Goal: Task Accomplishment & Management: Use online tool/utility

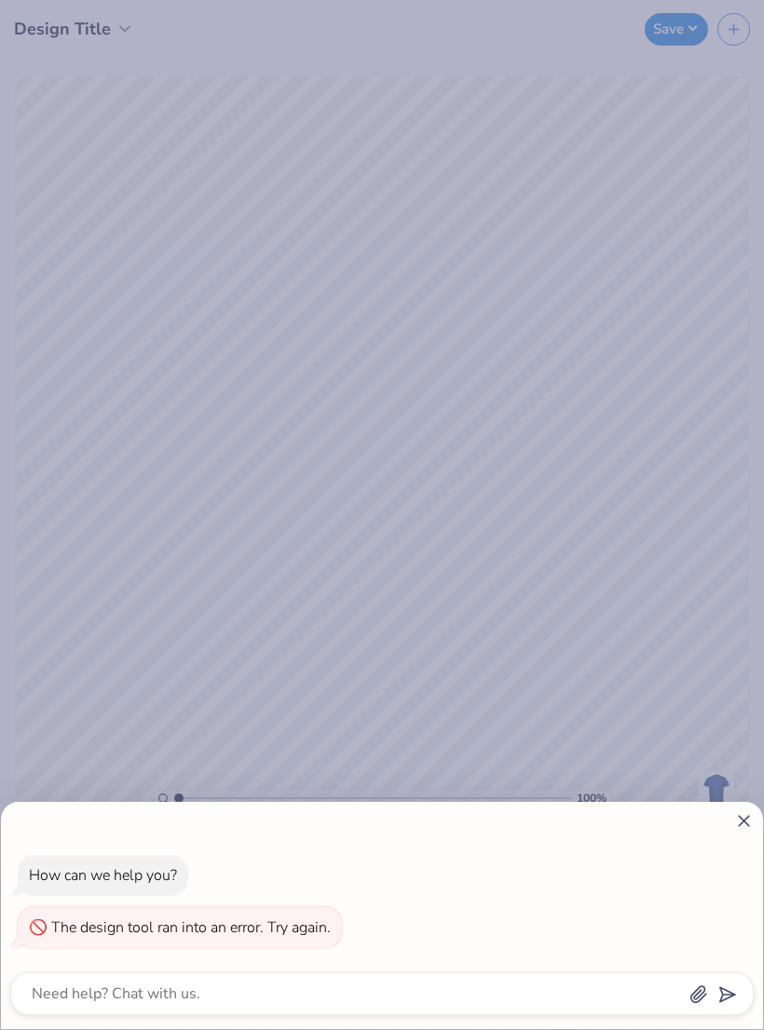
click at [743, 818] on icon at bounding box center [744, 821] width 20 height 20
type textarea "x"
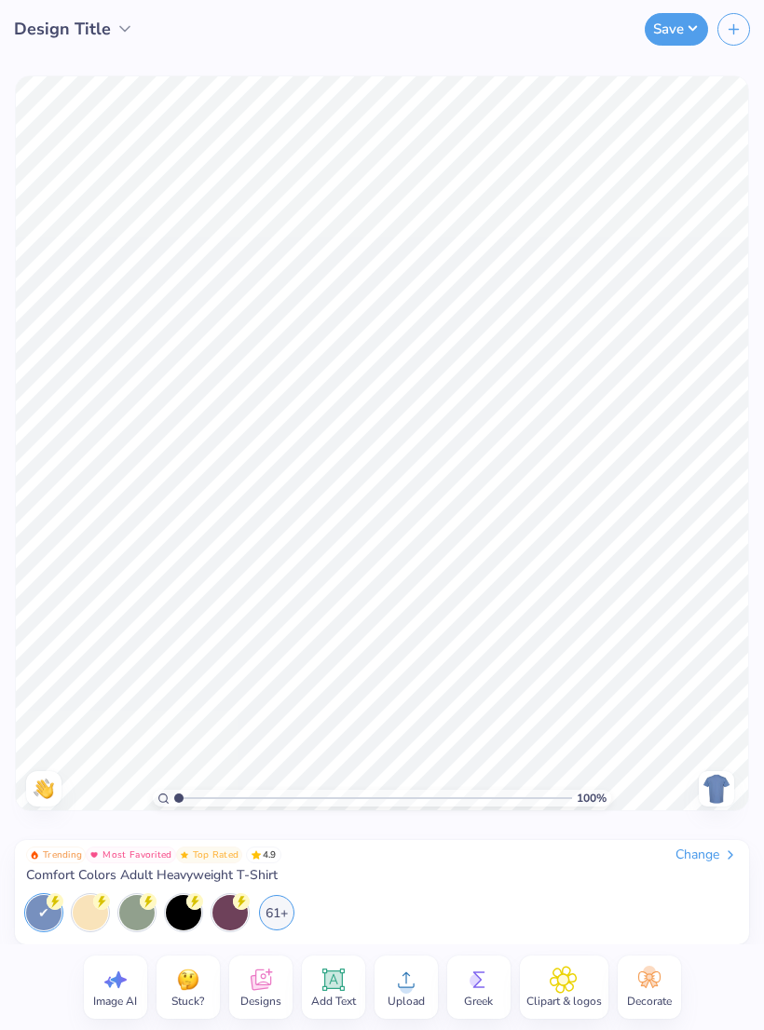
click at [727, 828] on div "100 % Need help? Chat with us. Back" at bounding box center [382, 443] width 764 height 771
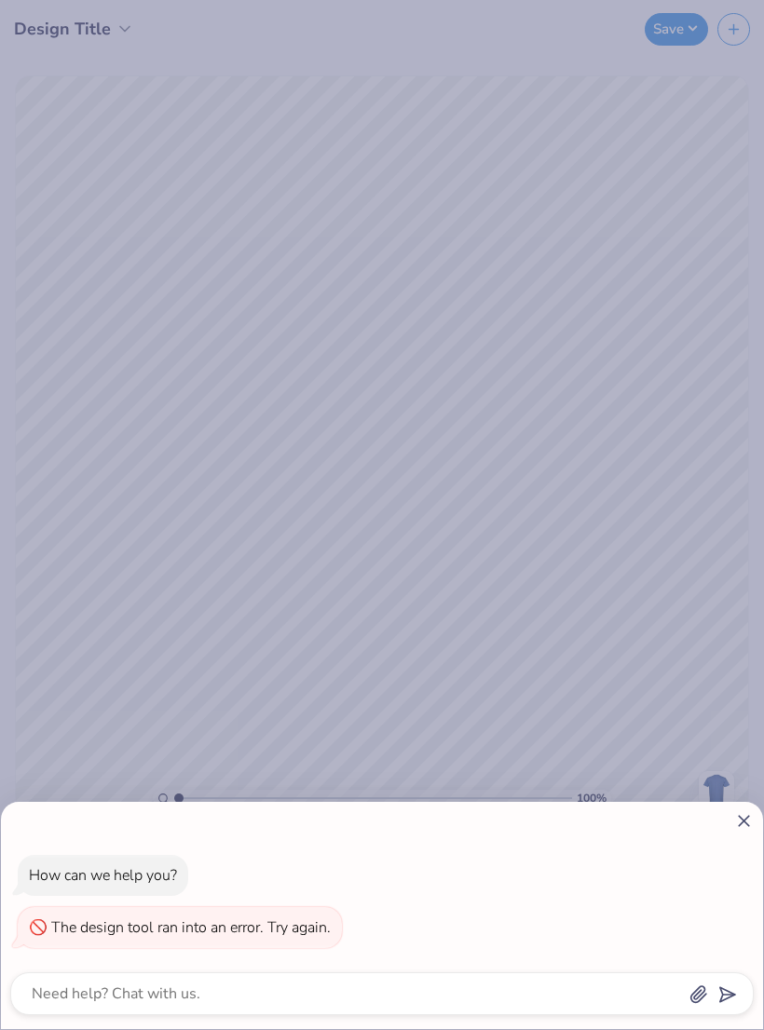
click at [732, 834] on div "How can we help you? The design tool ran into an error. Try again." at bounding box center [382, 915] width 762 height 227
click at [722, 835] on div "How can we help you? The design tool ran into an error. Try again." at bounding box center [382, 915] width 762 height 227
click at [734, 825] on icon at bounding box center [744, 821] width 20 height 20
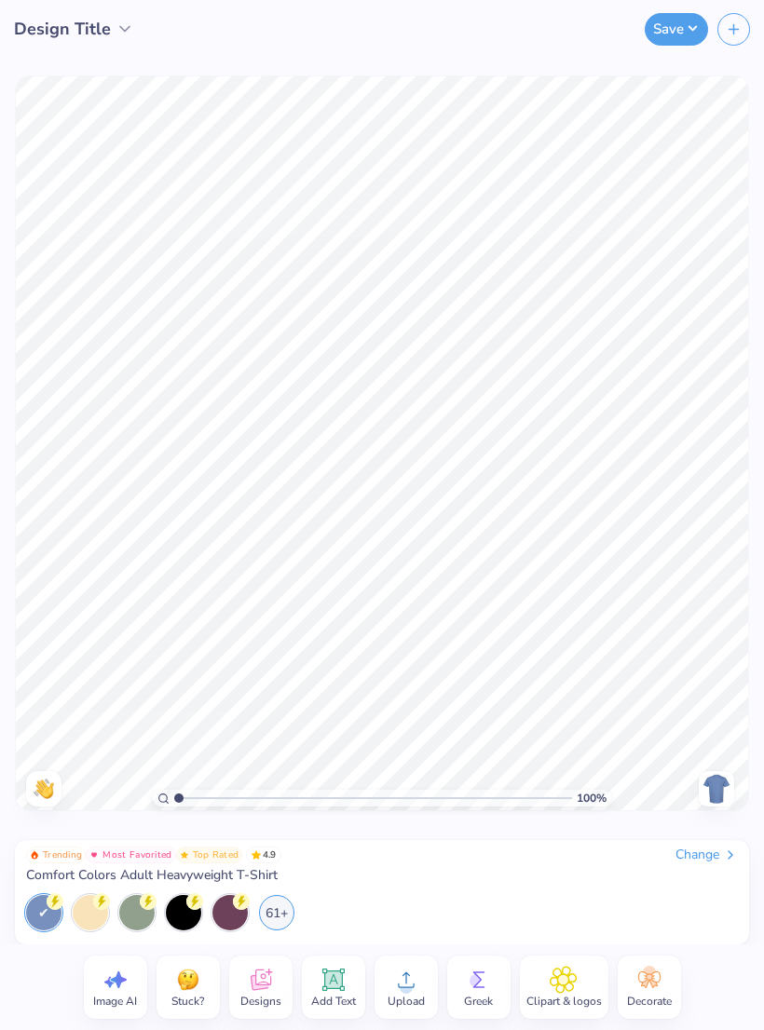
click at [682, 863] on div "Change" at bounding box center [706, 854] width 62 height 17
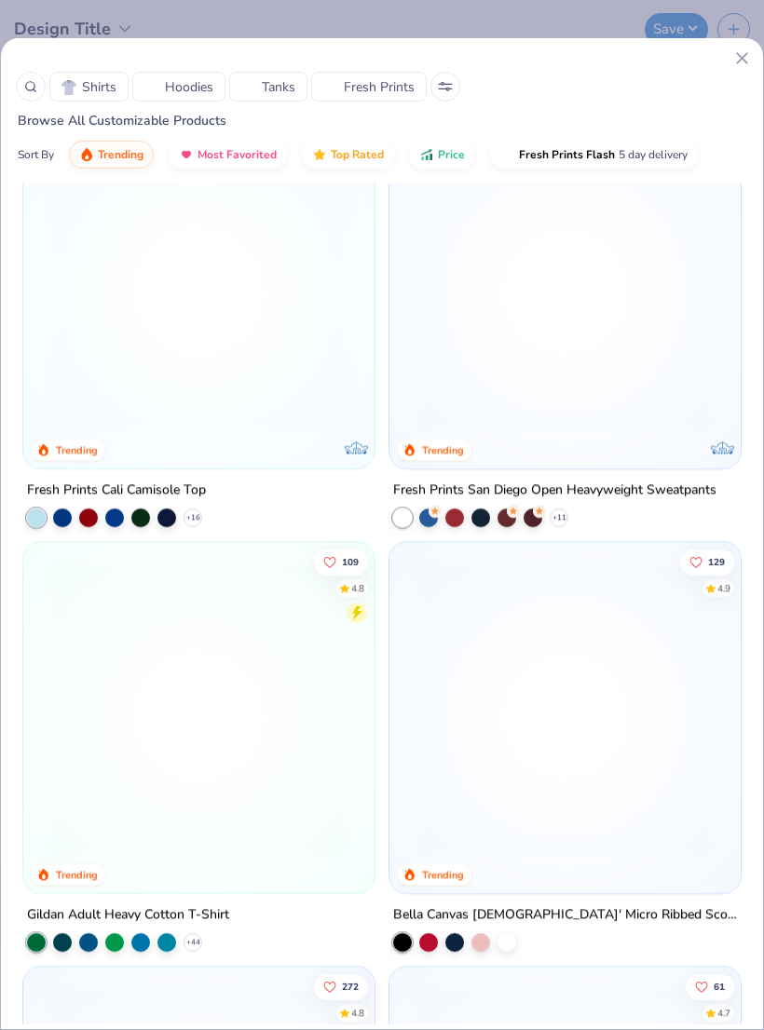
scroll to position [1318, 0]
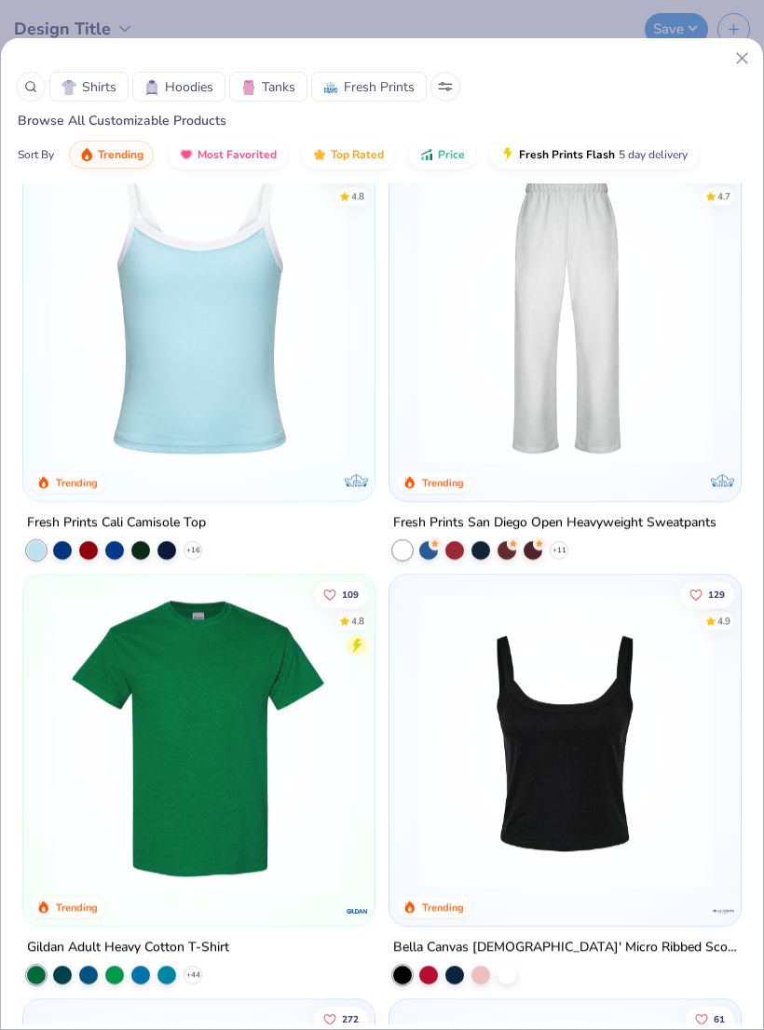
click at [429, 550] on div at bounding box center [428, 550] width 19 height 19
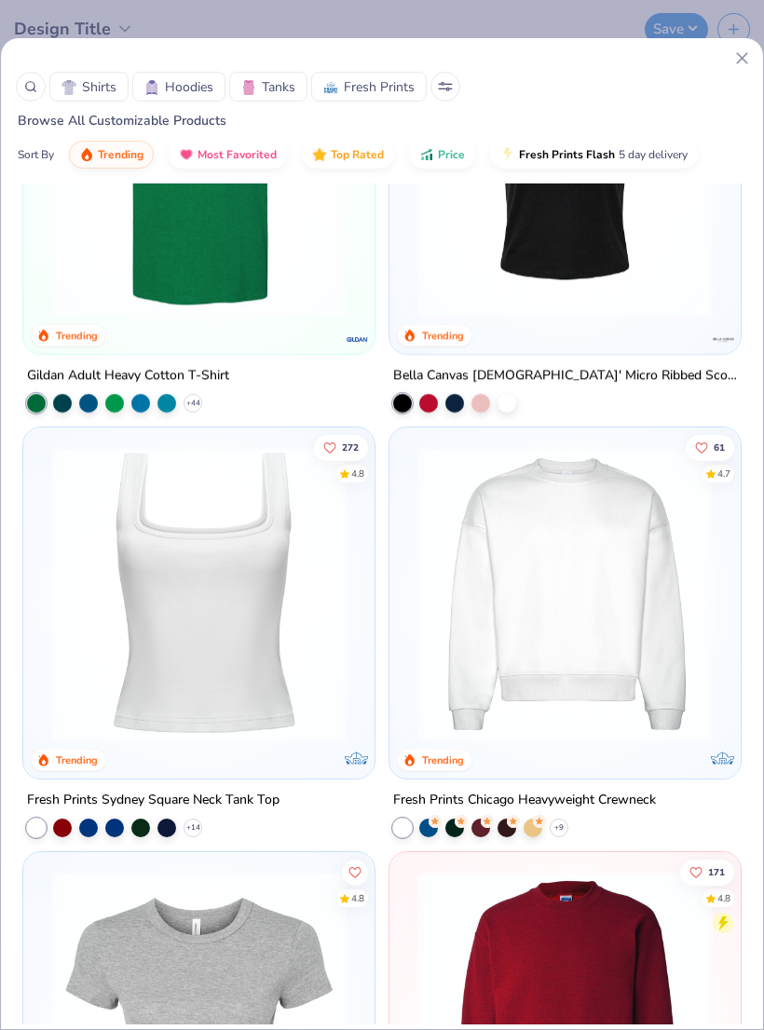
scroll to position [1905, 0]
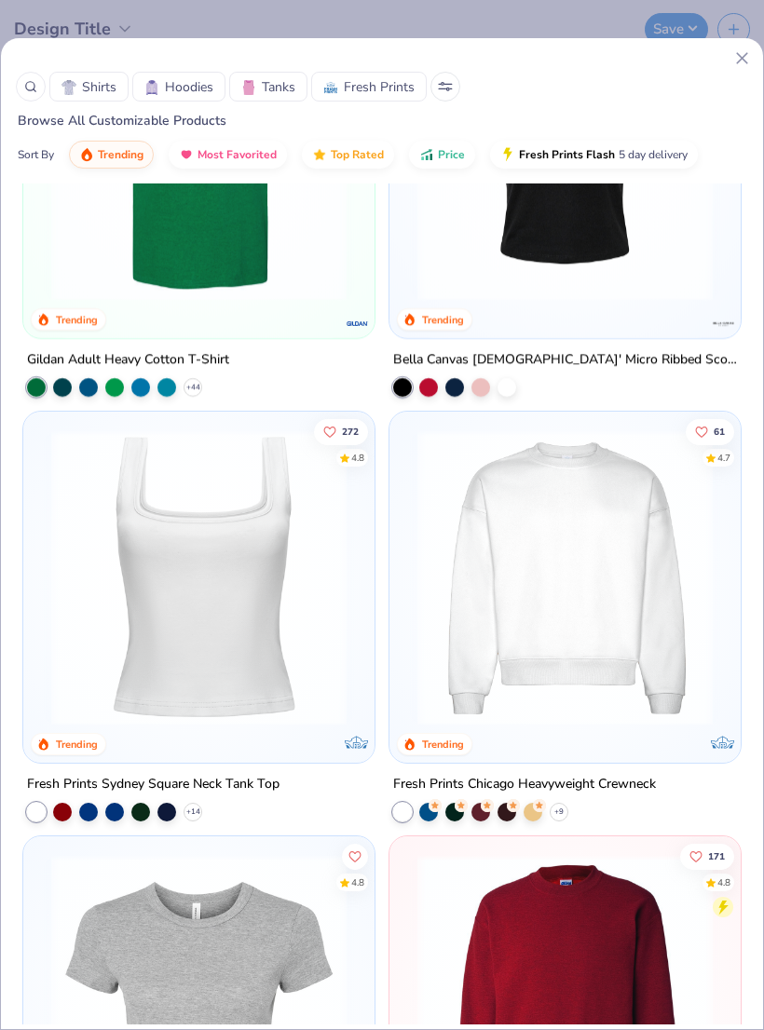
click at [90, 807] on div at bounding box center [88, 812] width 19 height 19
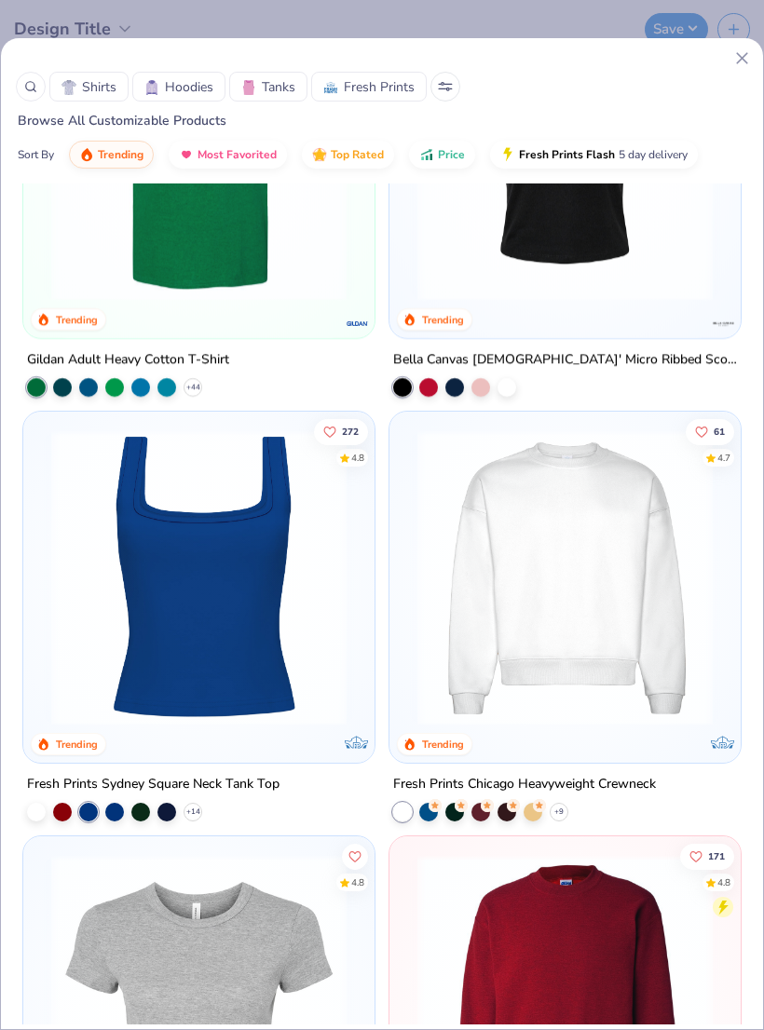
click at [267, 643] on img at bounding box center [199, 577] width 314 height 295
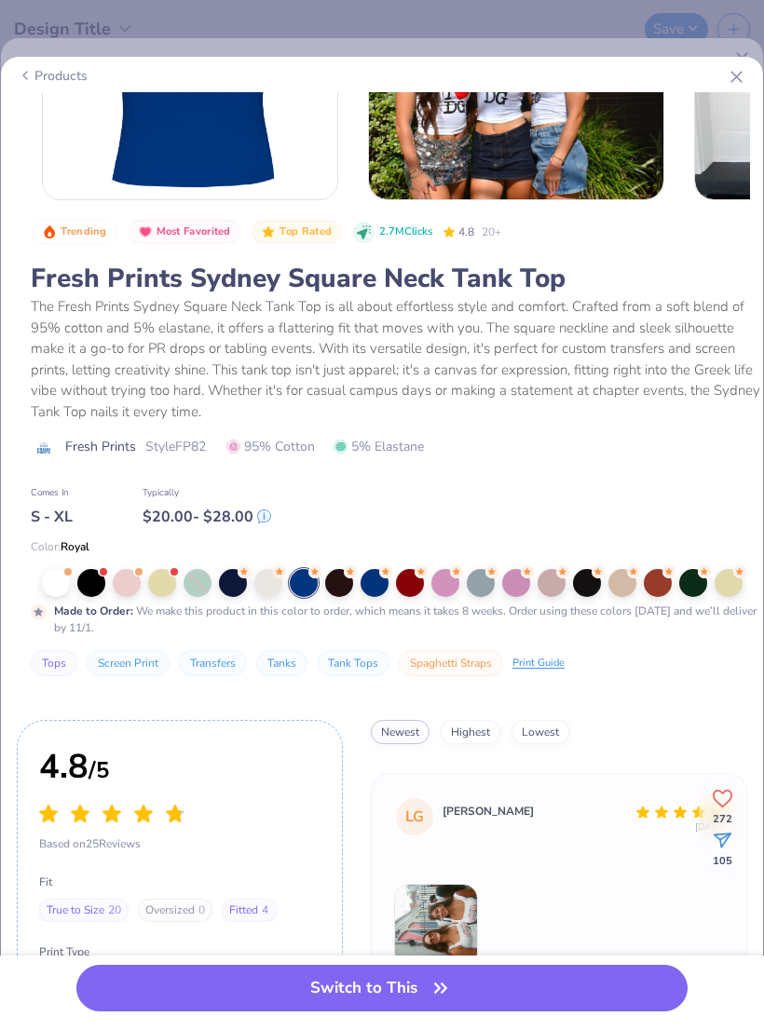
scroll to position [189, 0]
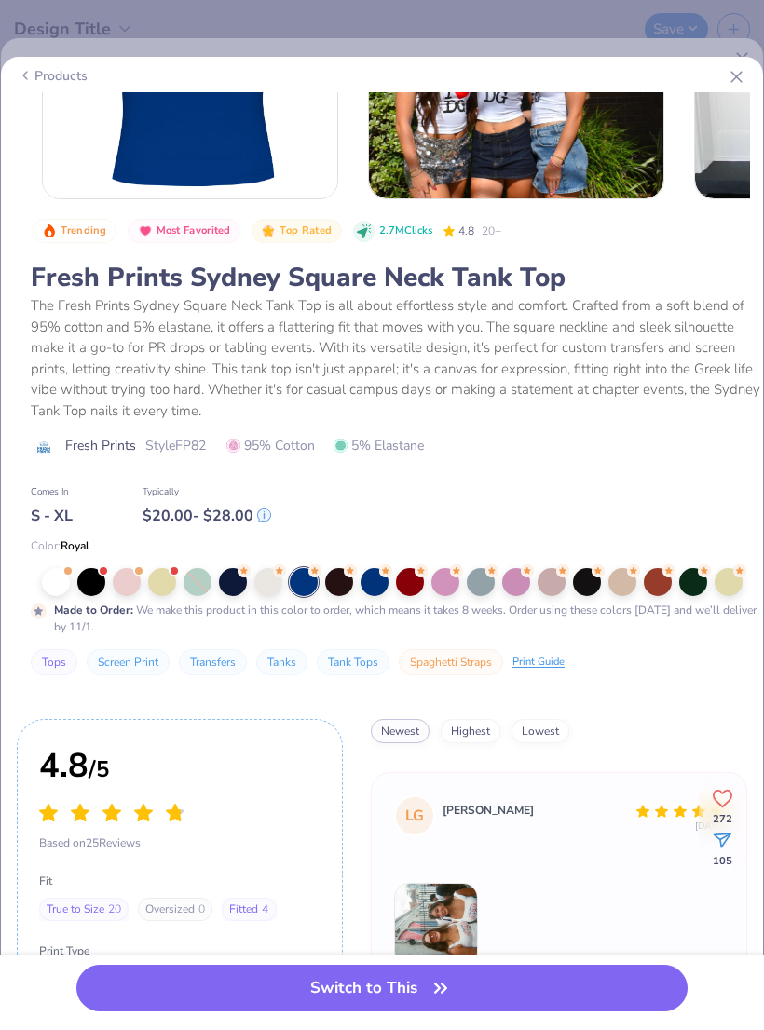
click at [376, 988] on button "Switch to This" at bounding box center [381, 988] width 611 height 47
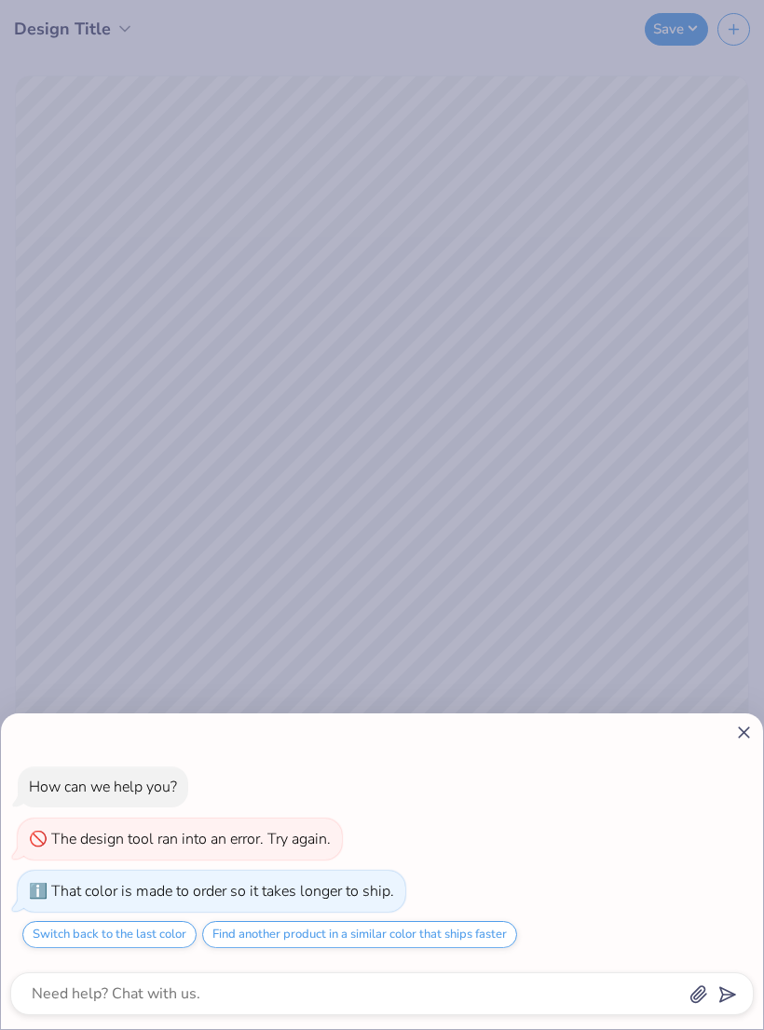
click at [744, 724] on icon at bounding box center [744, 733] width 20 height 20
type textarea "x"
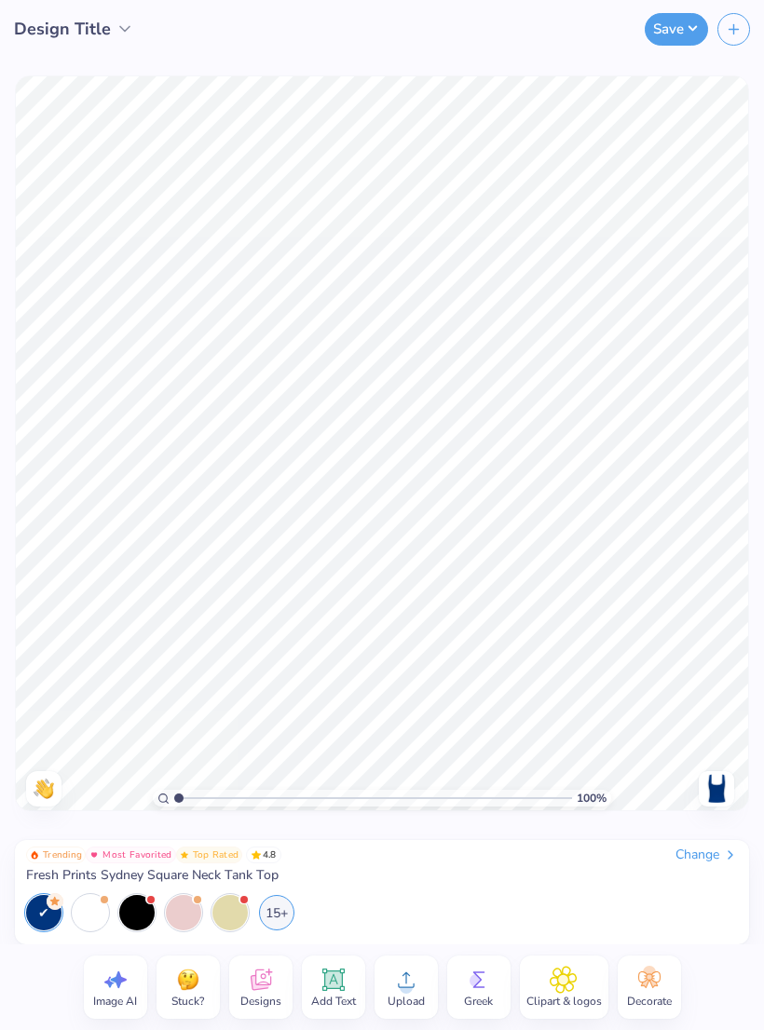
click at [339, 967] on icon at bounding box center [333, 980] width 28 height 28
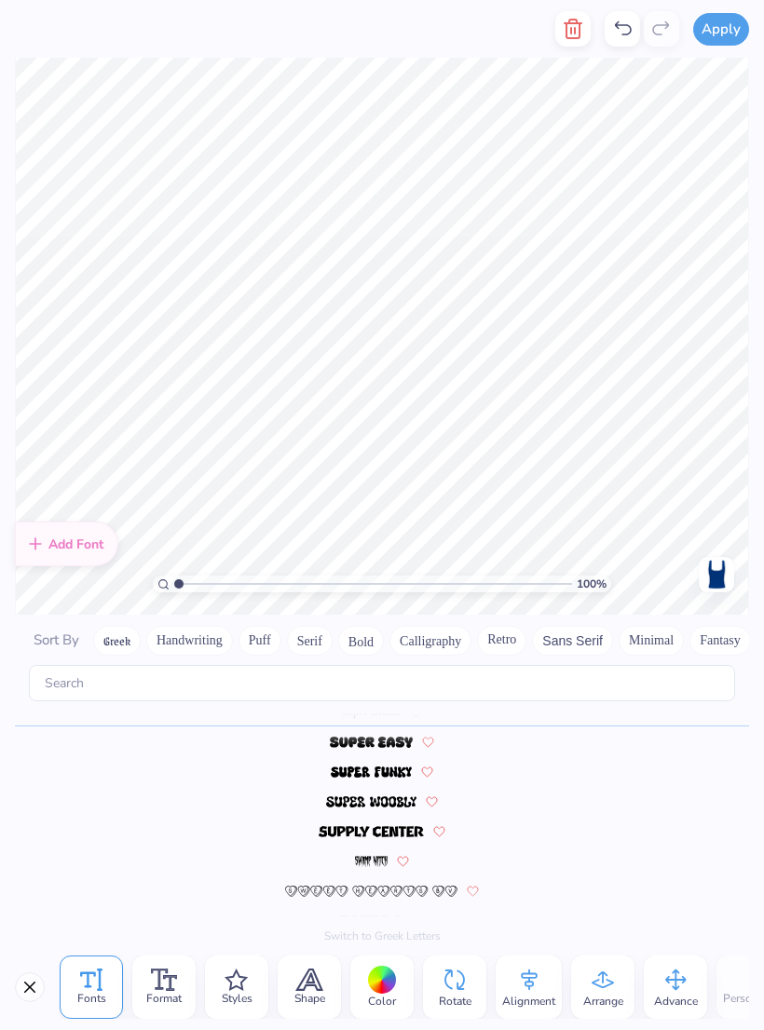
scroll to position [0, 9]
type textarea "KAPPA KAPPA GAMMA"
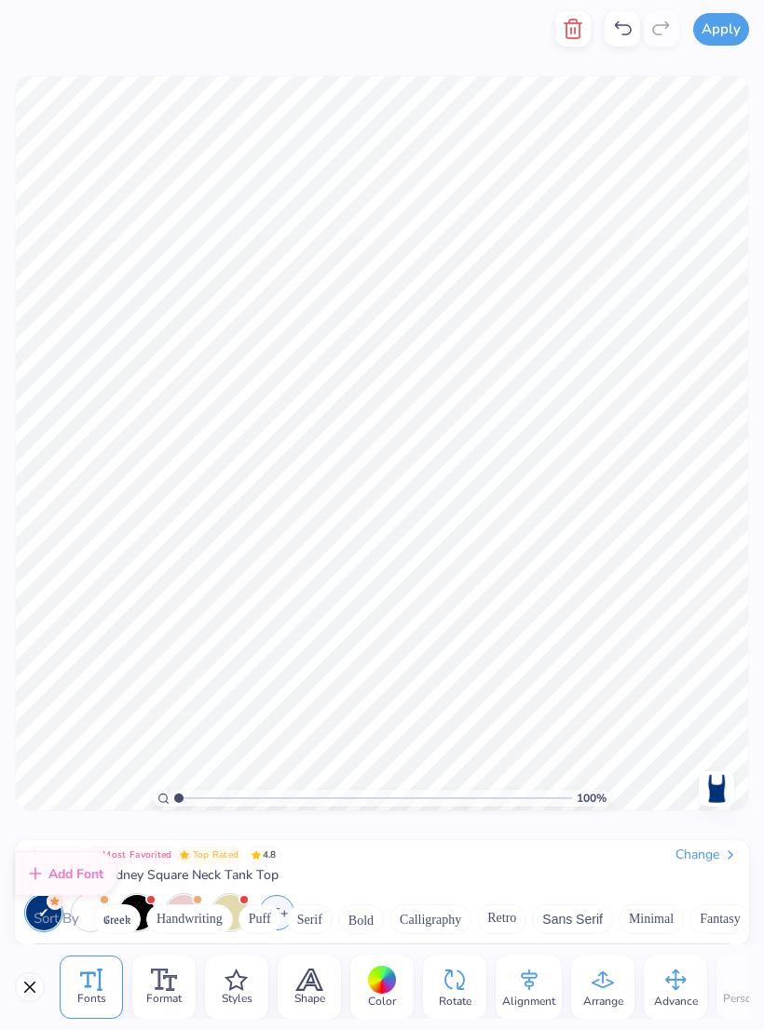
scroll to position [8120, 0]
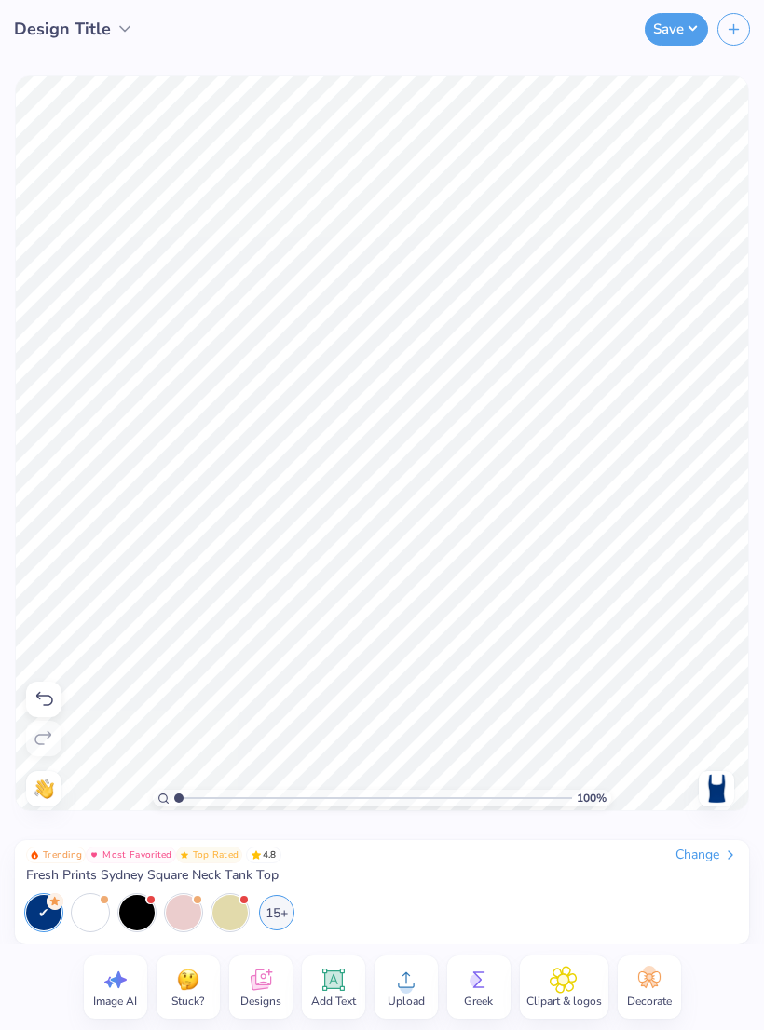
type input "1.24038703637212"
type textarea "x"
type input "1.24038703637212"
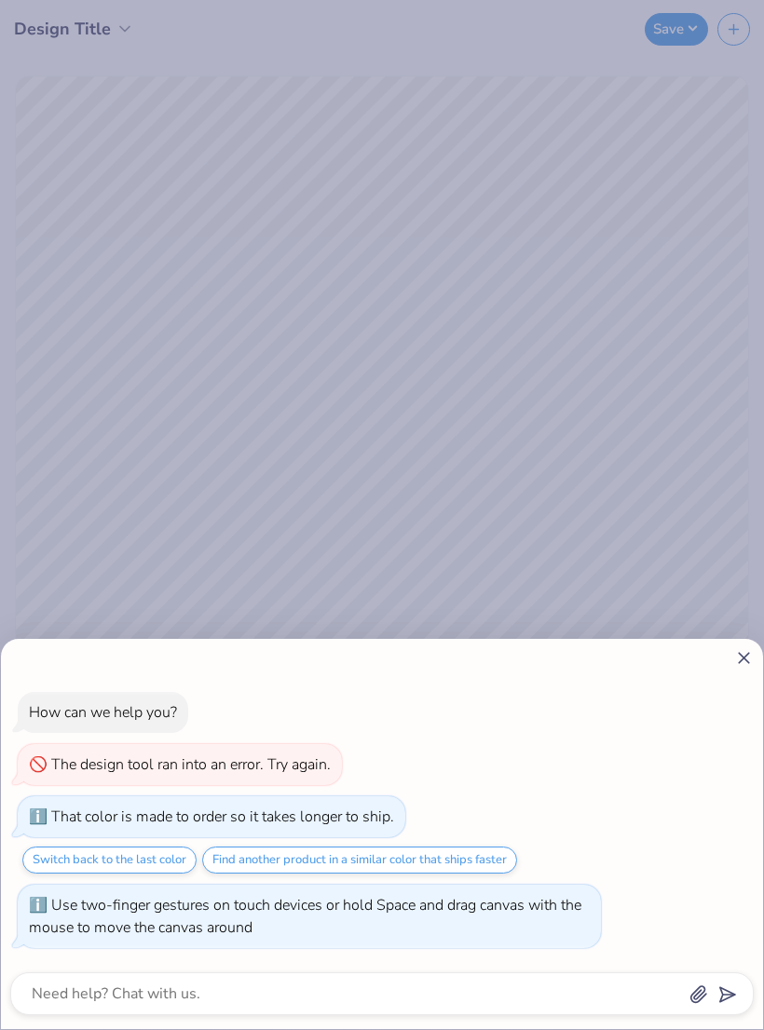
type textarea "x"
type input "1.10923396990896"
click at [402, 412] on div "How can we help you? The design tool ran into an error. Try again. That color i…" at bounding box center [382, 515] width 764 height 1030
type textarea "x"
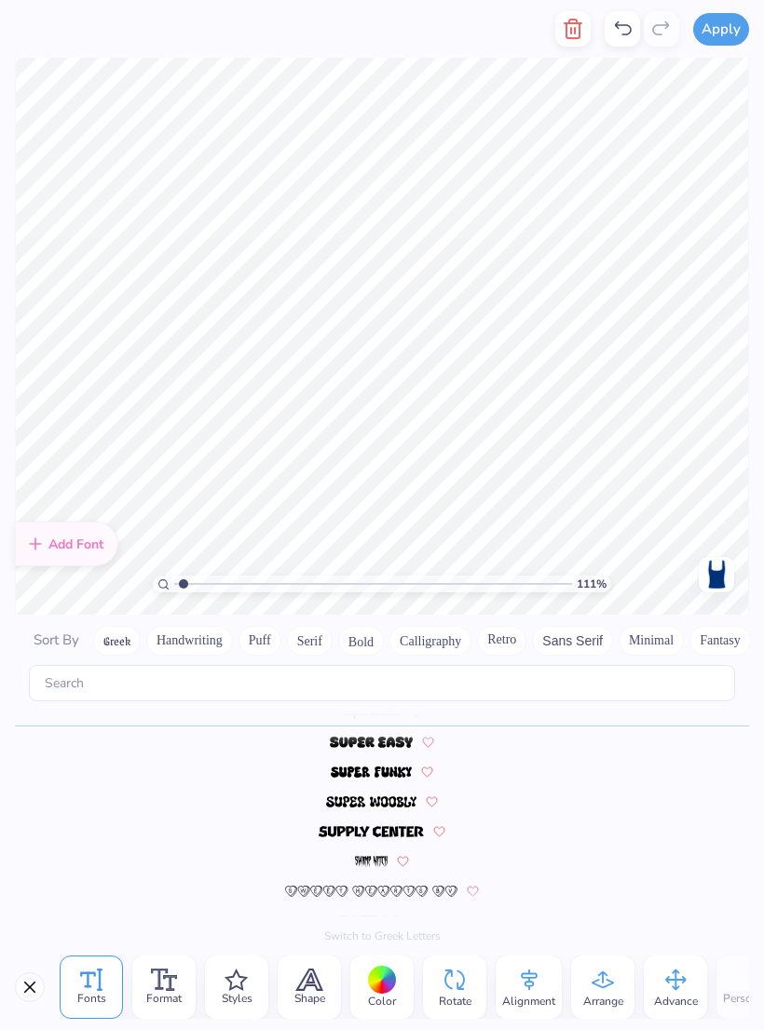
click at [390, 737] on img at bounding box center [372, 742] width 84 height 11
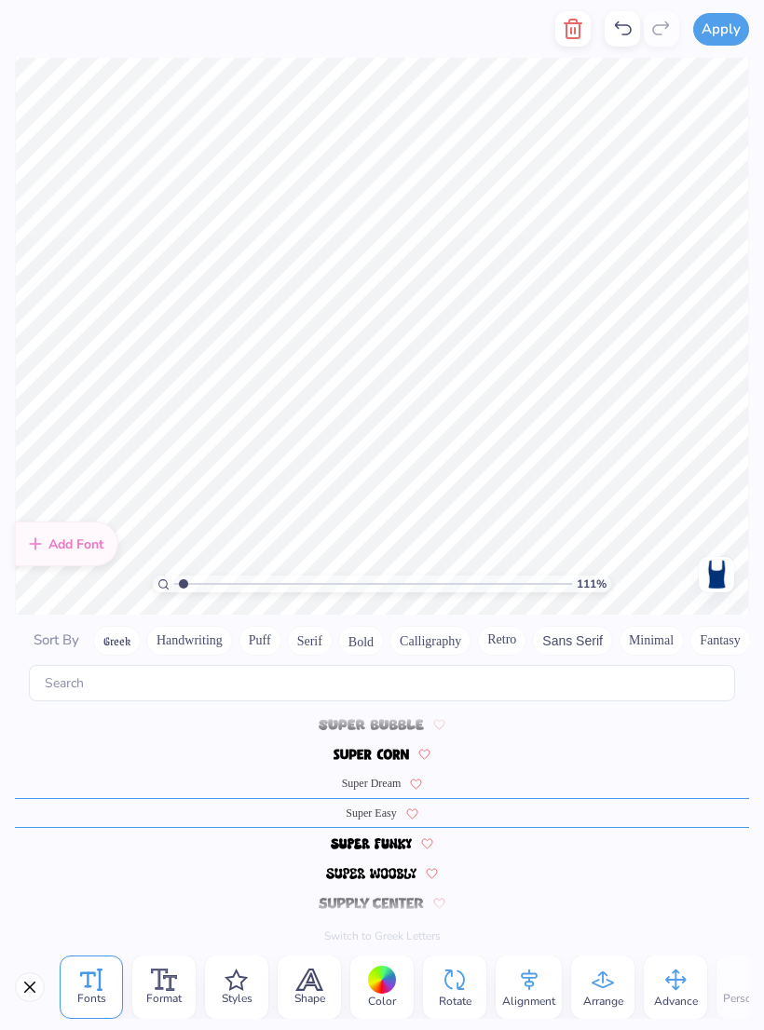
scroll to position [8041, 0]
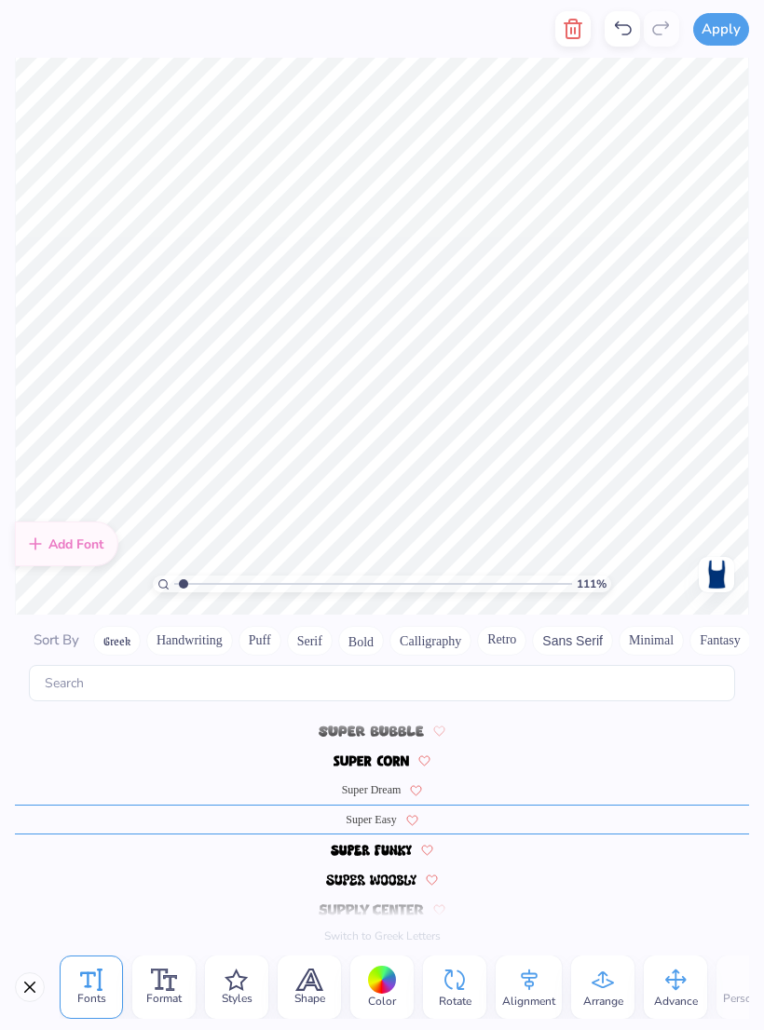
click at [399, 725] on img at bounding box center [370, 730] width 104 height 11
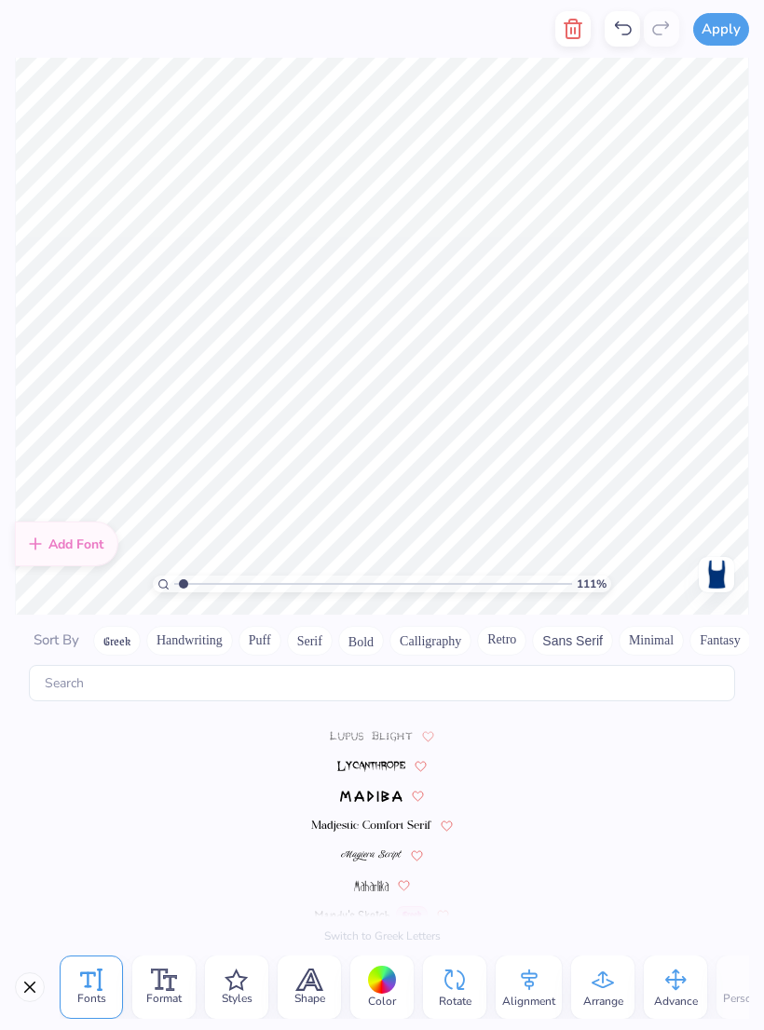
scroll to position [8060, 0]
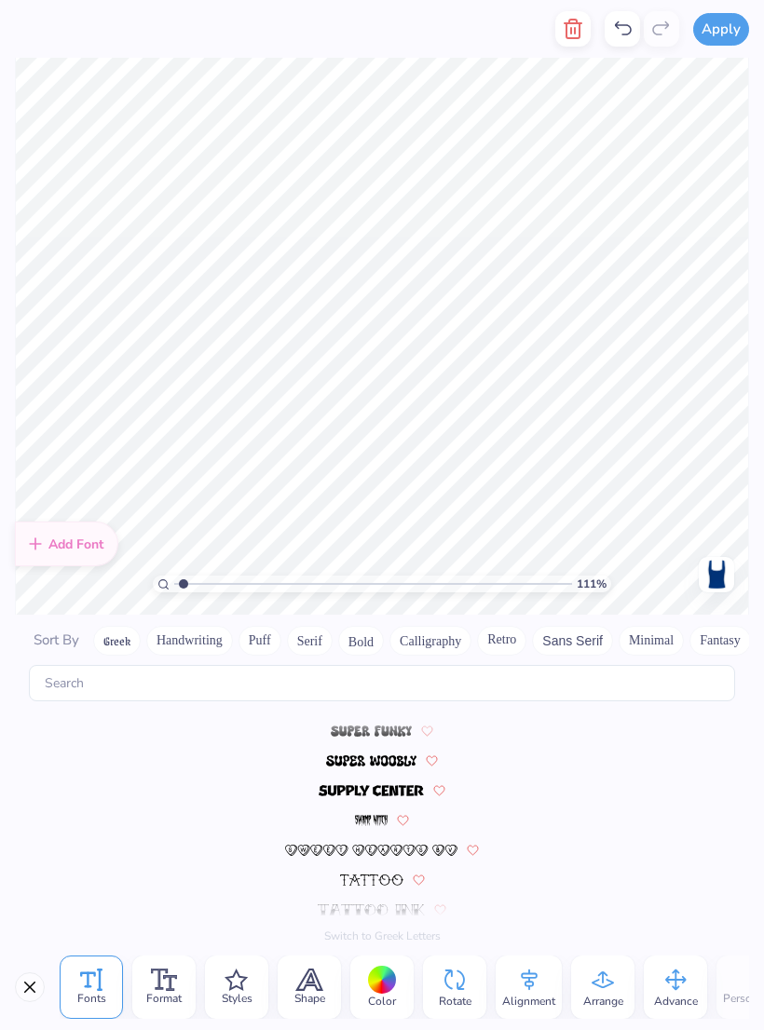
click at [411, 785] on img at bounding box center [371, 790] width 106 height 11
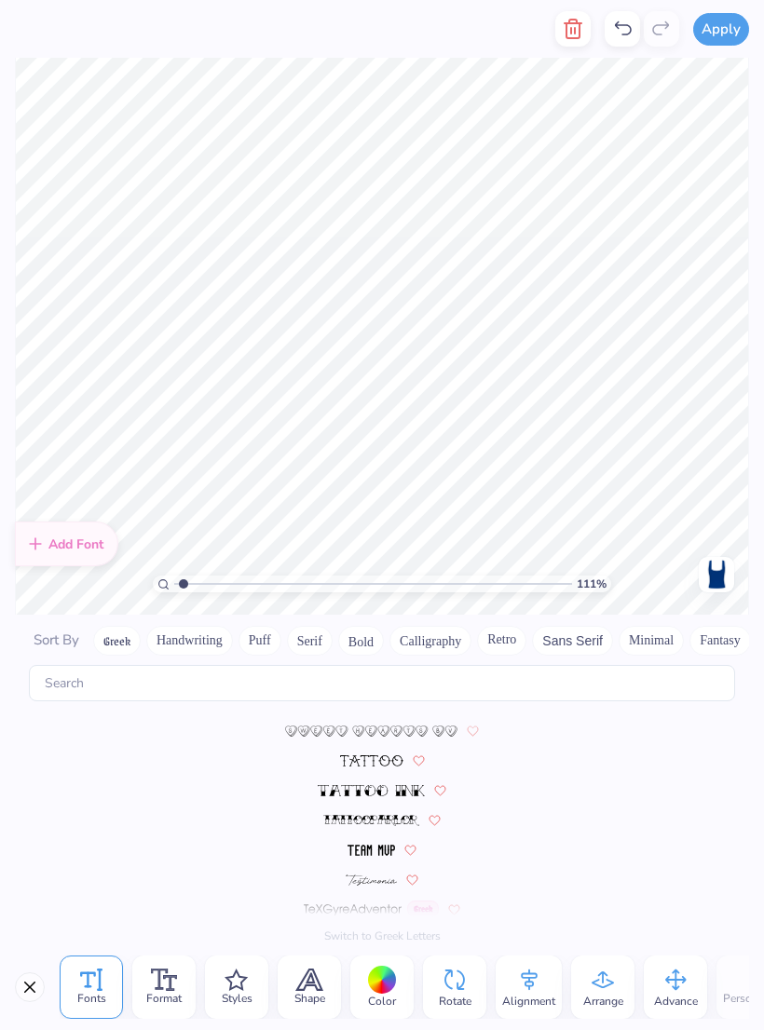
click at [421, 725] on img at bounding box center [371, 730] width 172 height 11
click at [409, 785] on img at bounding box center [371, 790] width 106 height 11
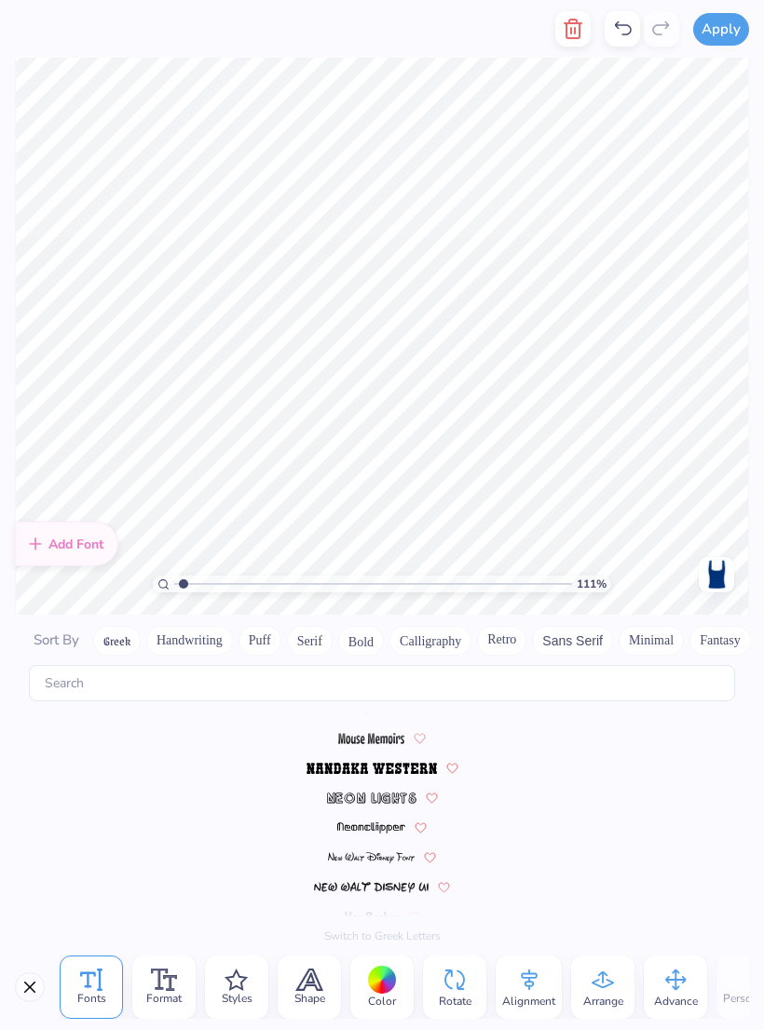
scroll to position [8358, 0]
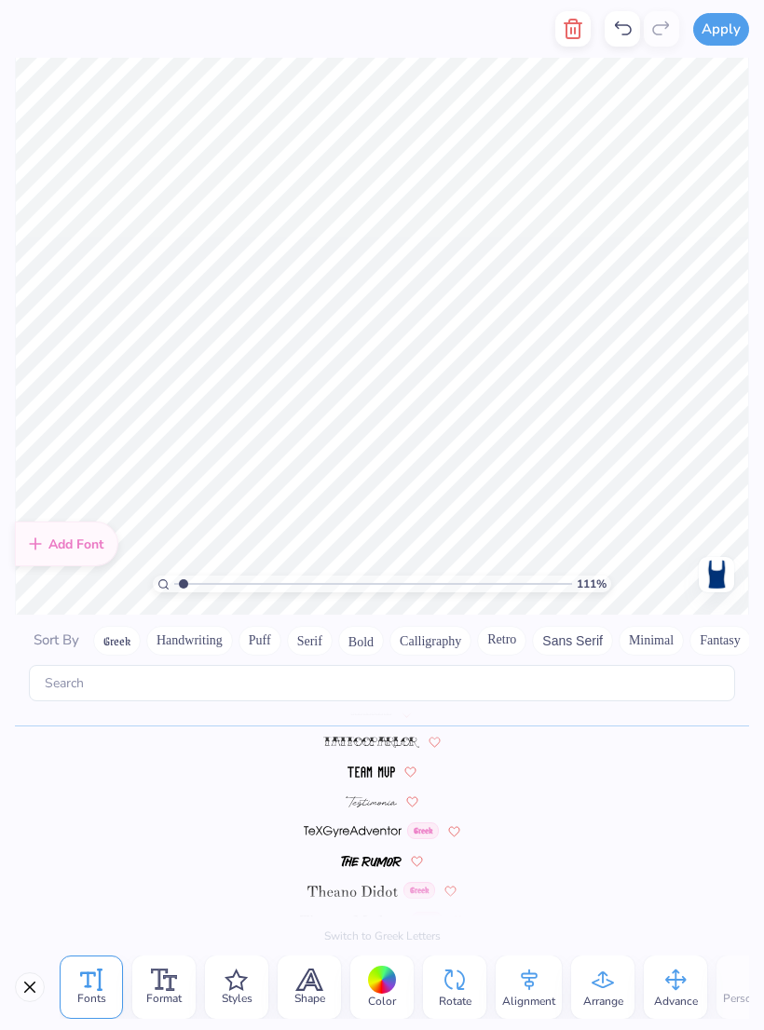
click at [125, 632] on button "Greek" at bounding box center [116, 641] width 47 height 30
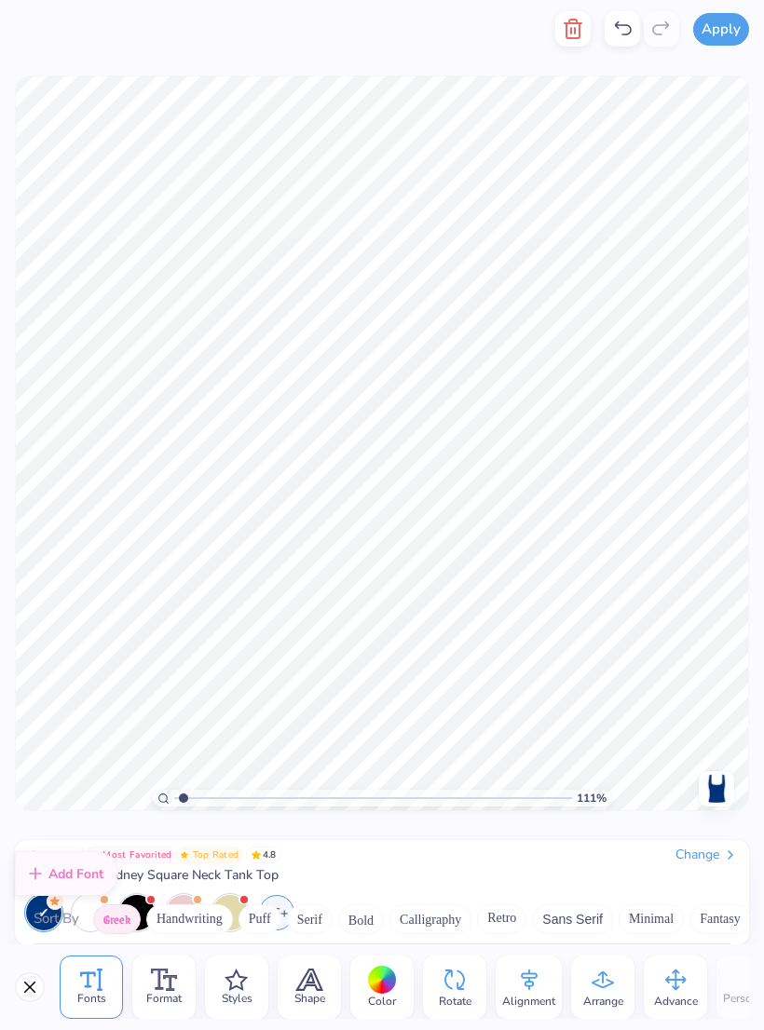
scroll to position [0, 0]
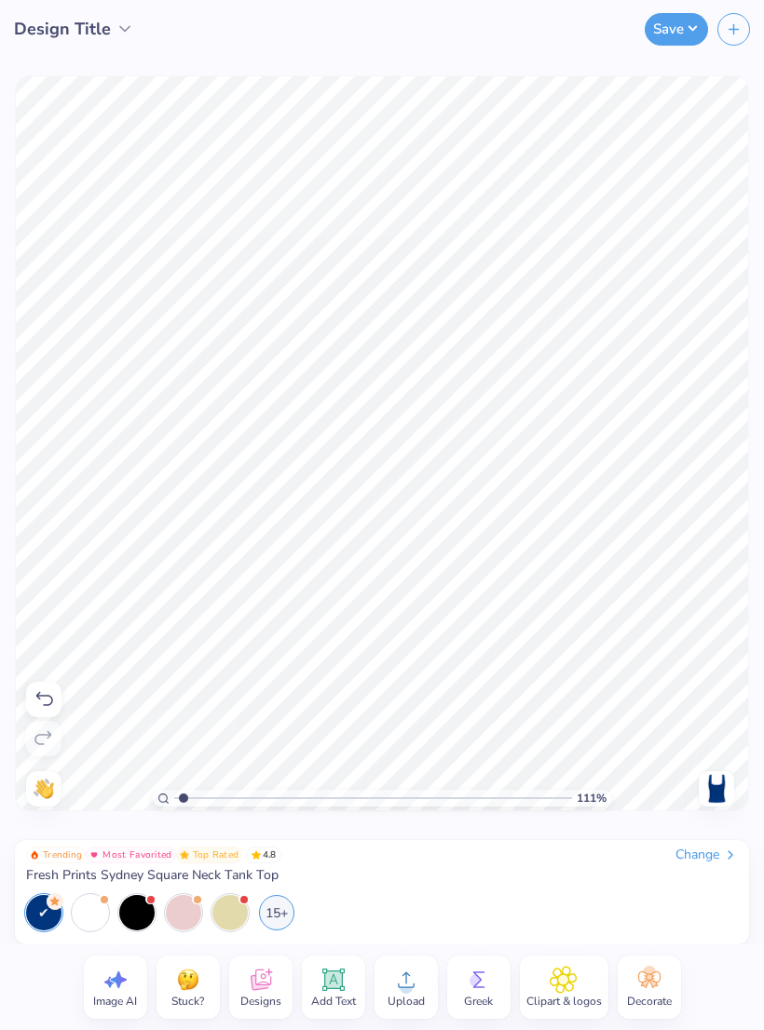
click at [473, 991] on icon at bounding box center [479, 980] width 28 height 28
type input "1.10923396990896"
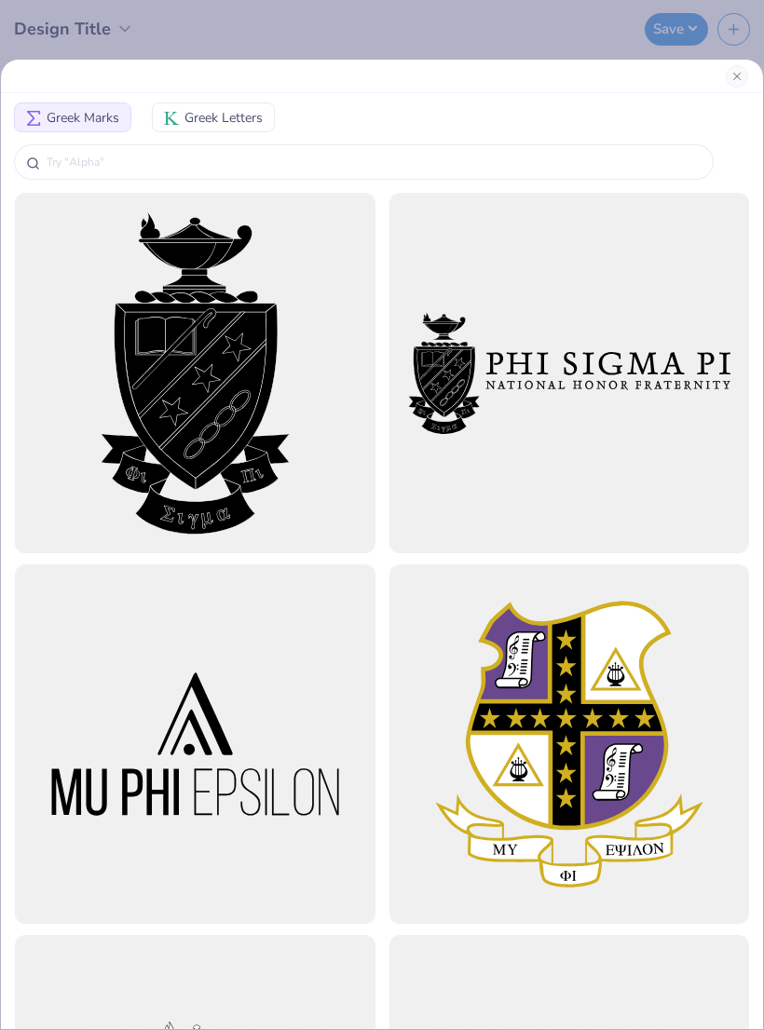
click at [297, 168] on input "text" at bounding box center [373, 162] width 656 height 19
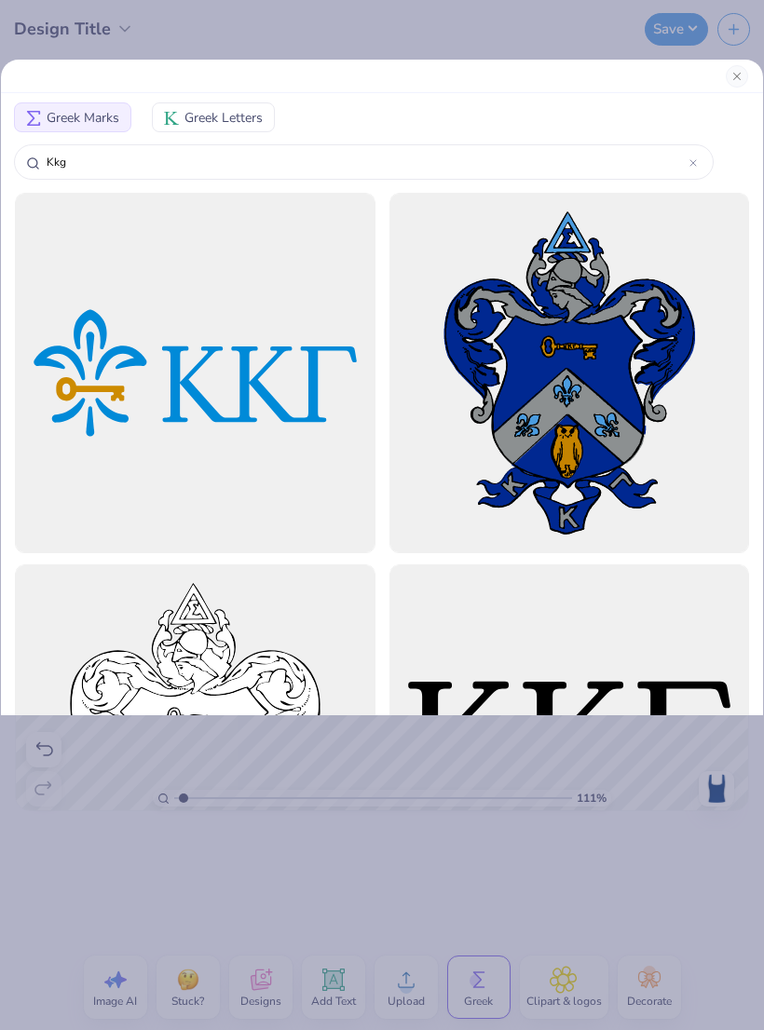
type input "Kkg"
click at [250, 412] on div at bounding box center [195, 373] width 360 height 360
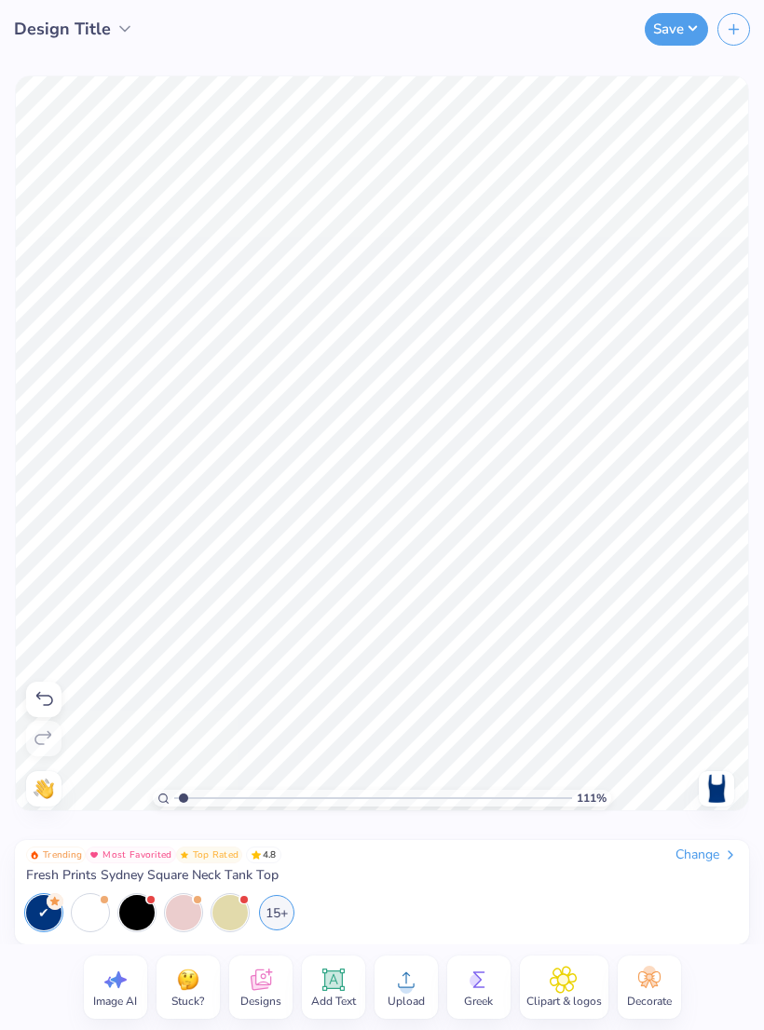
click at [568, 986] on icon at bounding box center [562, 980] width 27 height 28
type input "1.10923396990896"
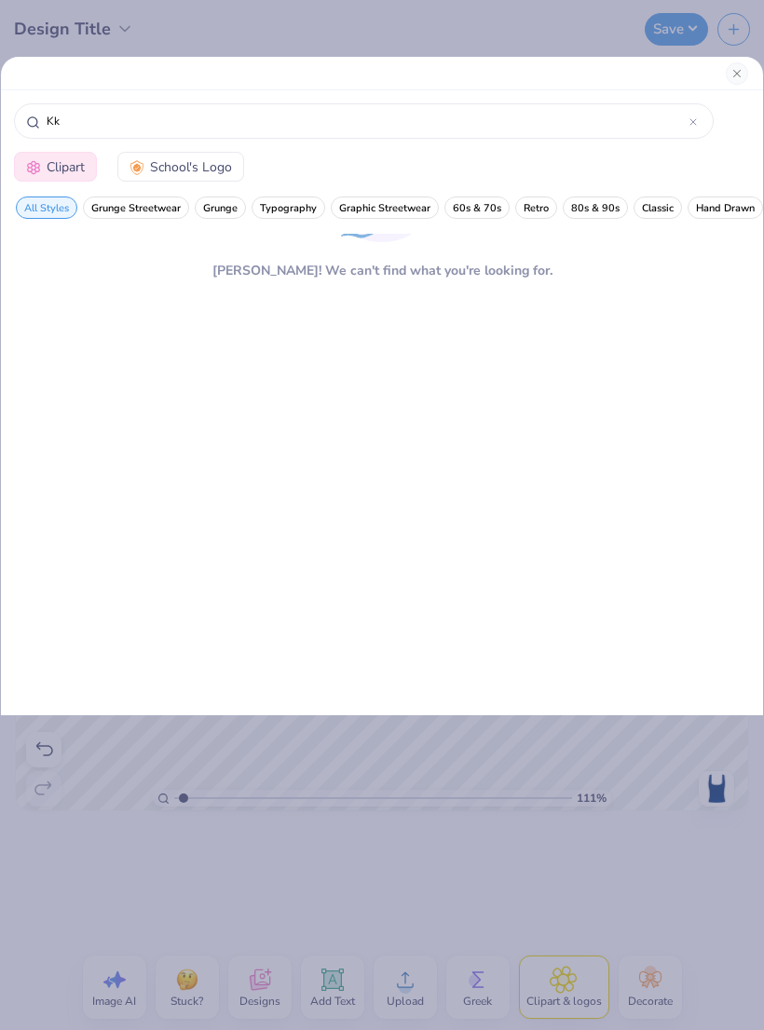
type input "K"
type input "Kappa kappa gamma"
click at [731, 83] on button "Close" at bounding box center [736, 73] width 22 height 22
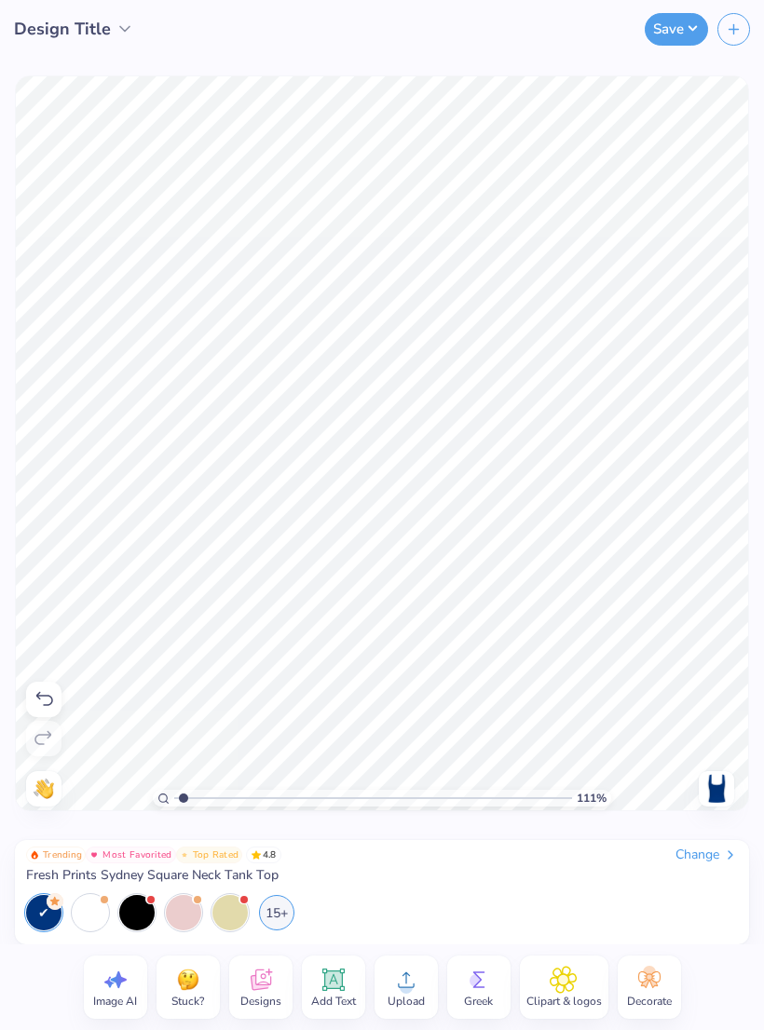
click at [653, 987] on icon at bounding box center [649, 979] width 22 height 17
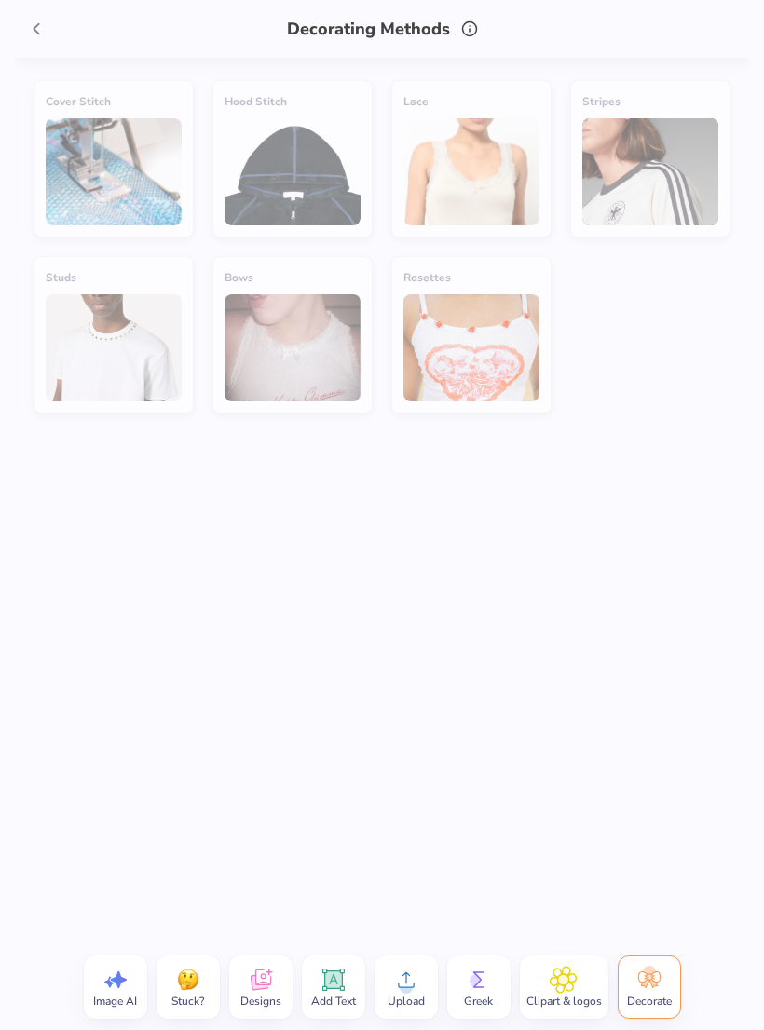
click at [38, 37] on icon at bounding box center [36, 29] width 20 height 20
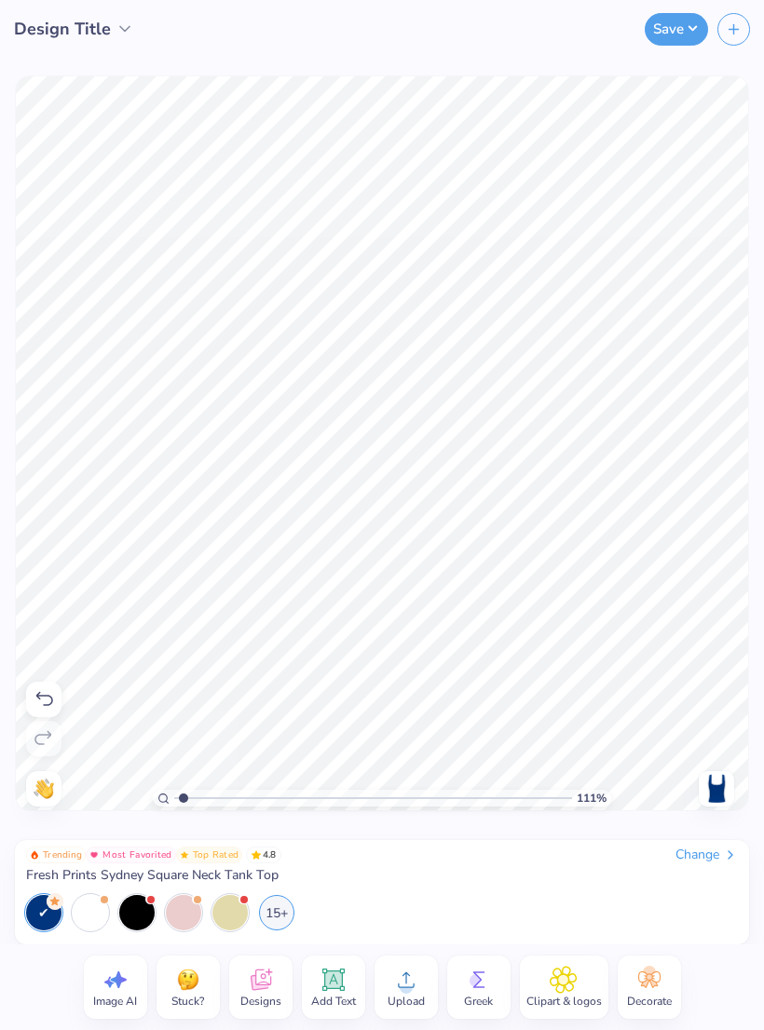
click at [652, 41] on button "Save" at bounding box center [675, 29] width 63 height 33
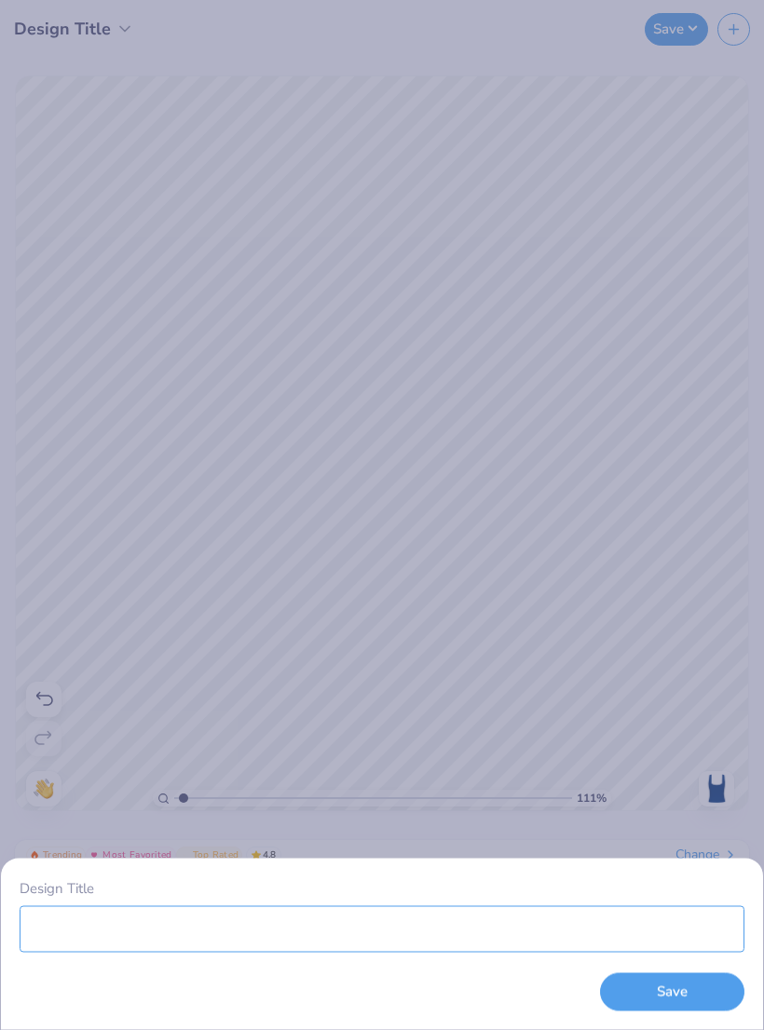
click at [367, 908] on input "Design Title" at bounding box center [382, 928] width 724 height 47
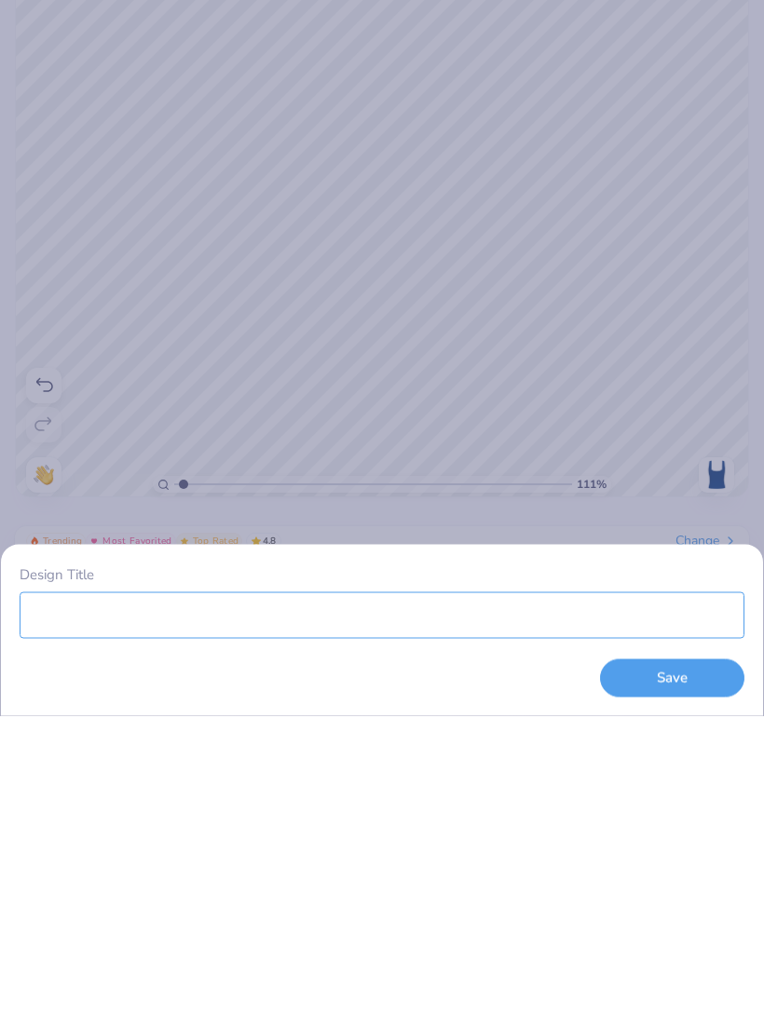
type input "1.10923396990896"
type input "Ka"
type input "1.10923396990896"
type input "Kap"
type input "1.10923396990896"
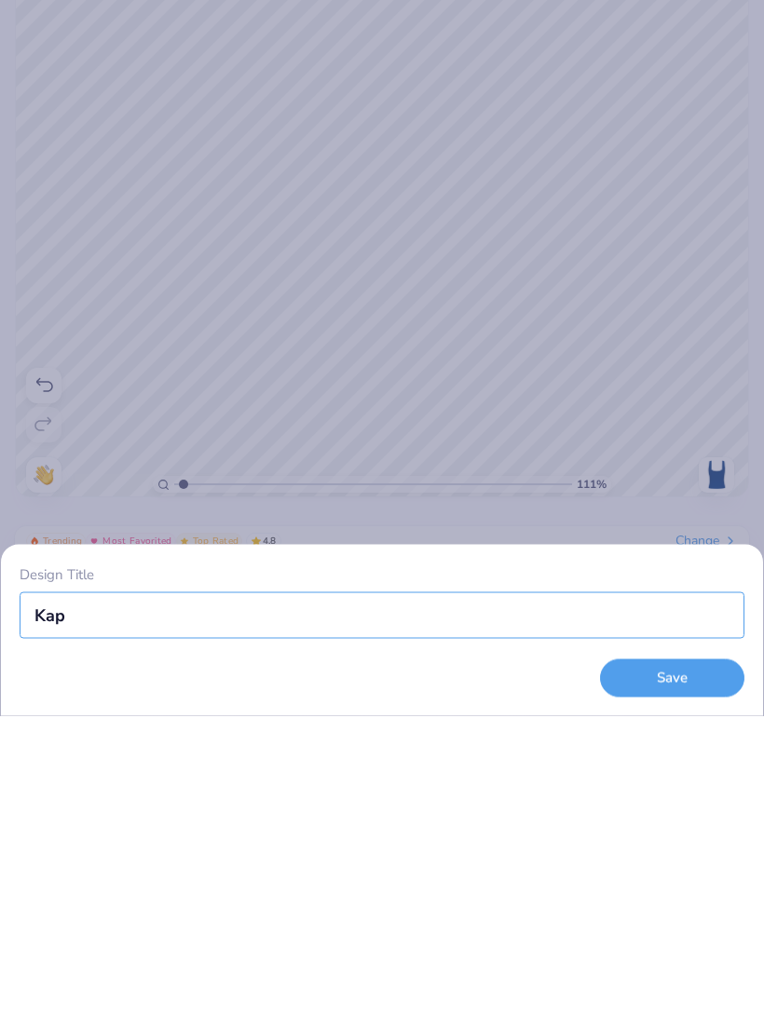
type input "Kapp"
type input "1.10923396990896"
type input "Kappa"
type input "1.10923396990896"
type input "Kappa"
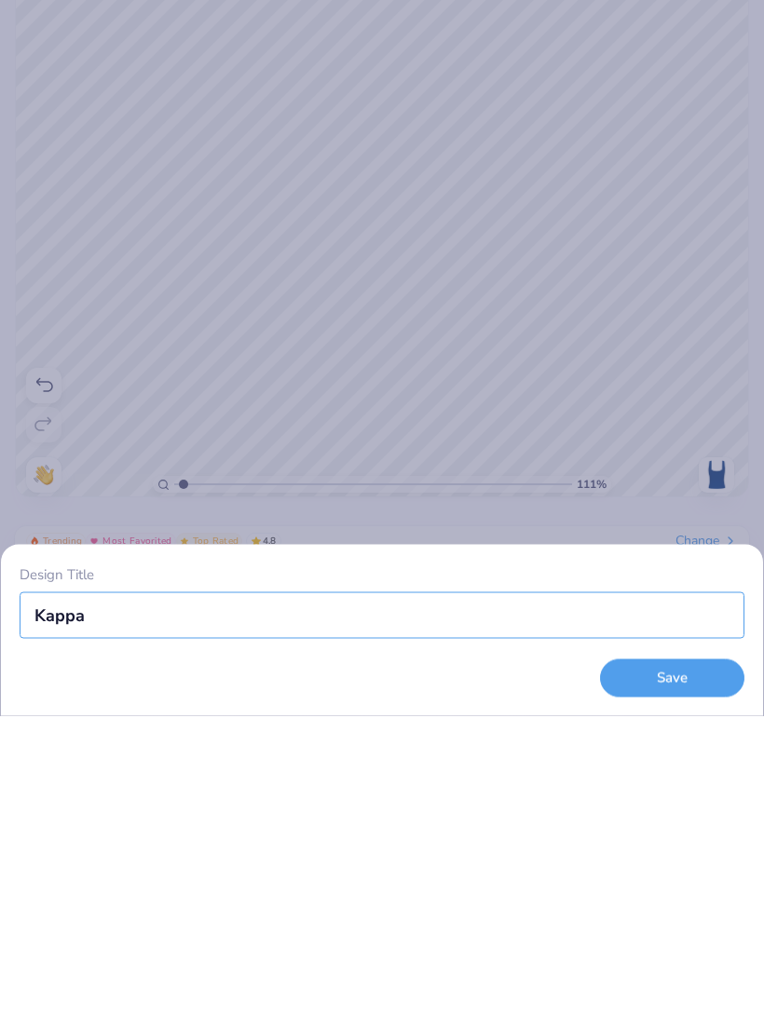
type input "1.10923396990896"
type input "Kappa t"
type input "1.10923396990896"
type input "Kappa ta"
type input "1.10923396990896"
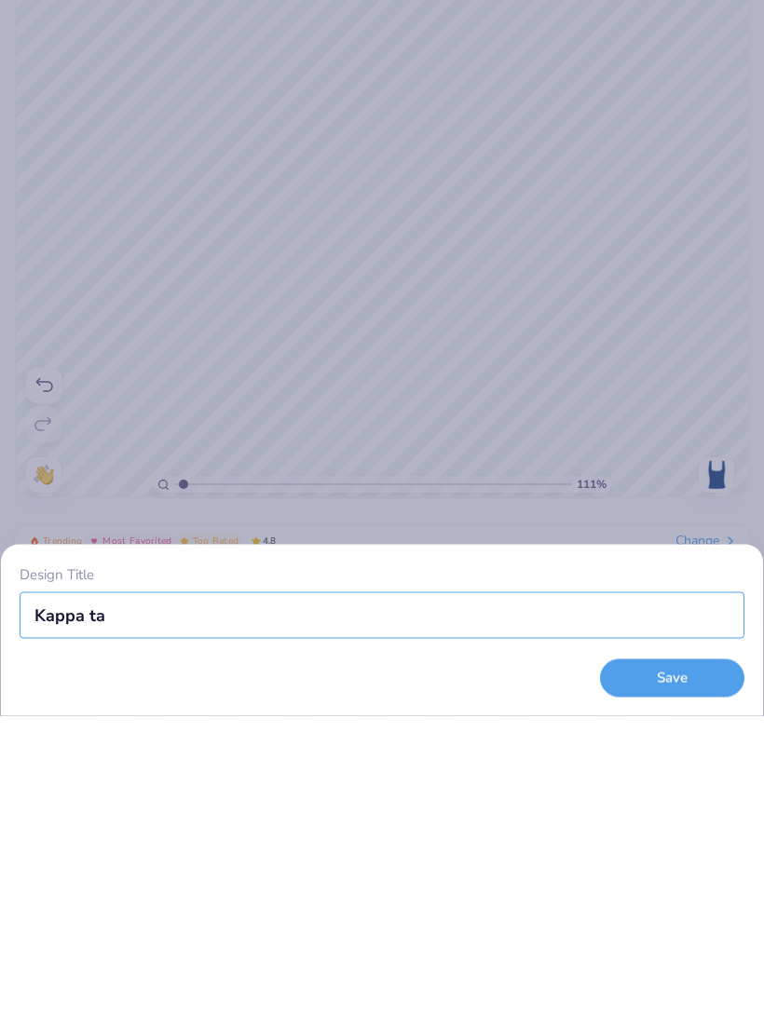
type input "Kappa tan"
type input "1.10923396990896"
type input "Kappa tank"
type input "1.10923396990896"
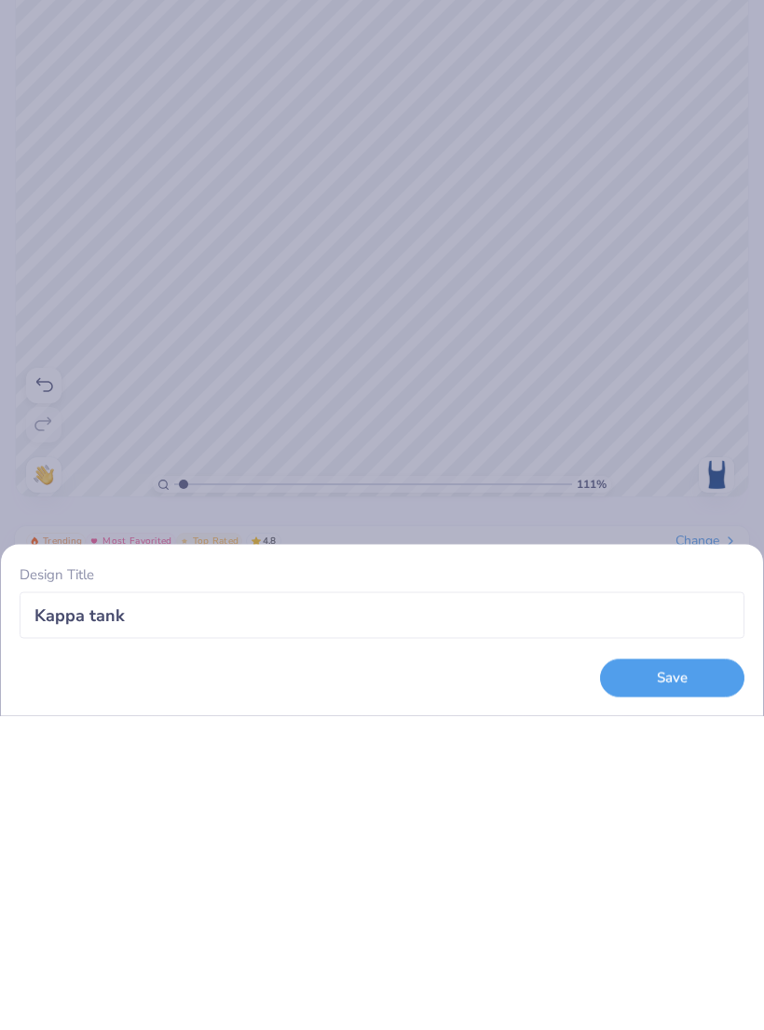
click at [683, 973] on button "Save" at bounding box center [672, 992] width 144 height 38
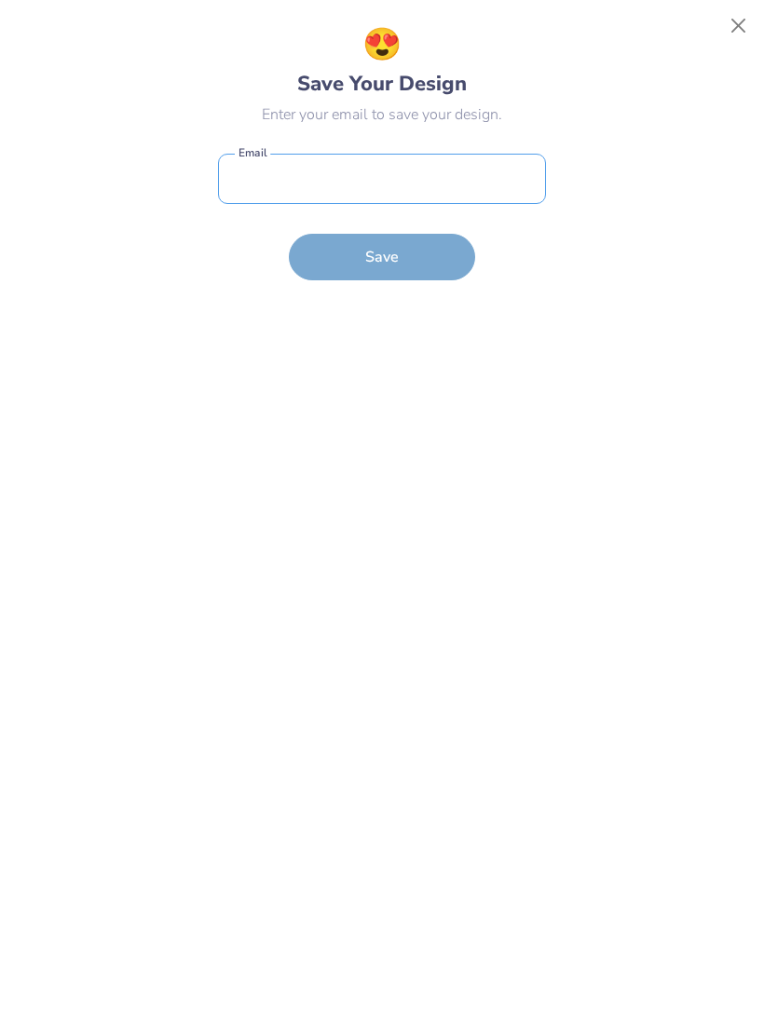
click at [406, 175] on input "email" at bounding box center [382, 179] width 328 height 51
type input "ghdeva@icloud.com"
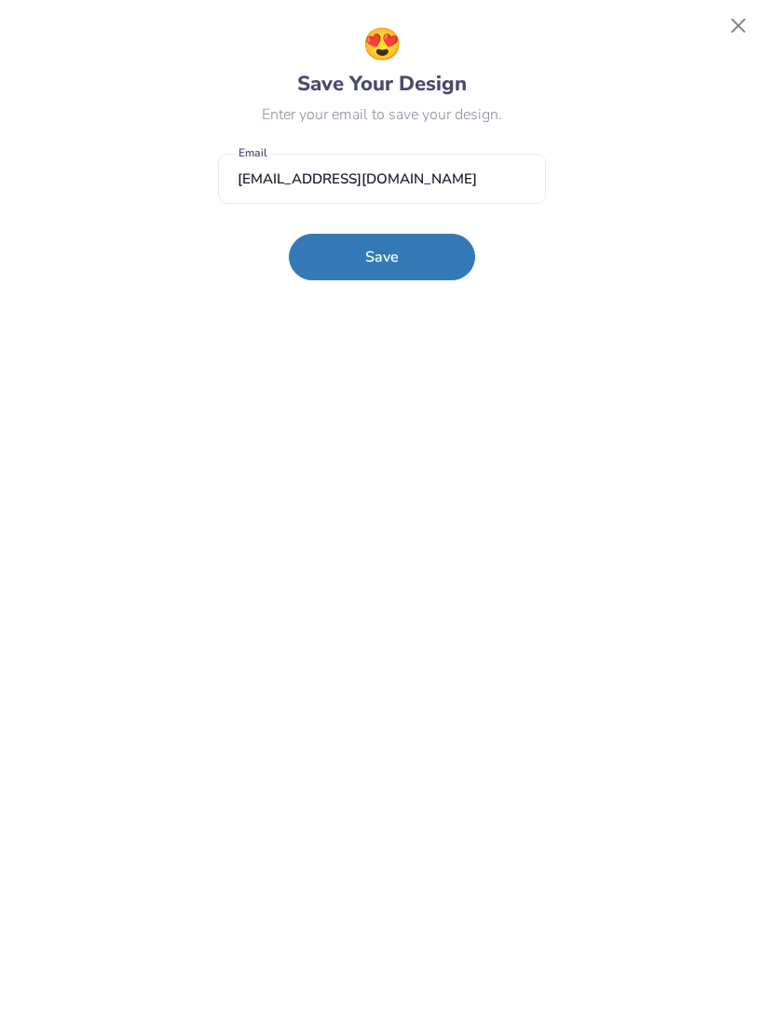
click at [404, 267] on button "Save" at bounding box center [382, 257] width 186 height 47
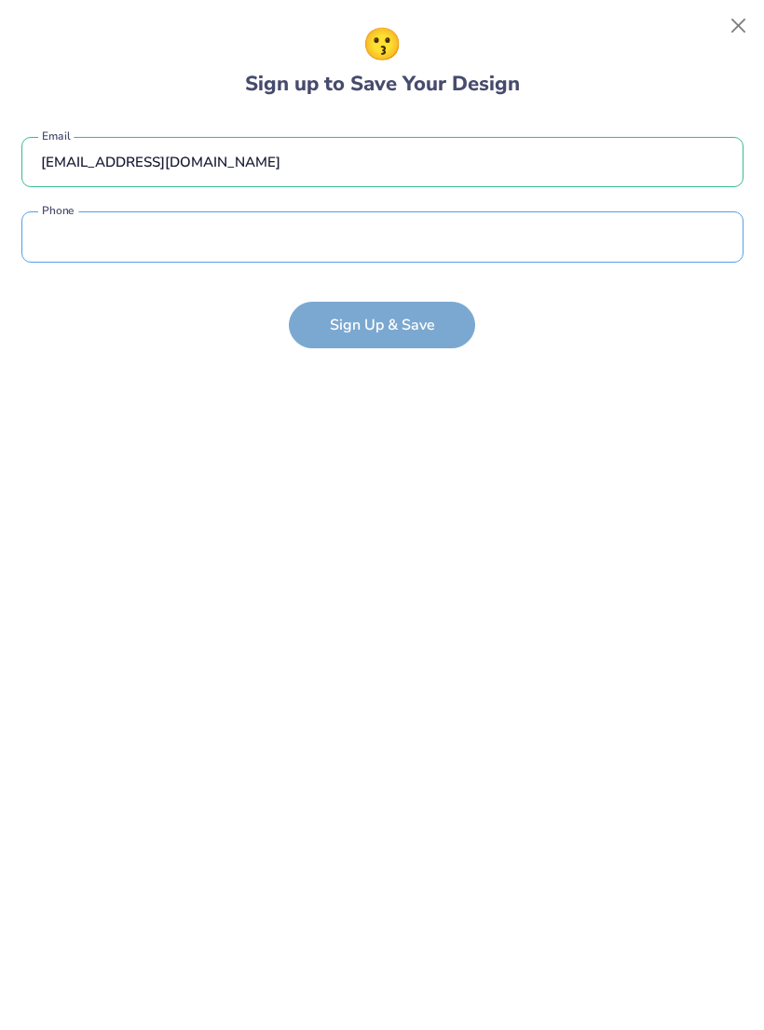
click at [425, 218] on input "tel" at bounding box center [382, 236] width 722 height 51
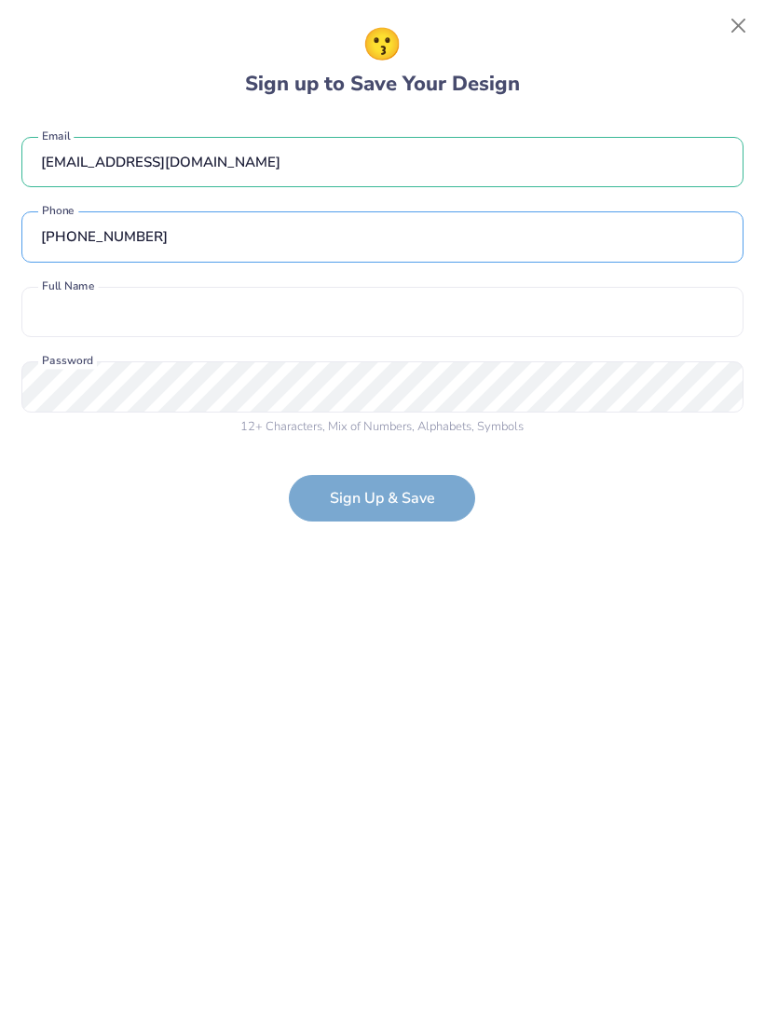
type input "(980) 313-6020"
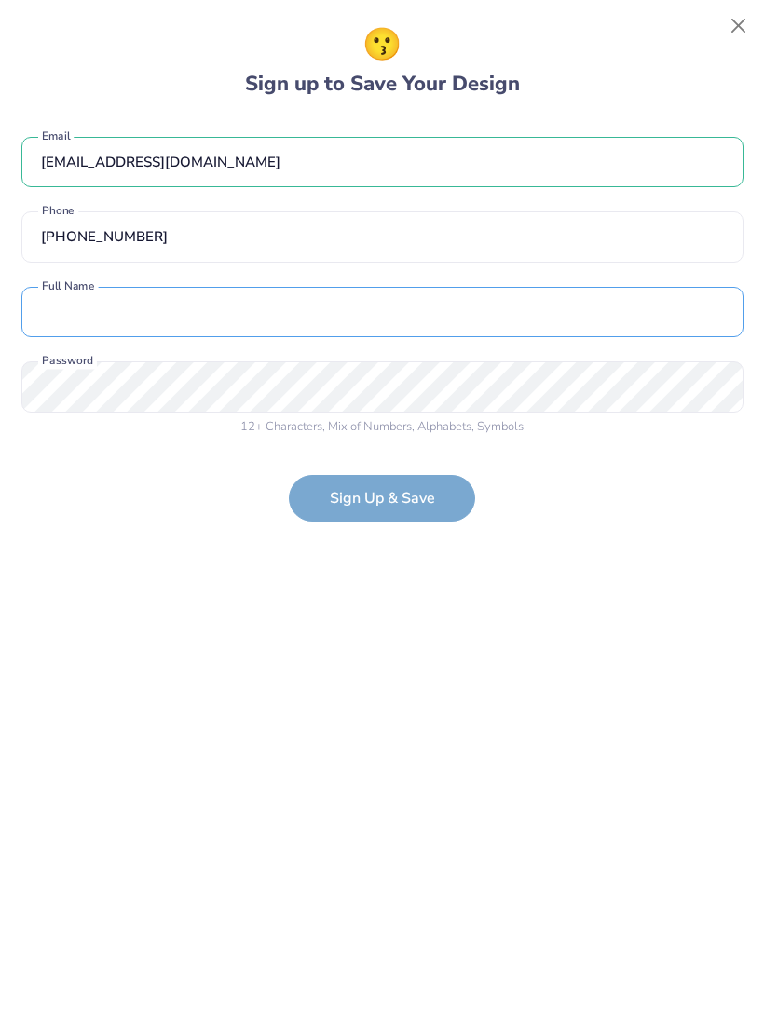
click at [330, 334] on input "text" at bounding box center [382, 312] width 722 height 51
type input "Grace DeVaney"
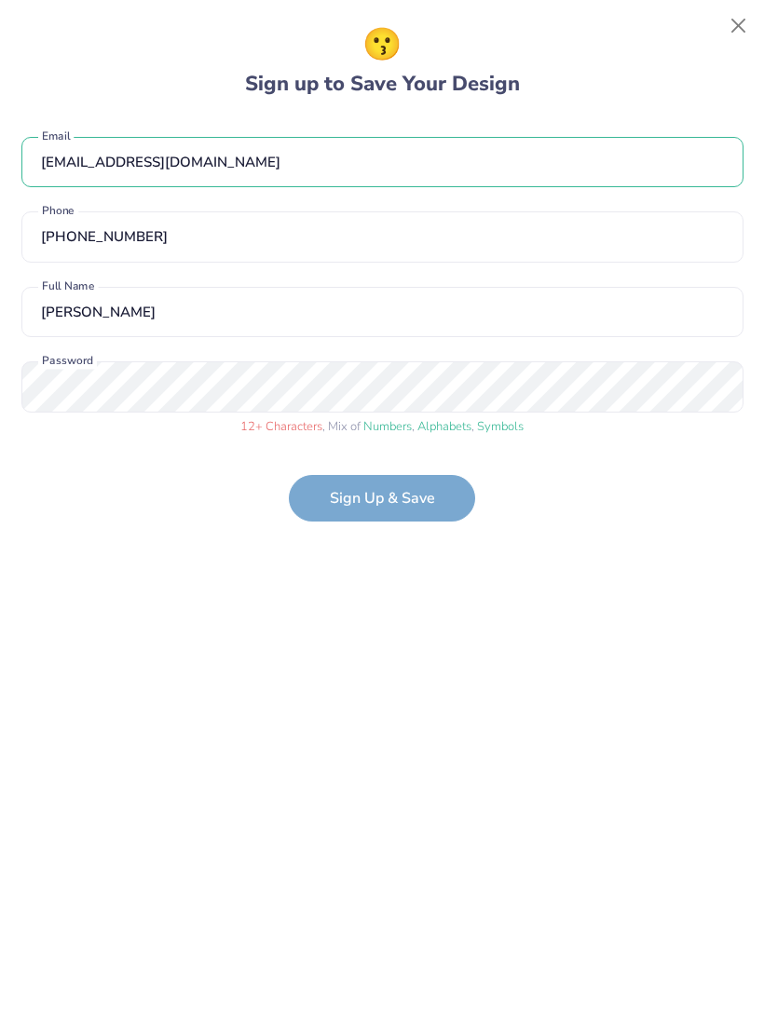
click at [411, 498] on form "ghdeva@icloud.com Email (980) 313-6020 Phone Grace DeVaney Full Name 12 + Chara…" at bounding box center [382, 320] width 722 height 404
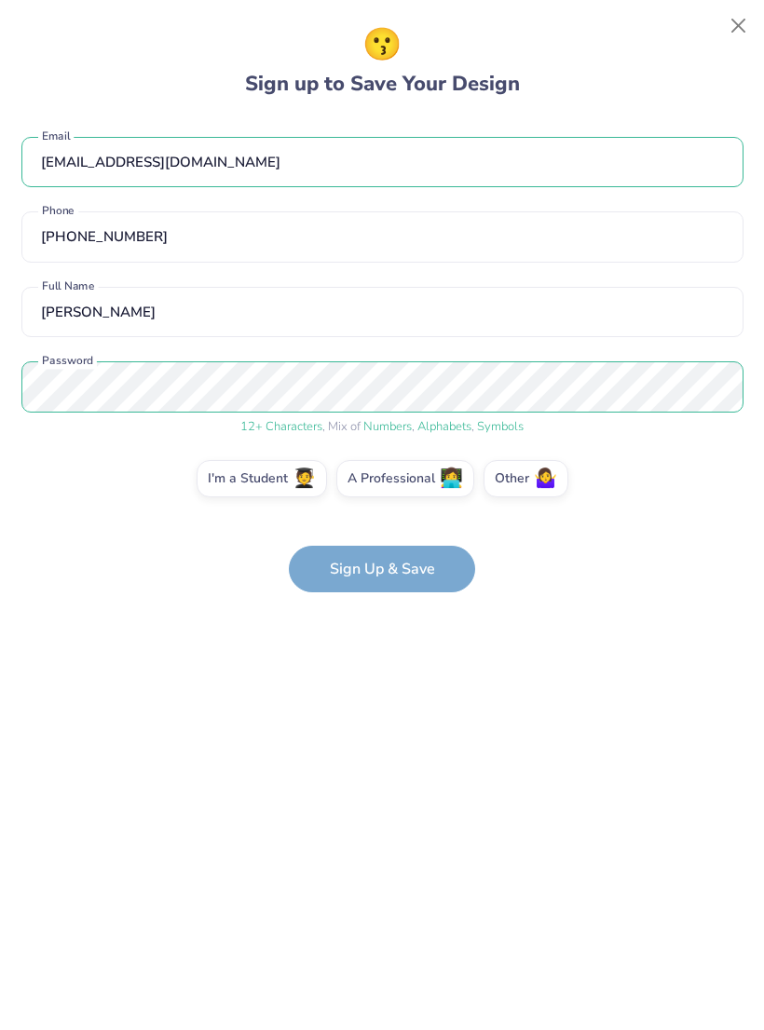
click at [416, 578] on form "ghdeva@icloud.com Email (980) 313-6020 Phone Grace DeVaney Full Name 12 + Chara…" at bounding box center [382, 355] width 722 height 475
click at [302, 481] on span "🧑‍🎓" at bounding box center [303, 478] width 23 height 21
click at [376, 481] on input "I'm a Student 🧑‍🎓" at bounding box center [382, 484] width 12 height 12
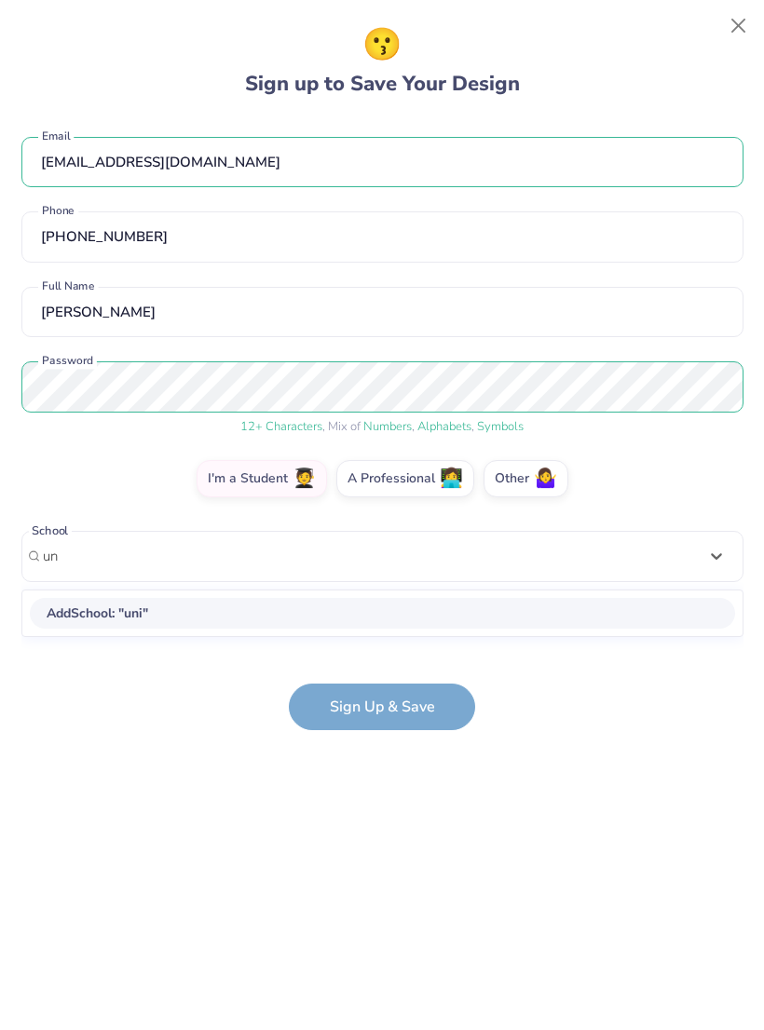
type input "u"
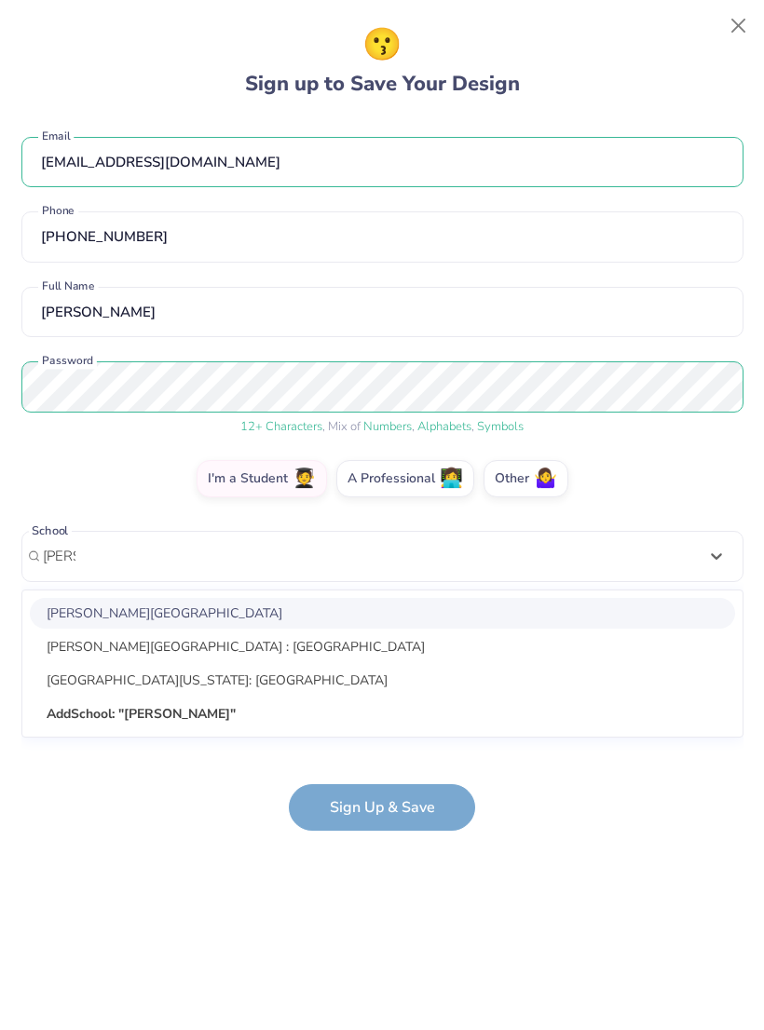
click at [84, 684] on div "University of Tennessee: Knoxville" at bounding box center [382, 680] width 705 height 31
type input "knox"
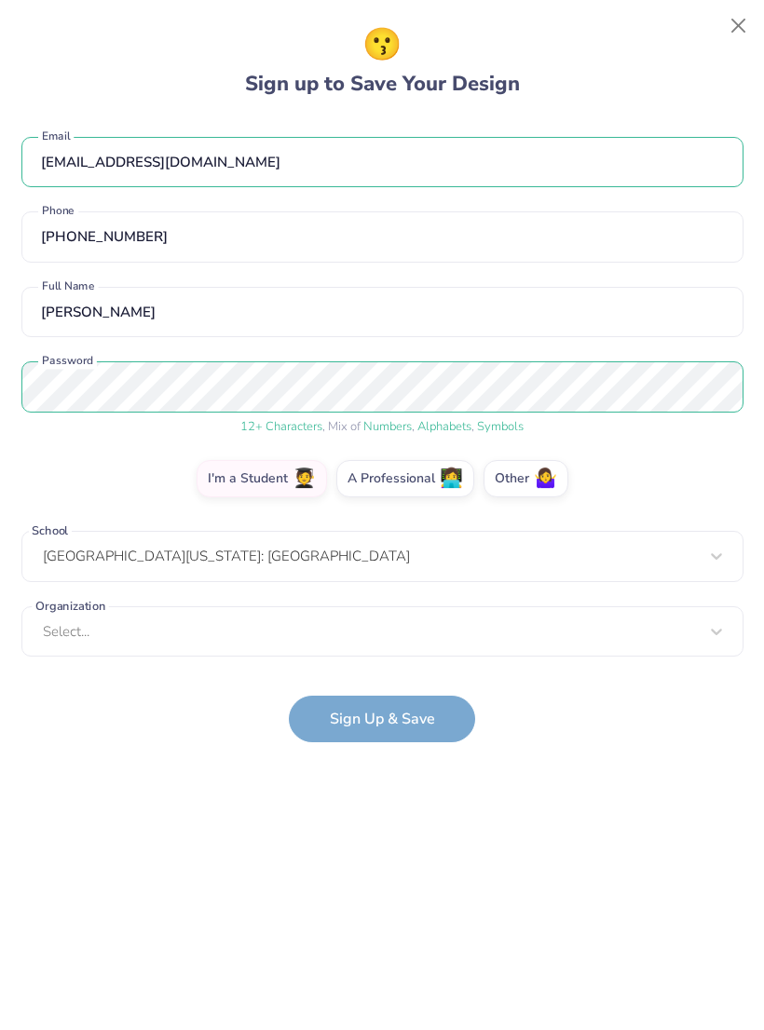
click at [72, 657] on div "ghdeva@icloud.com Email (980) 313-6020 Phone Grace DeVaney Full Name 12 + Chara…" at bounding box center [382, 392] width 722 height 548
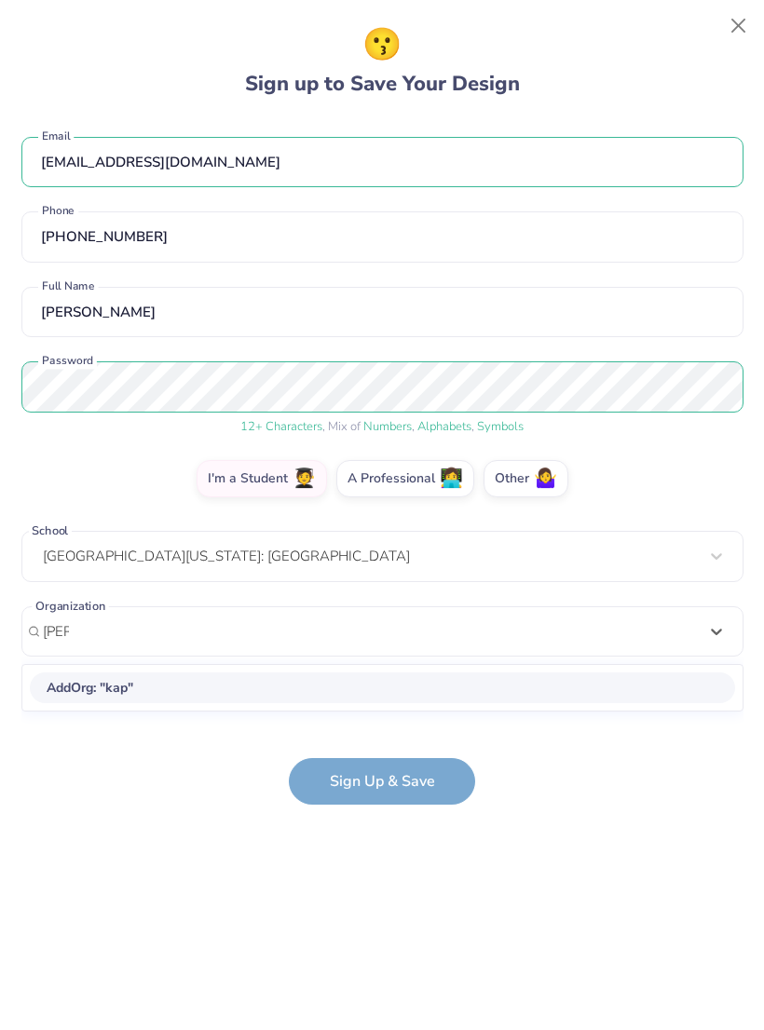
type input "kappa"
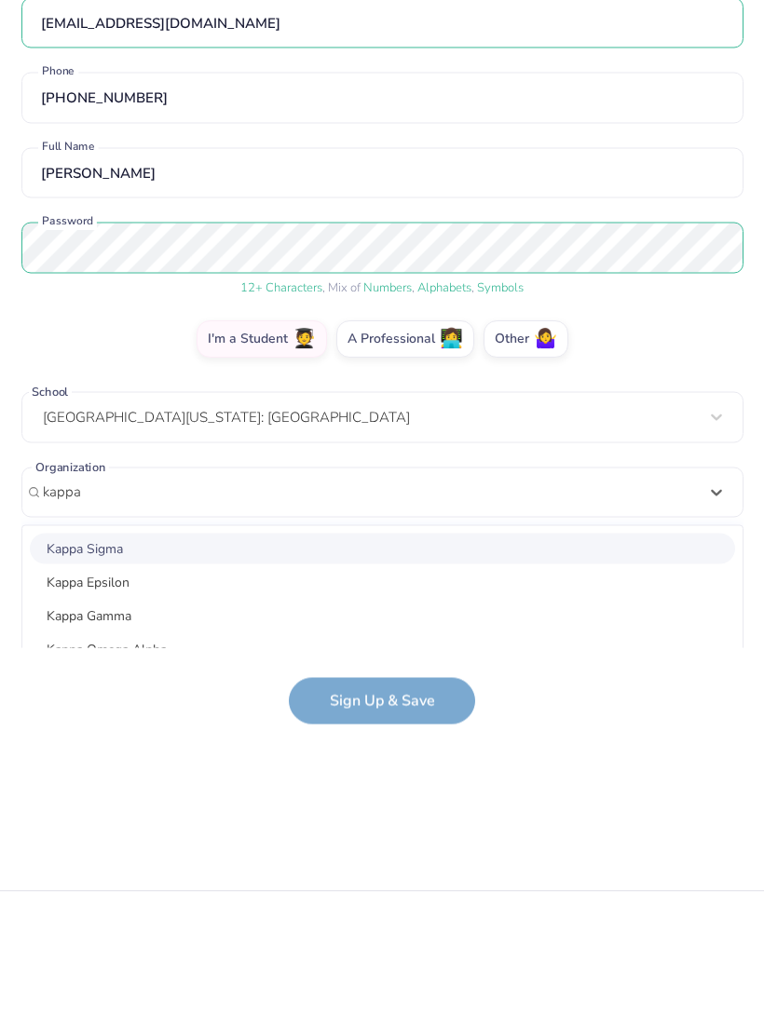
scroll to position [157, 0]
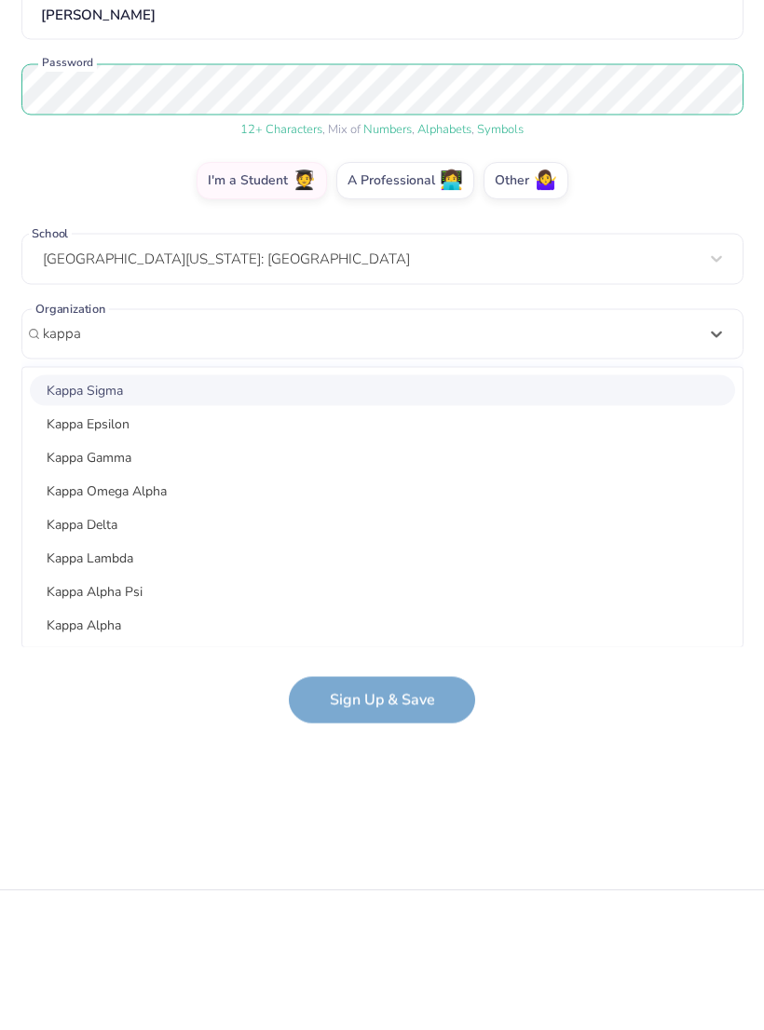
type input "1.10923396990896"
click at [153, 548] on div "Kappa Kappa Gamma" at bounding box center [382, 563] width 705 height 31
type input "kappa ka"
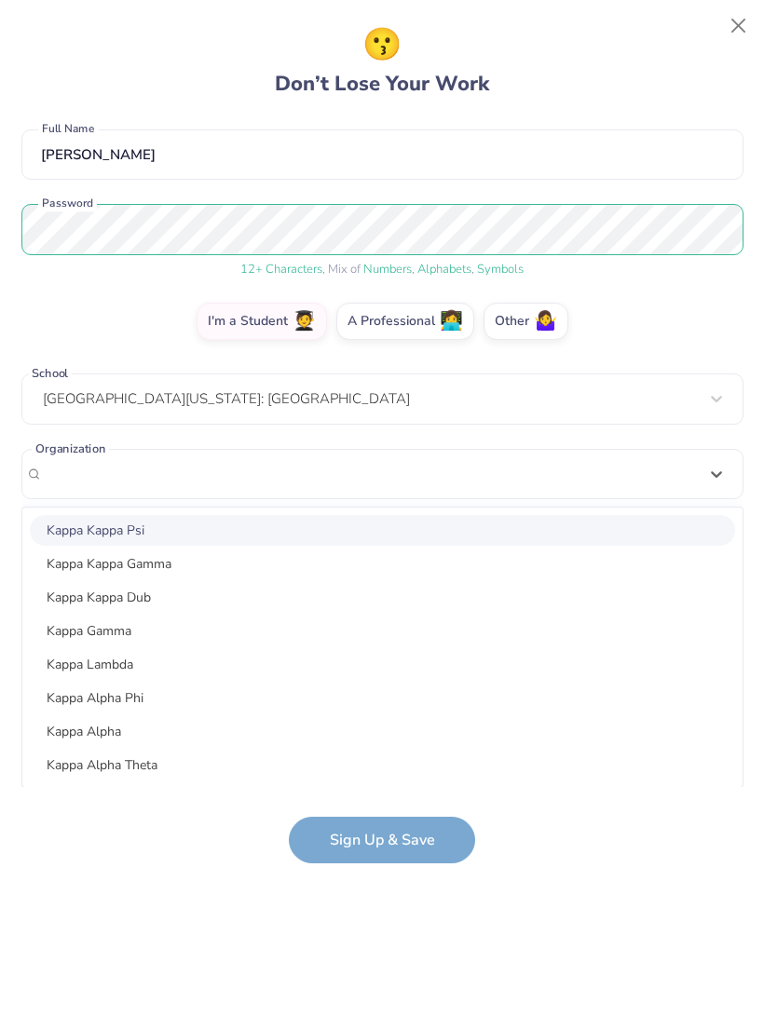
scroll to position [0, 0]
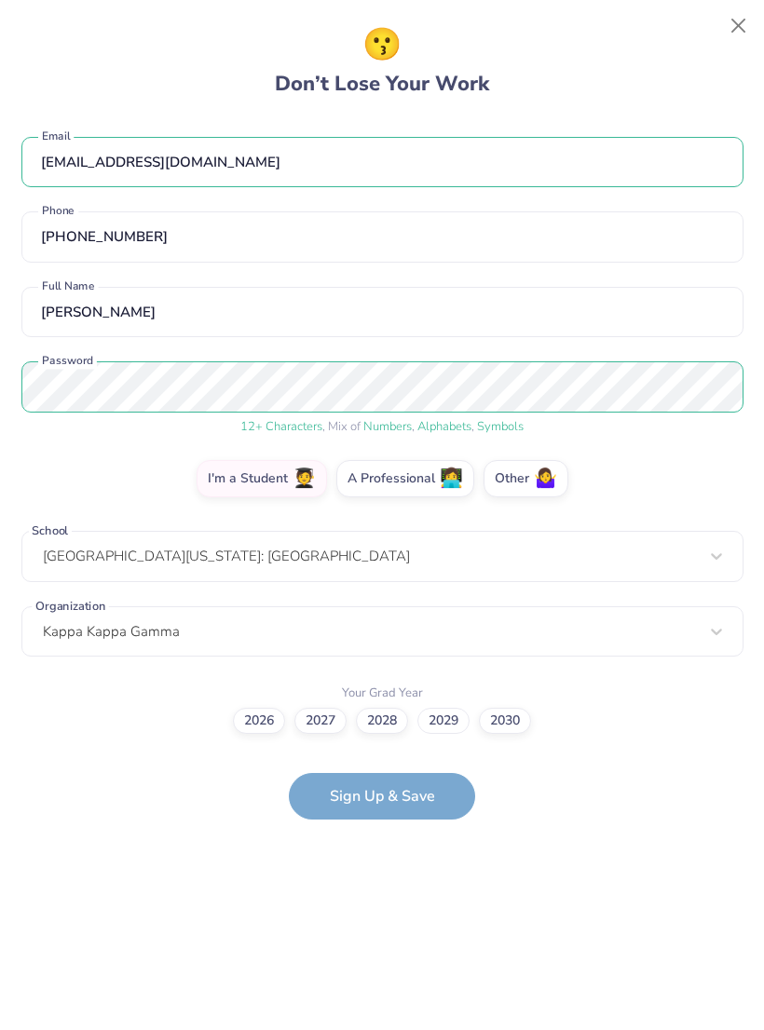
click at [444, 724] on label "2029" at bounding box center [443, 721] width 52 height 26
click at [388, 724] on input "2029" at bounding box center [382, 720] width 12 height 12
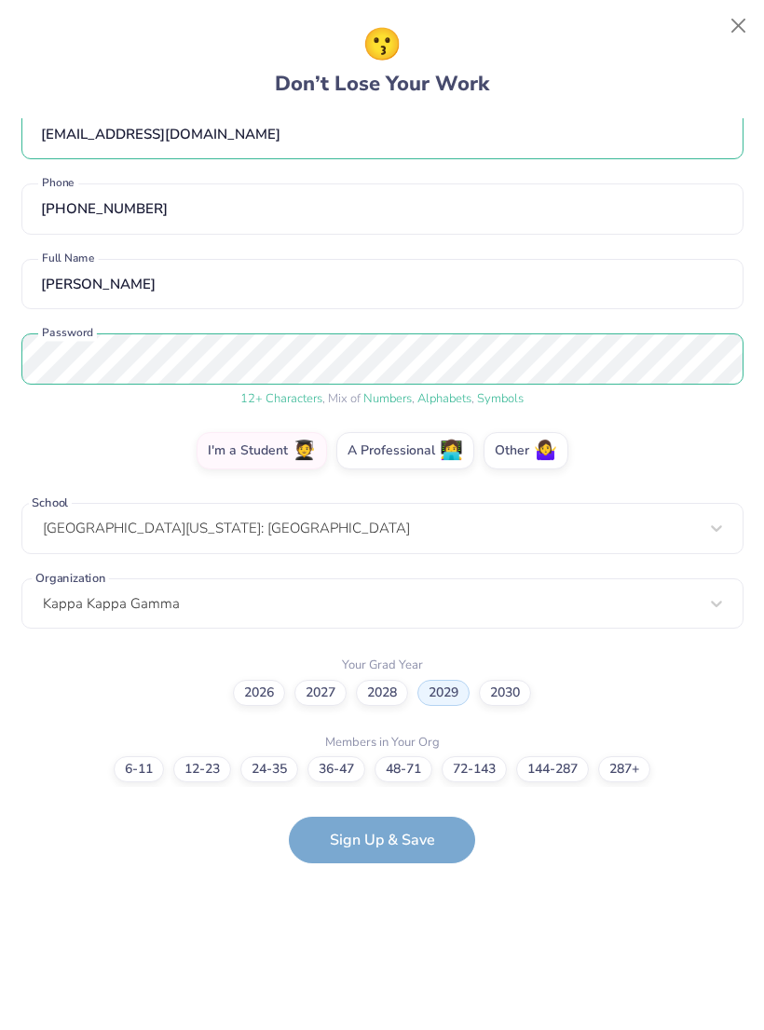
scroll to position [27, 0]
click at [630, 767] on label "287+" at bounding box center [624, 770] width 52 height 26
click at [388, 791] on input "287+" at bounding box center [382, 797] width 12 height 12
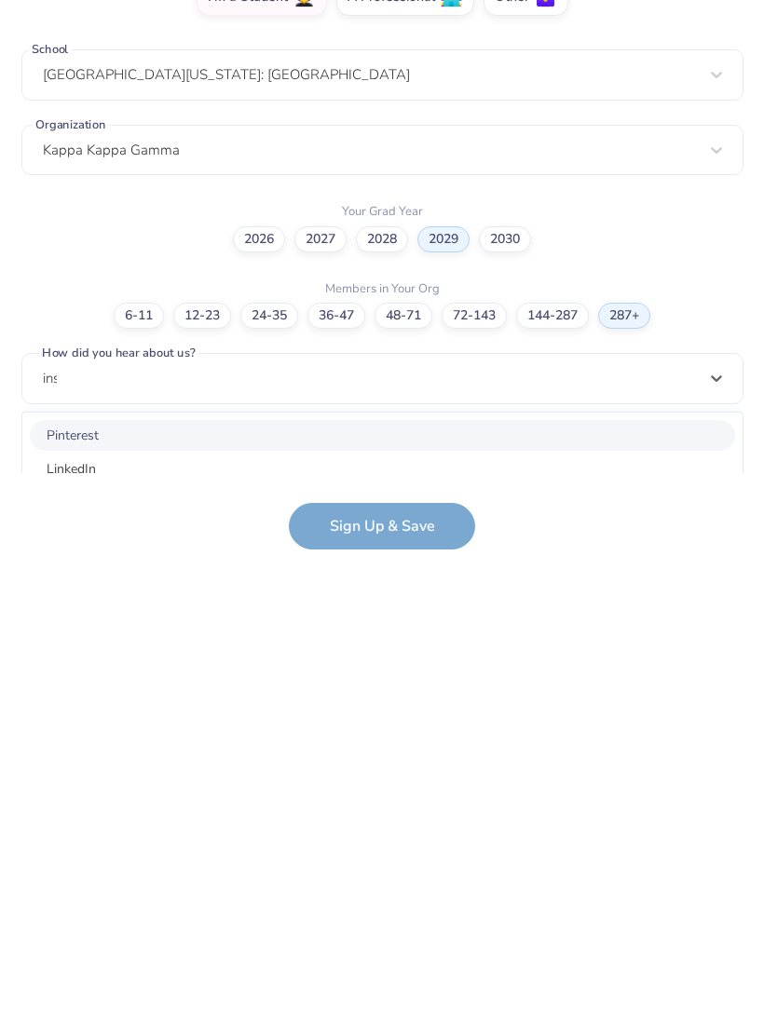
scroll to position [167, 0]
click at [159, 735] on div "Instagram" at bounding box center [382, 750] width 705 height 31
type input "ins"
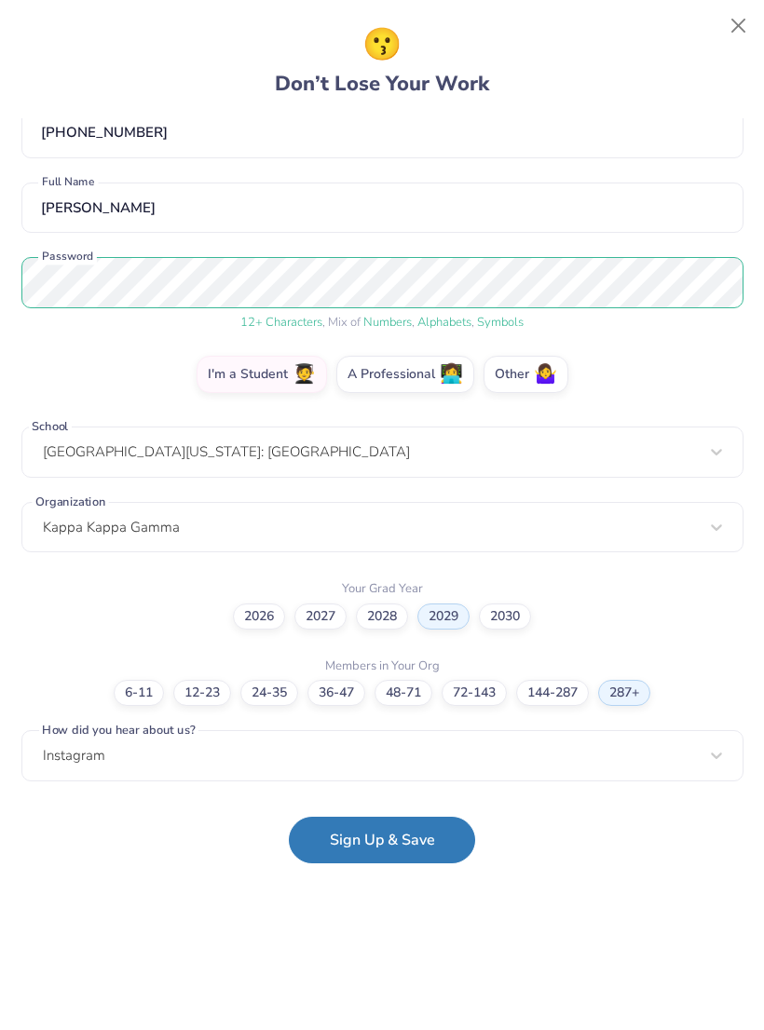
click at [399, 837] on button "Sign Up & Save" at bounding box center [382, 840] width 186 height 47
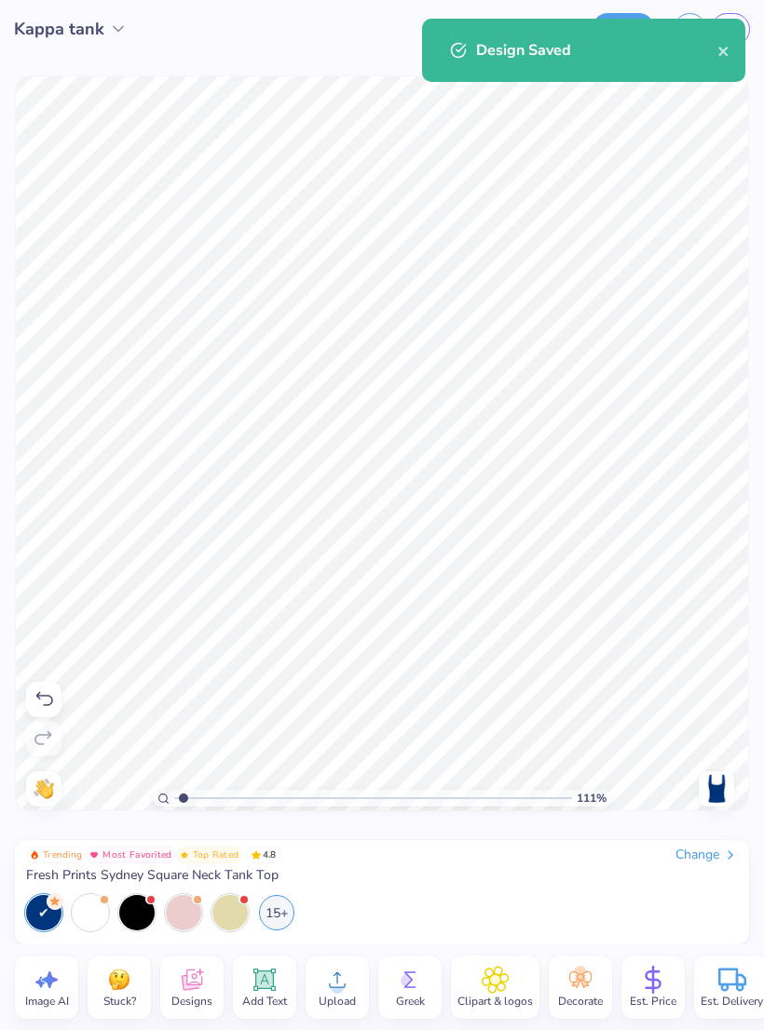
click at [623, 13] on div "Save" at bounding box center [622, 29] width 63 height 33
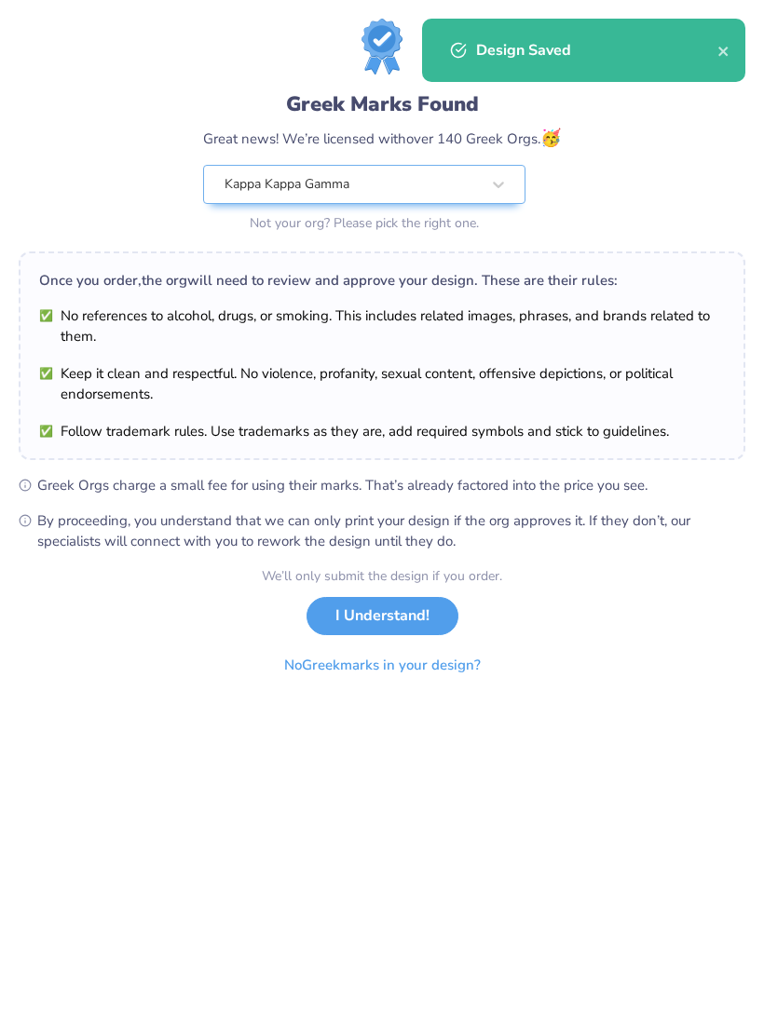
click at [727, 59] on icon "close" at bounding box center [723, 51] width 13 height 15
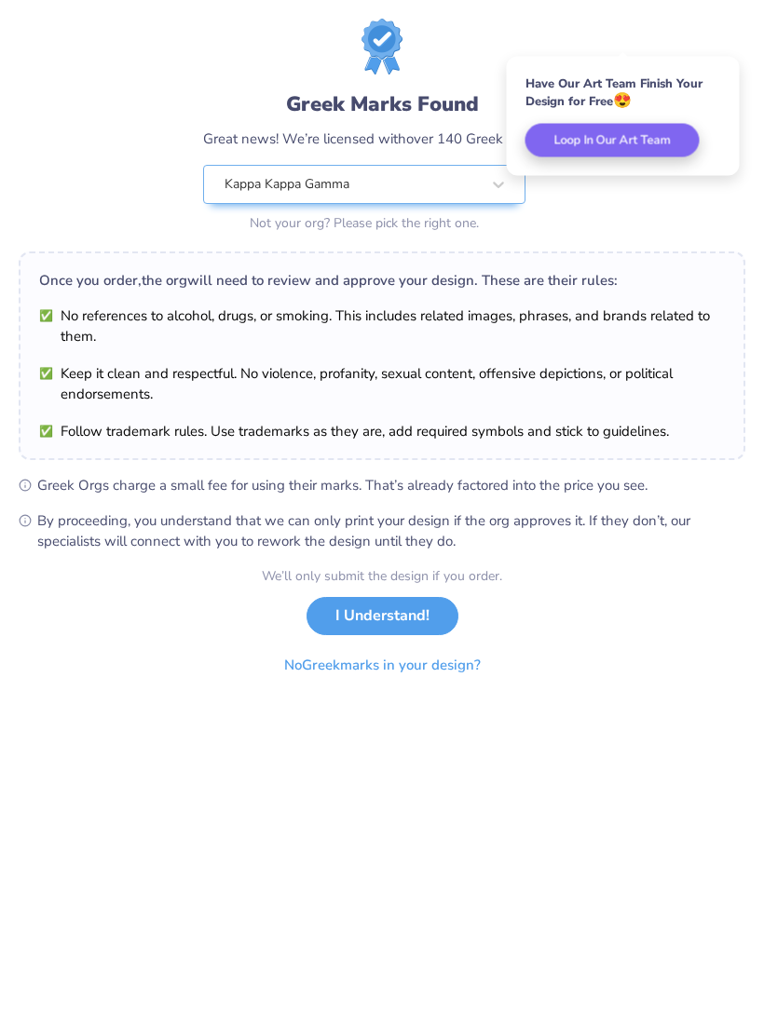
click at [407, 624] on button "I Understand!" at bounding box center [382, 616] width 152 height 38
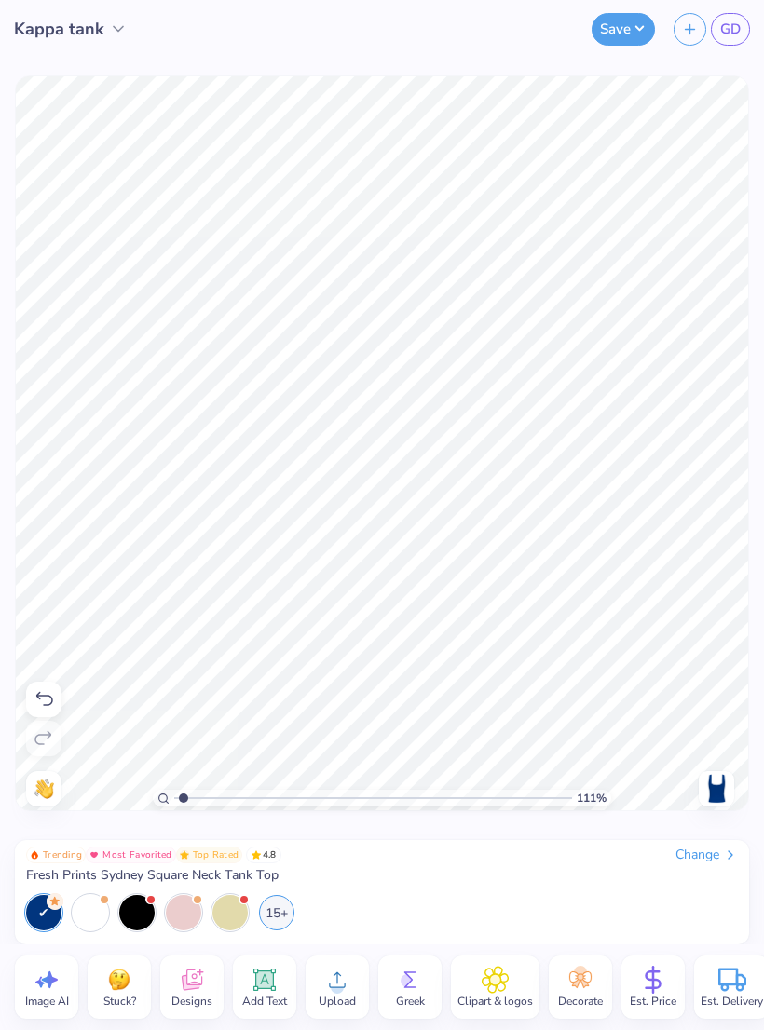
click at [625, 26] on button "Save" at bounding box center [622, 29] width 63 height 33
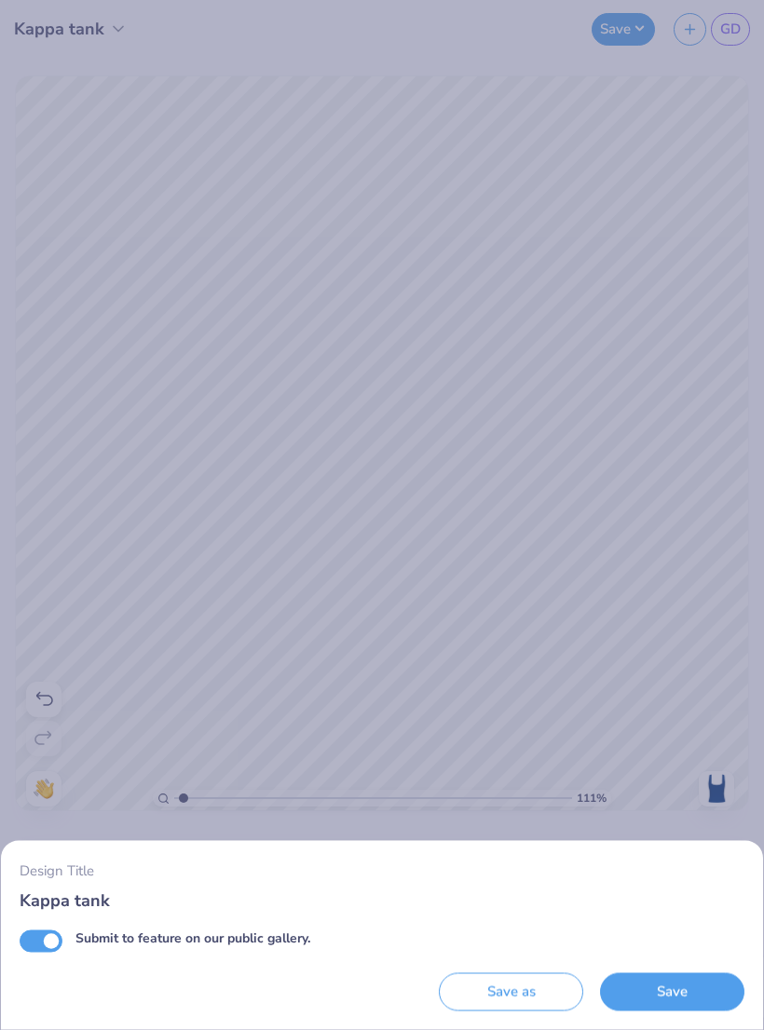
click at [668, 994] on button "Save" at bounding box center [672, 992] width 144 height 38
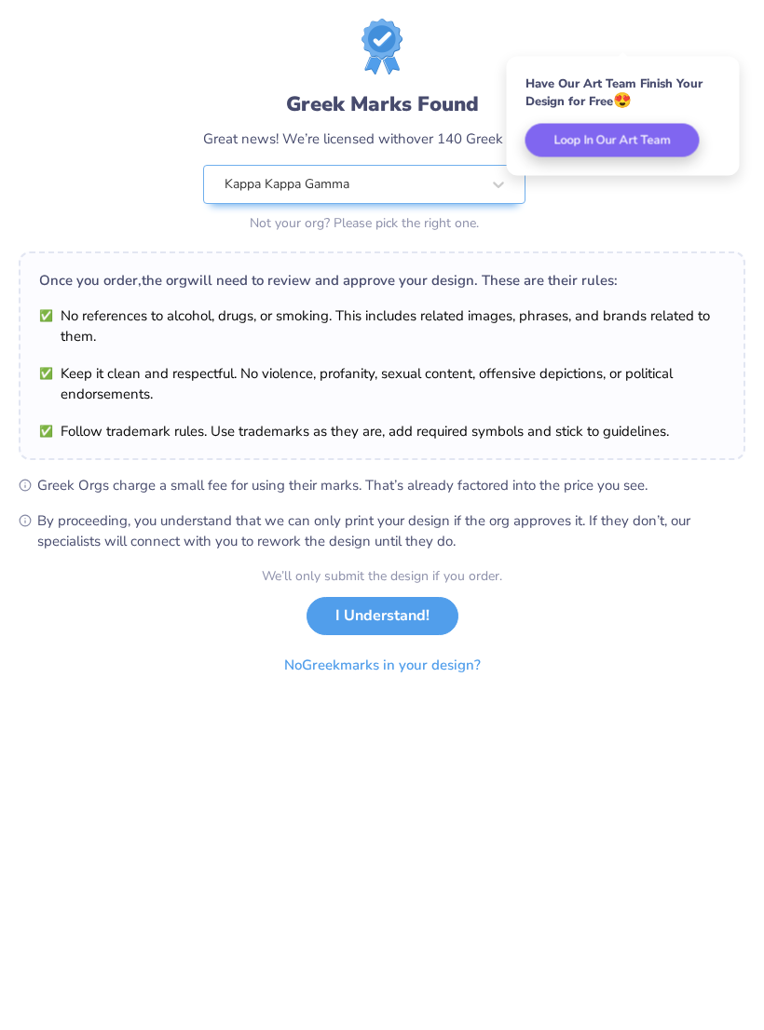
click at [406, 613] on button "I Understand!" at bounding box center [382, 616] width 152 height 38
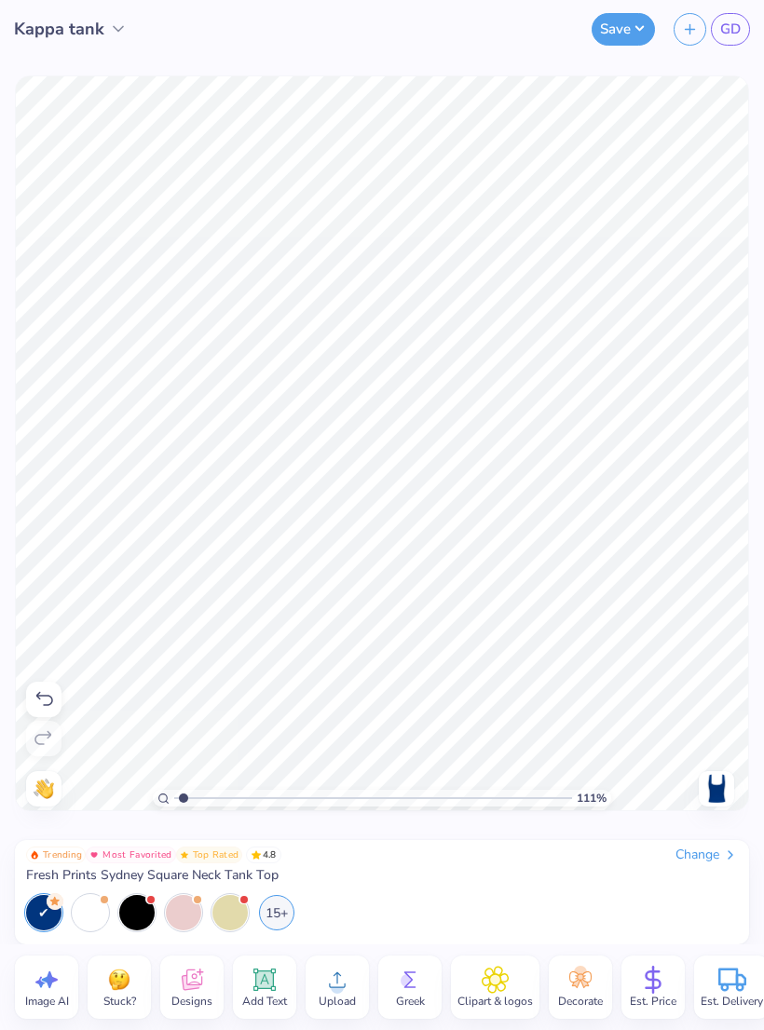
click at [96, 32] on span "Kappa tank" at bounding box center [59, 29] width 90 height 25
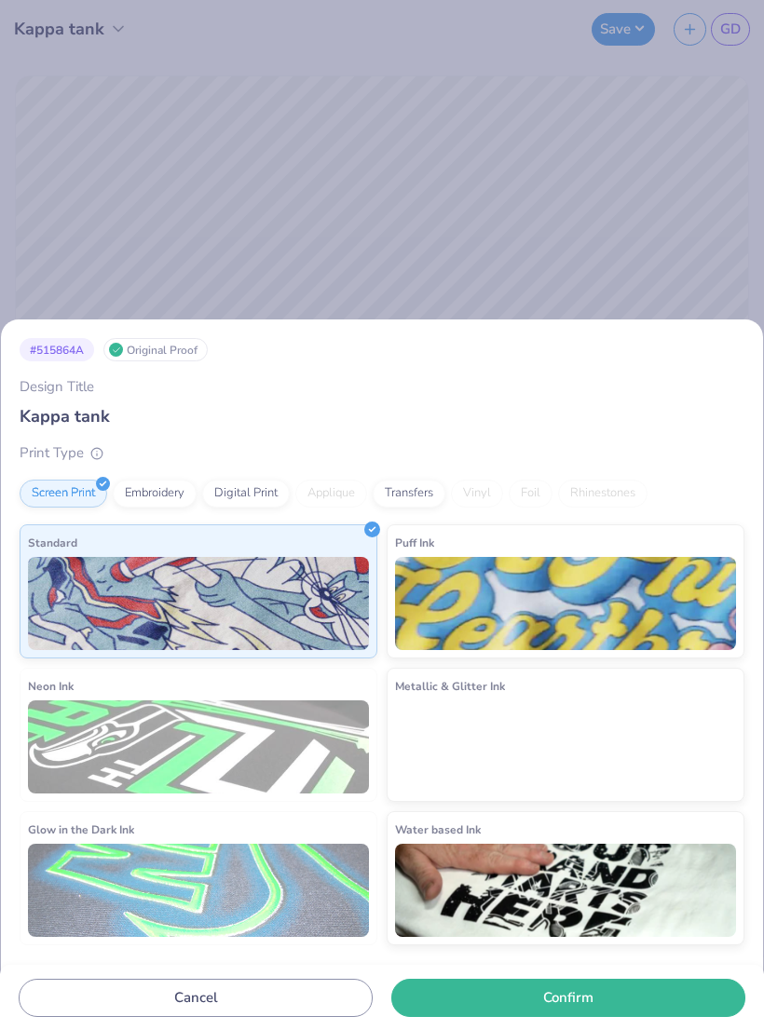
type input "1.10923396990896"
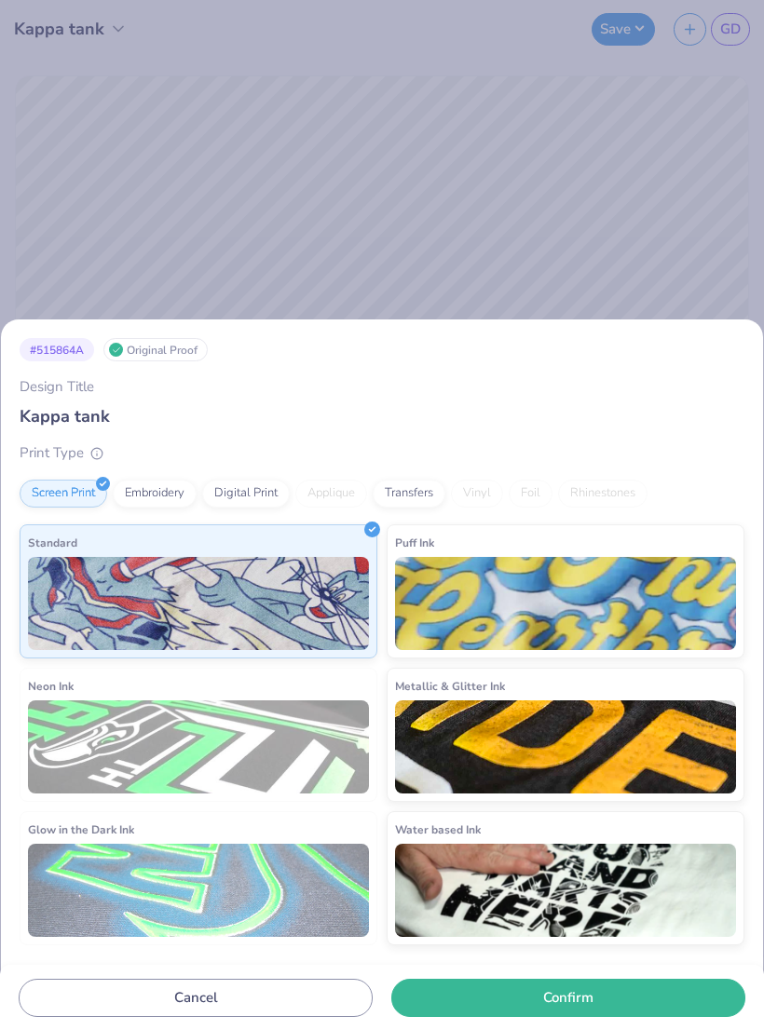
click at [123, 244] on div "# 515864A Original Proof Design Title Kappa tank Print Type Screen Print Embroi…" at bounding box center [382, 515] width 764 height 1030
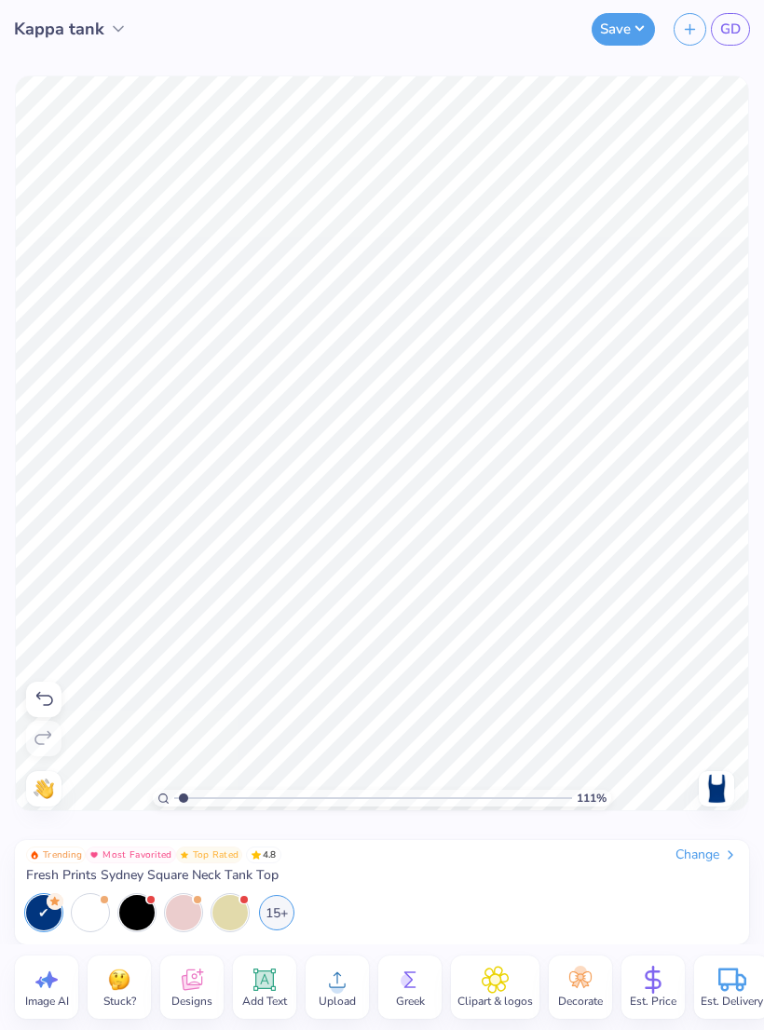
click at [714, 32] on link "GD" at bounding box center [729, 29] width 39 height 33
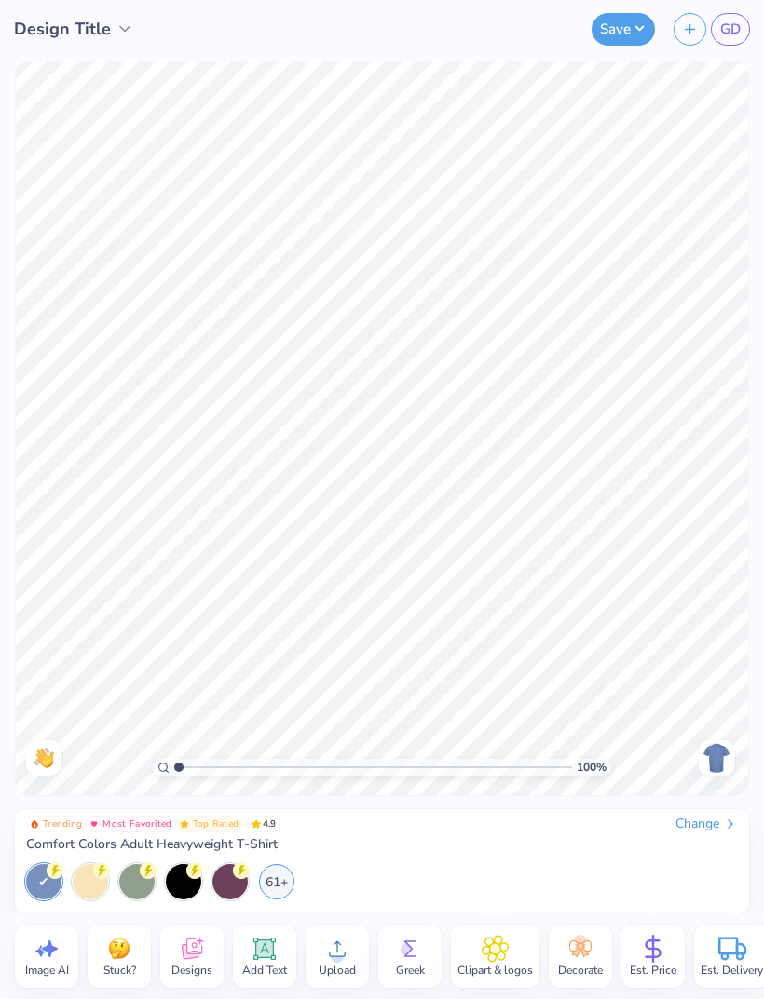
click at [183, 953] on icon at bounding box center [192, 949] width 20 height 21
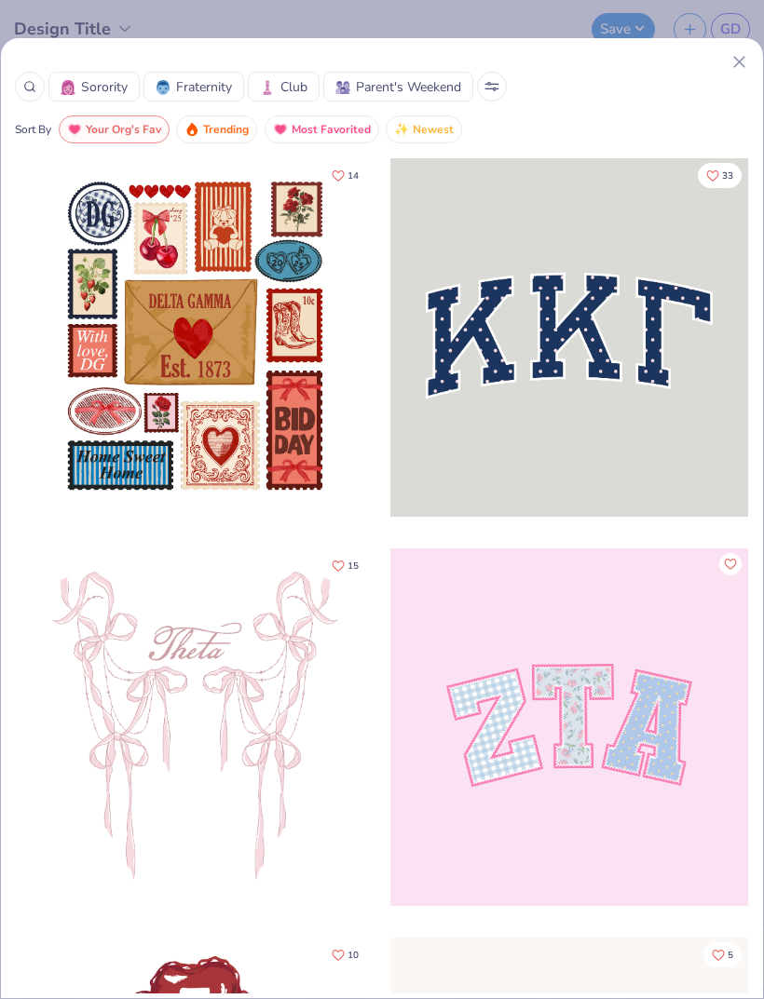
click at [725, 67] on div at bounding box center [382, 62] width 734 height 20
click at [731, 61] on icon at bounding box center [739, 62] width 20 height 20
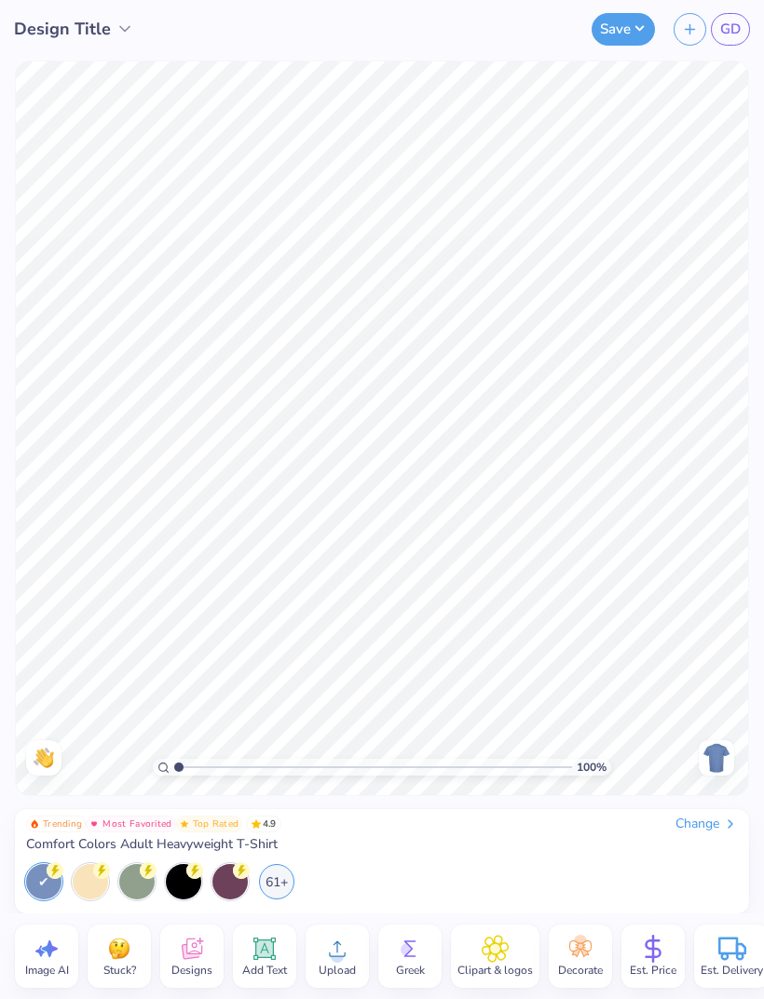
click at [696, 825] on div "Change" at bounding box center [706, 824] width 62 height 17
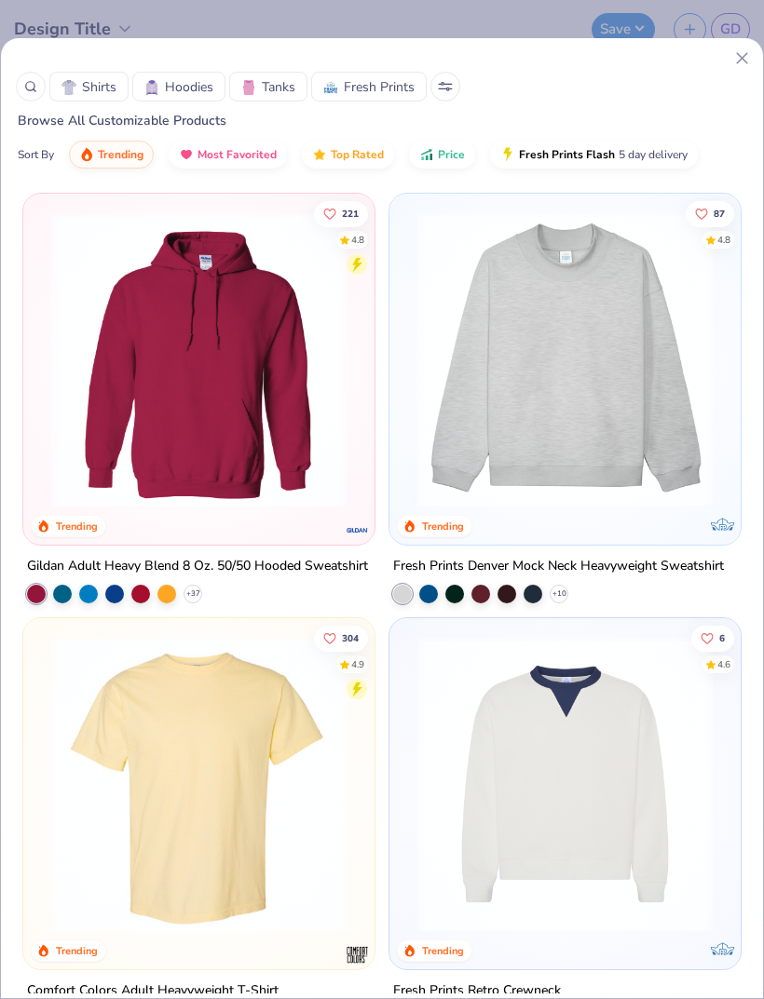
scroll to position [3, 0]
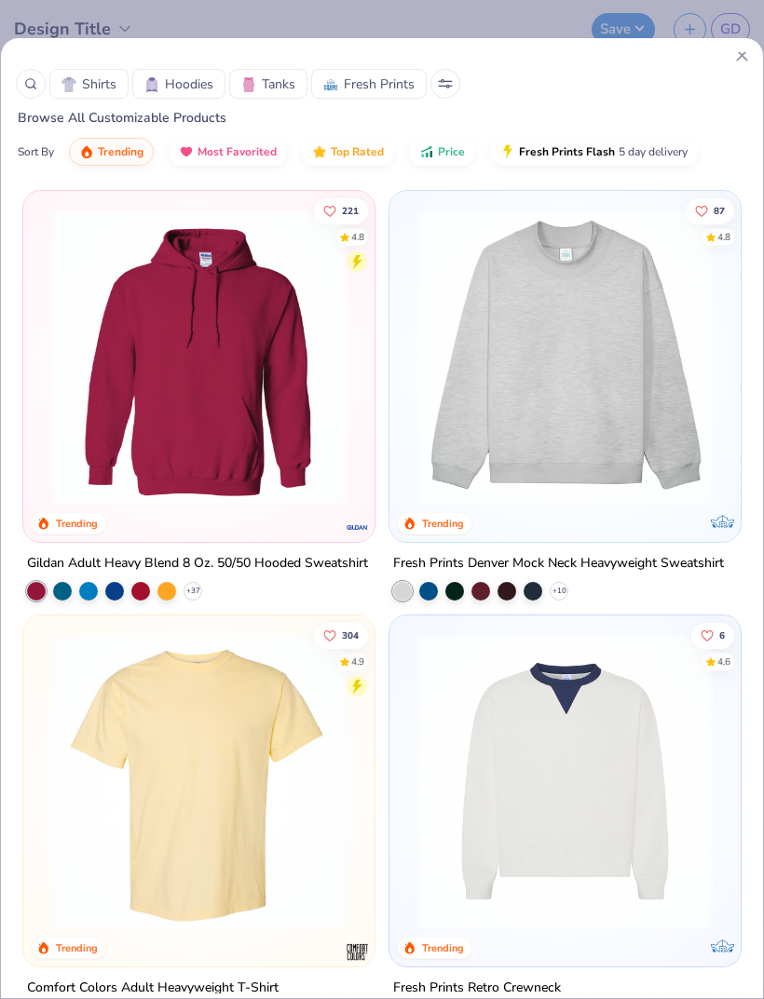
click at [32, 97] on div at bounding box center [31, 84] width 30 height 30
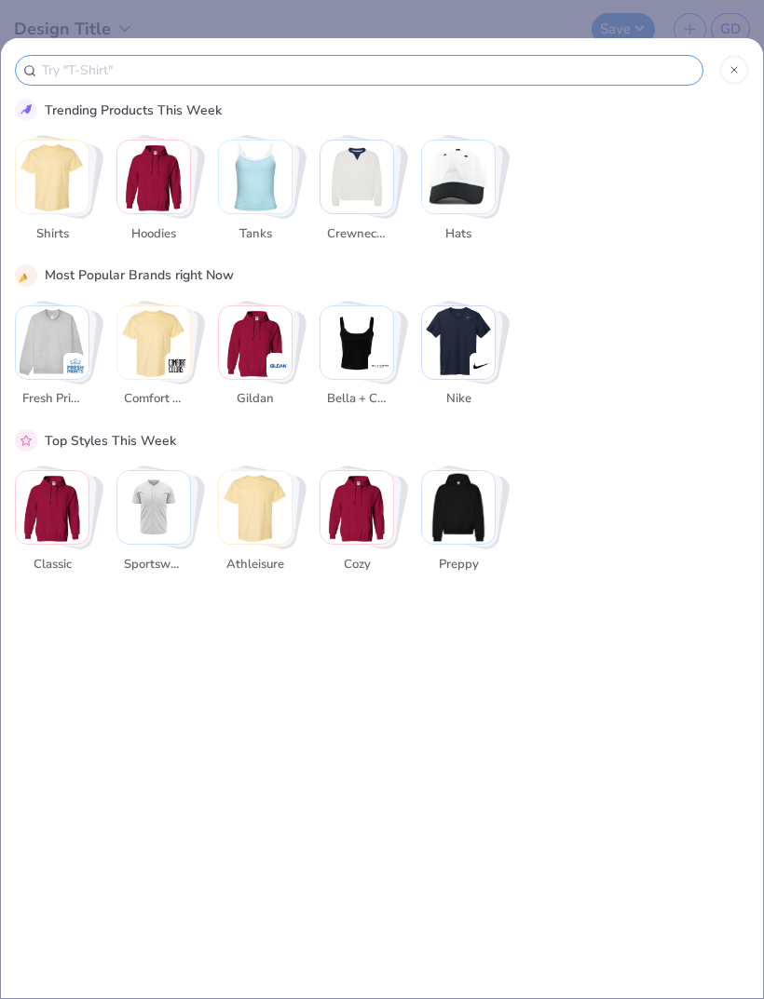
scroll to position [0, 0]
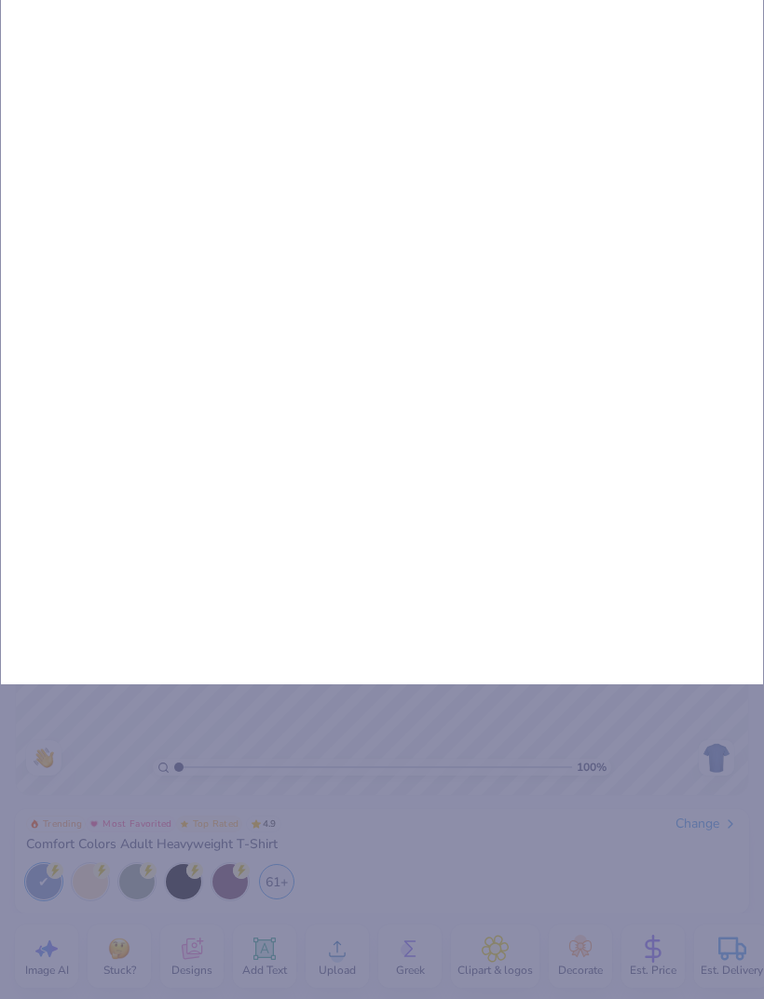
type input "Sh"
type input "Shi"
type input "Shir"
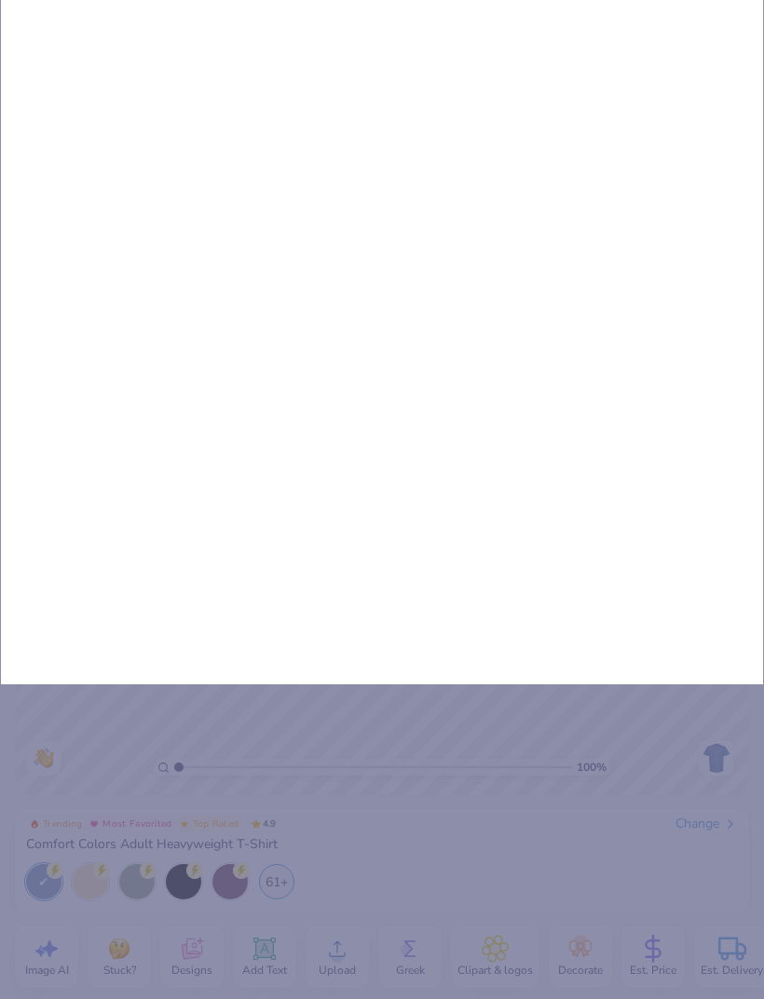
type input "Shir"
type input "Shirt"
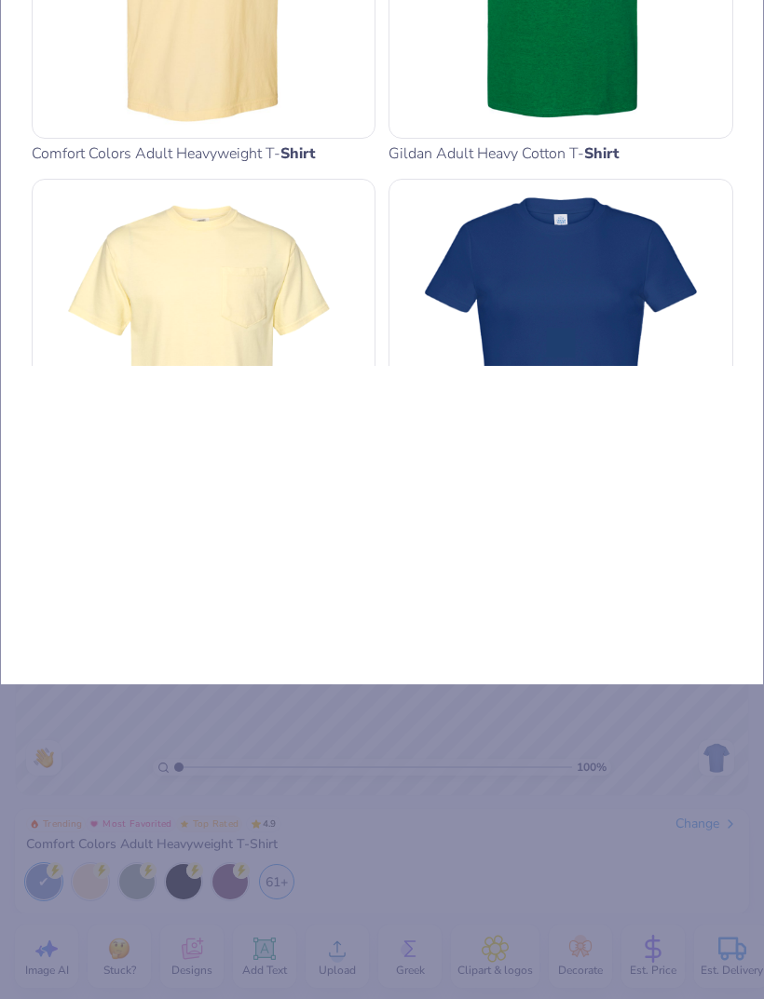
type input "Shirts"
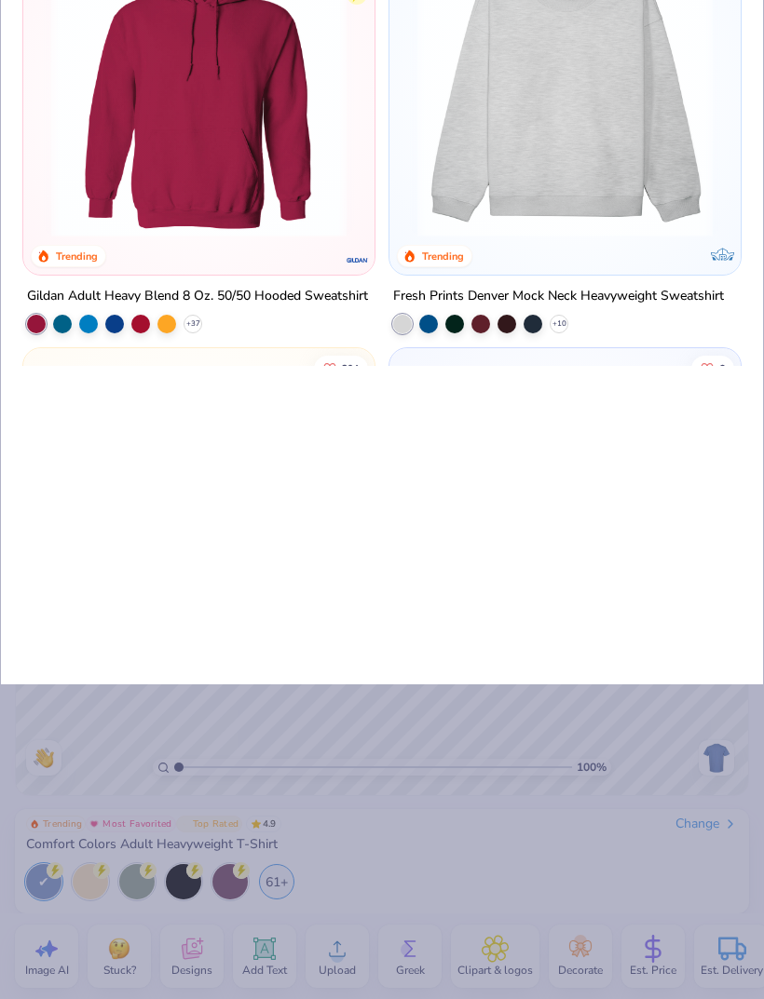
type input "Shirts"
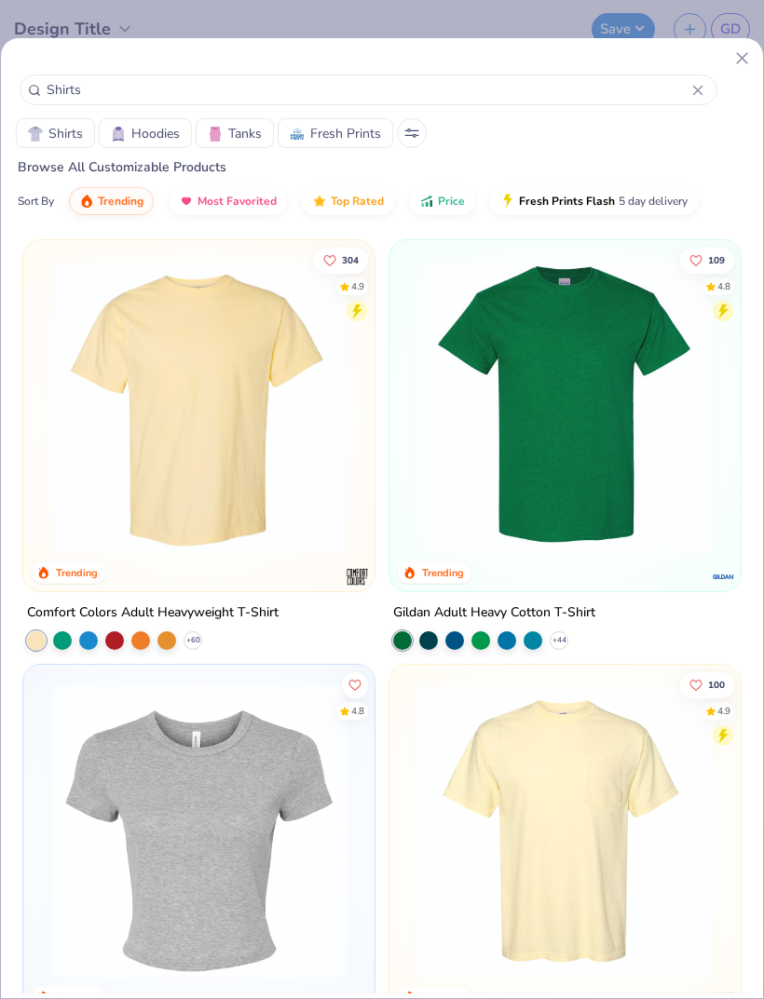
click at [147, 101] on input "Shirts" at bounding box center [368, 89] width 647 height 21
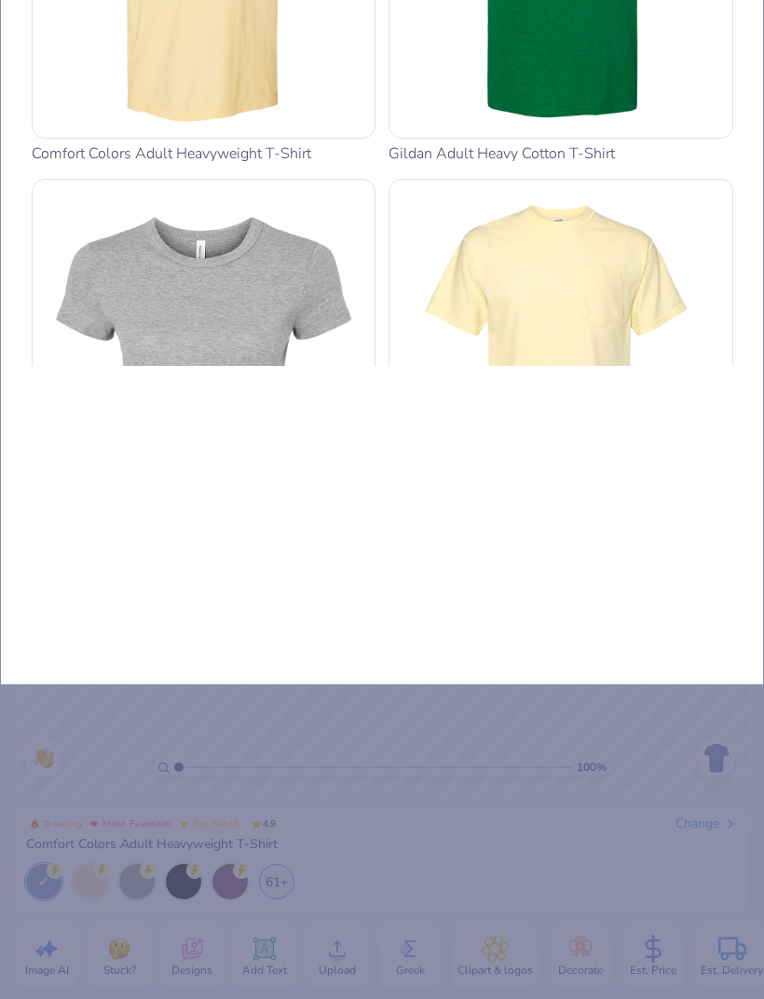
type input "Shirt"
type input "Shir"
type input "Shi"
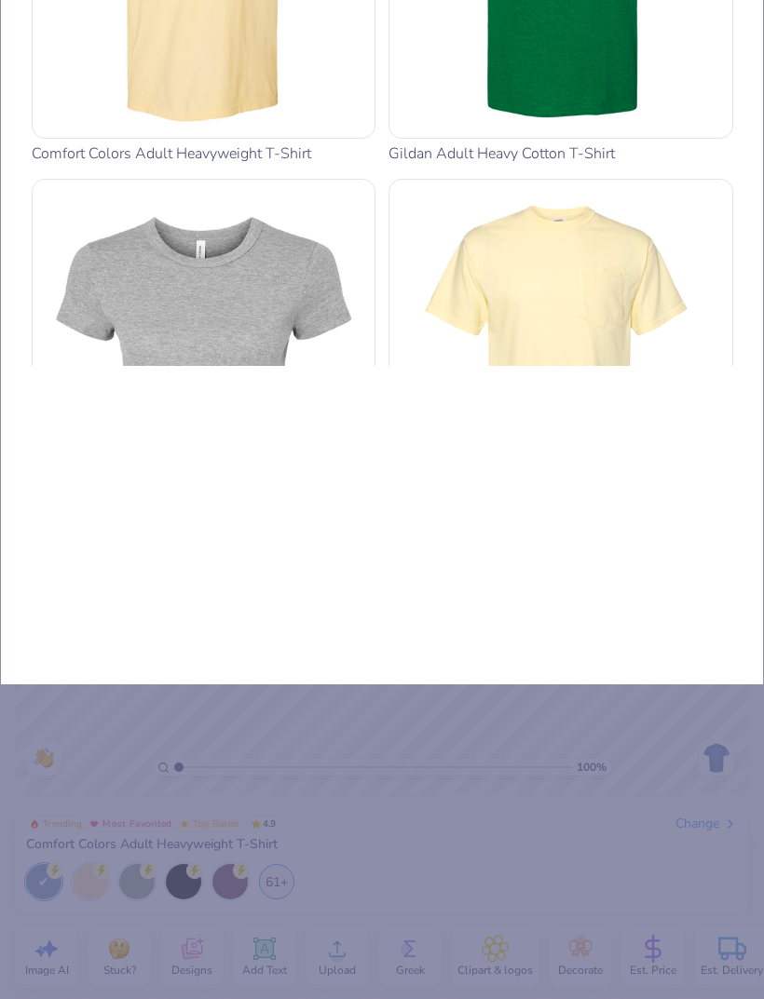
type input "Shi"
type input "Sh"
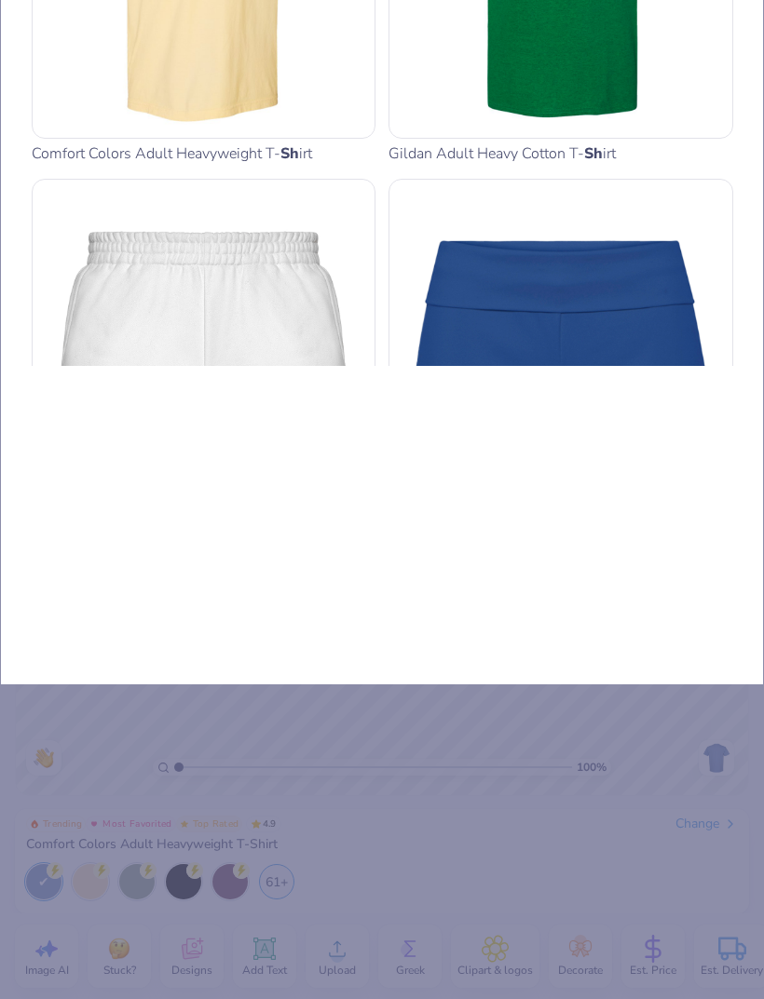
type input "Sho"
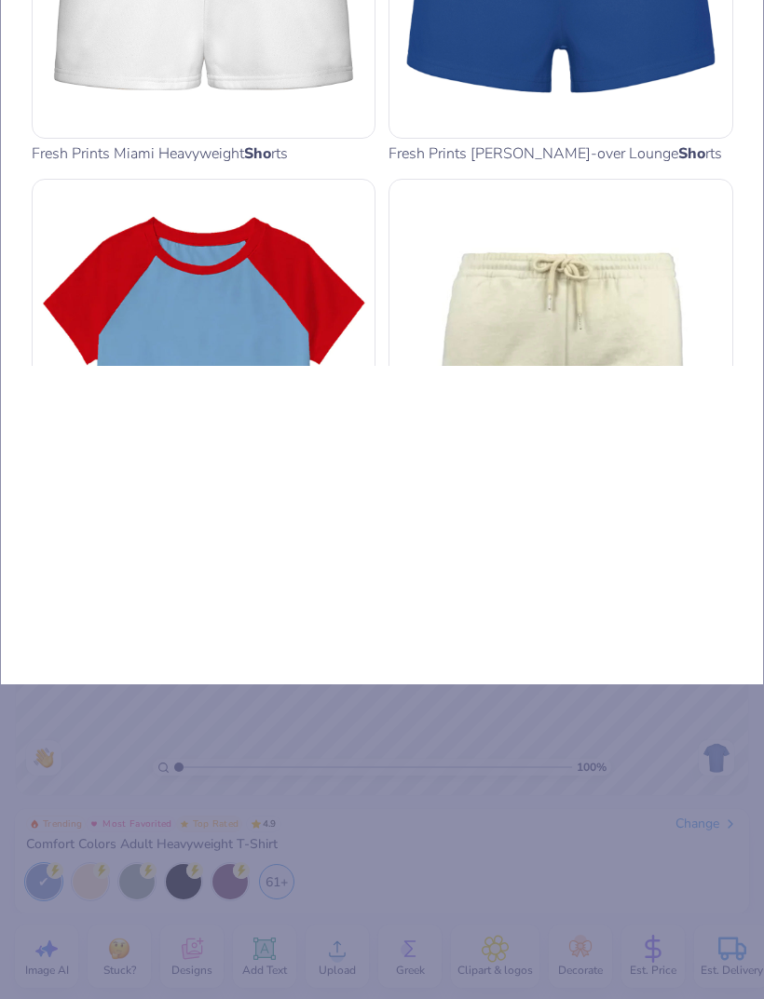
type input "Shor"
type input "Short"
type input "Shorts"
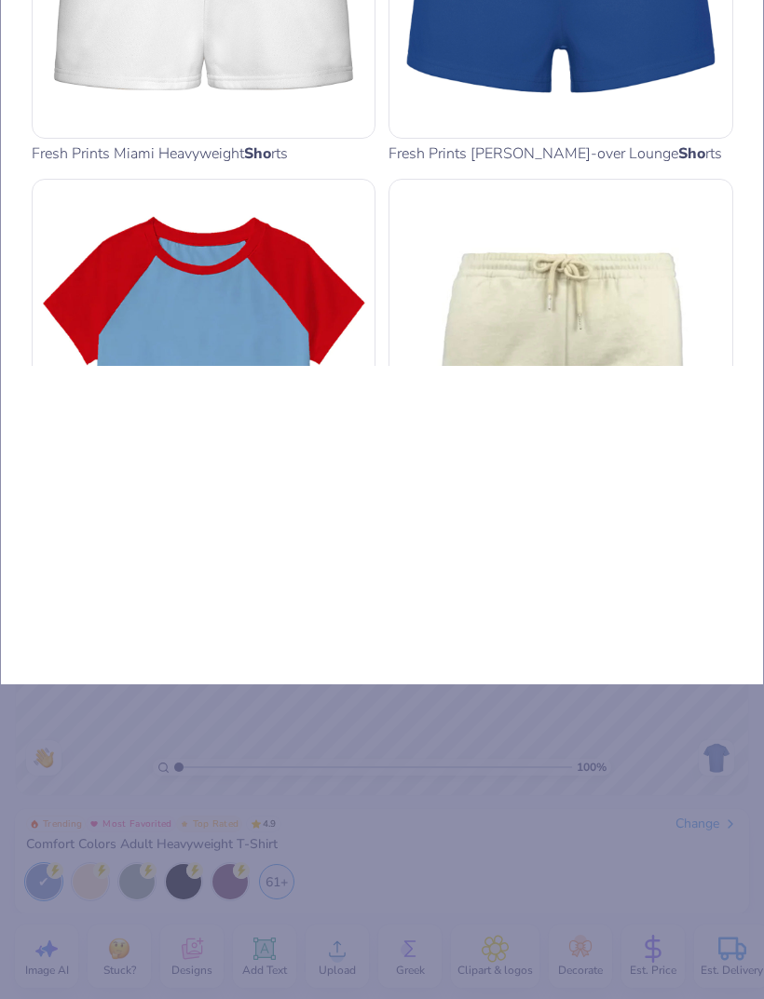
type input "Shorts"
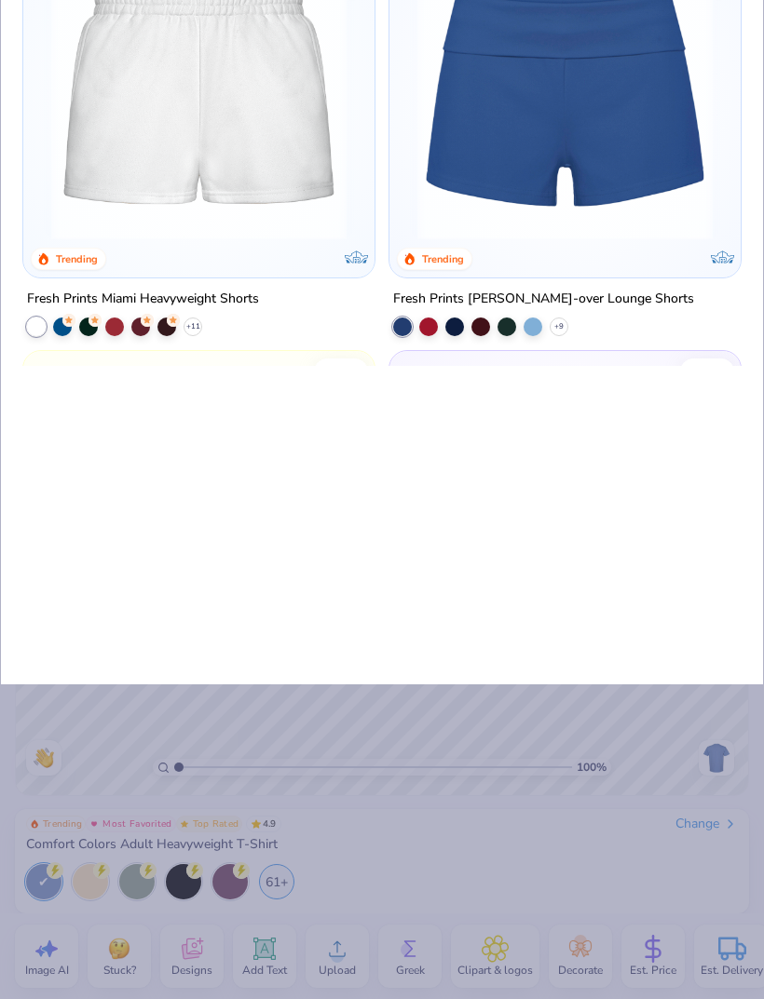
click at [574, 461] on div "Shorts Shirts Hoodies Tanks Fresh Prints Browse All Customizable Products Sort …" at bounding box center [382, 204] width 764 height 962
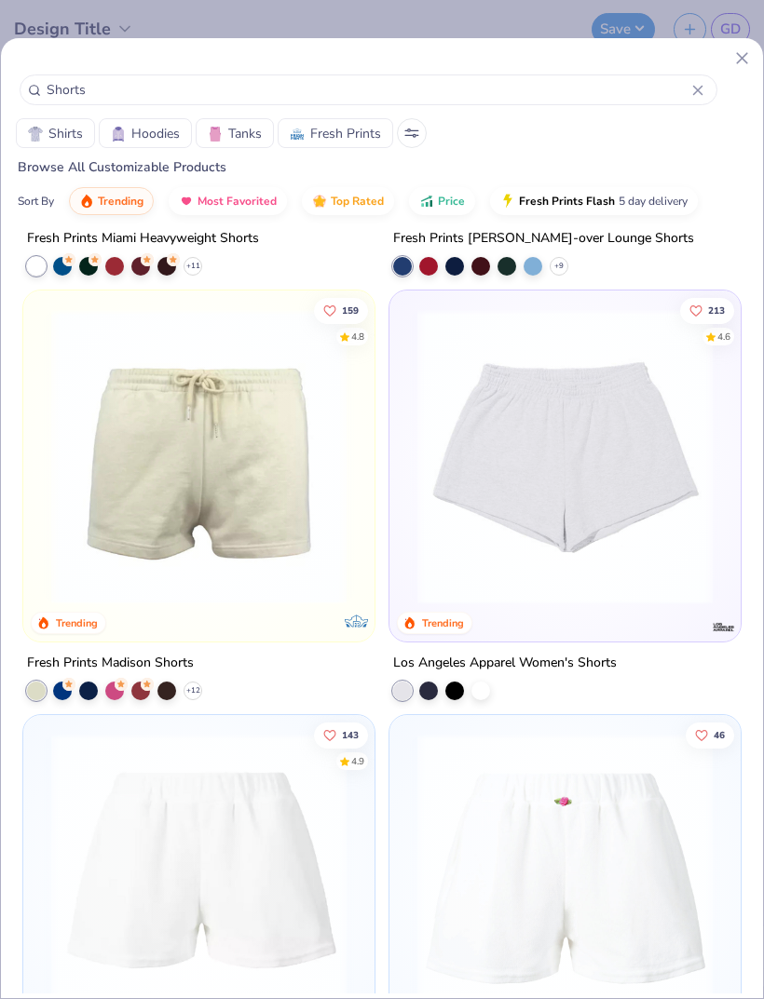
scroll to position [313, 0]
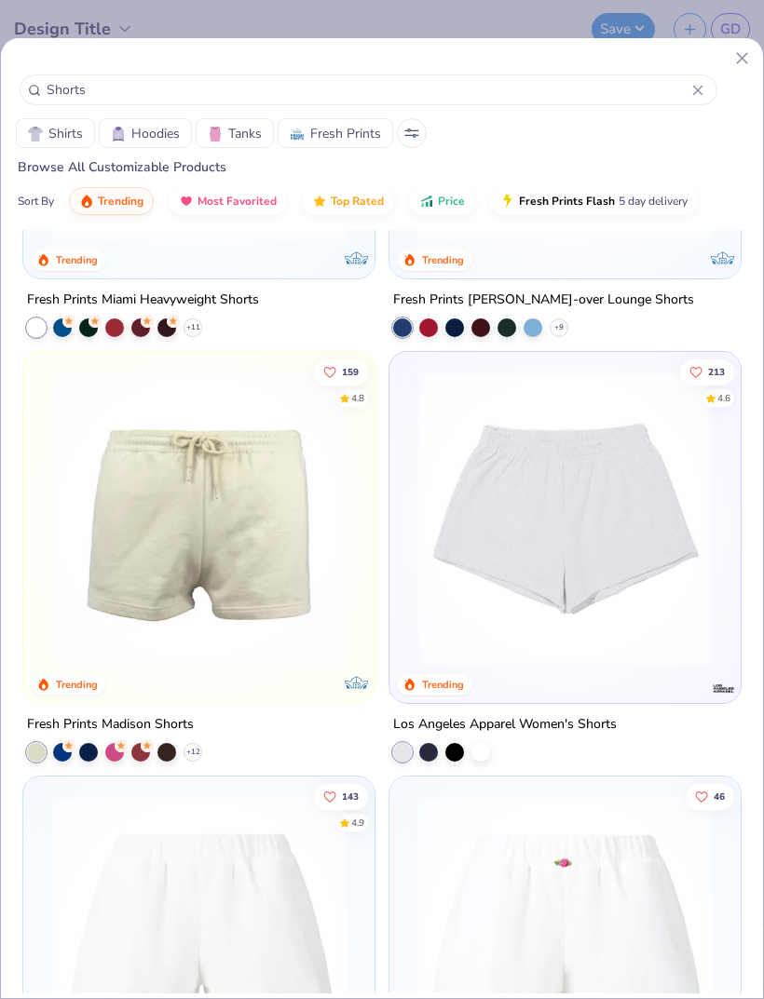
click at [571, 727] on div "Los Angeles Apparel Women's Shorts" at bounding box center [504, 724] width 223 height 23
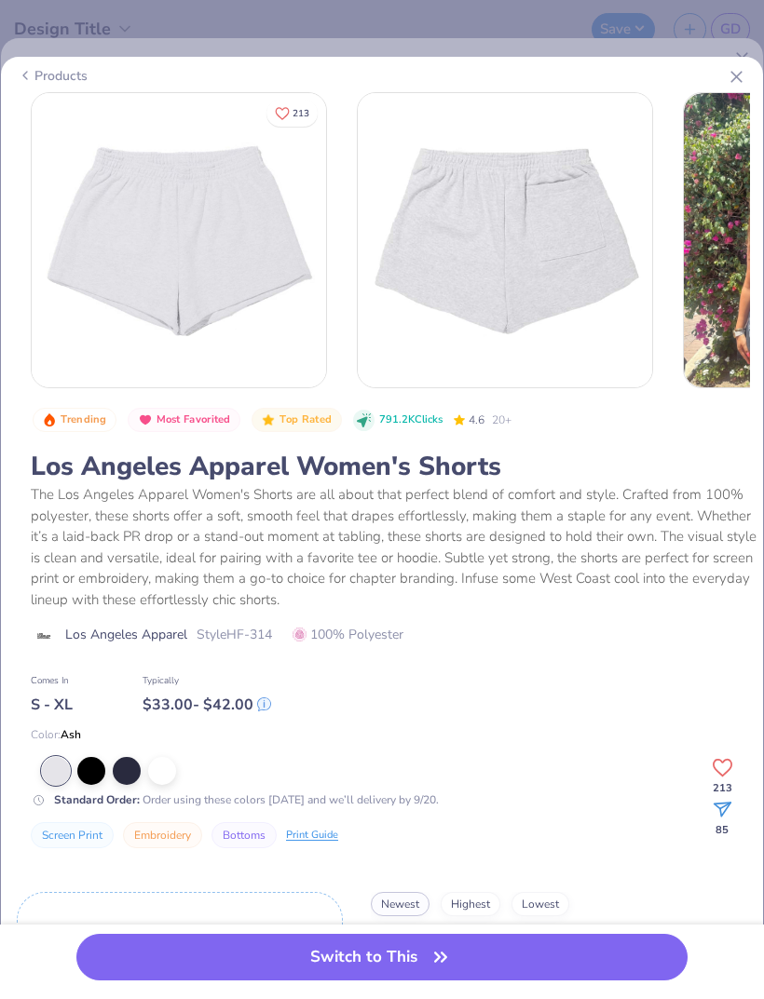
click at [132, 769] on div at bounding box center [127, 771] width 28 height 28
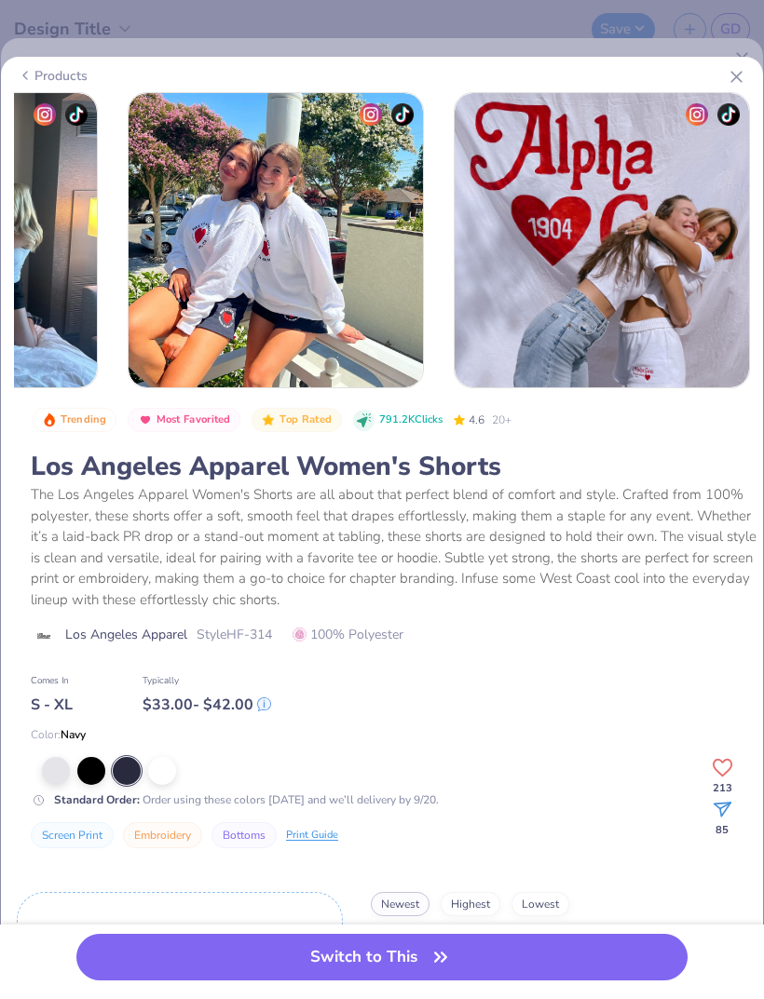
scroll to position [0, 1533]
click at [728, 83] on icon at bounding box center [736, 77] width 20 height 20
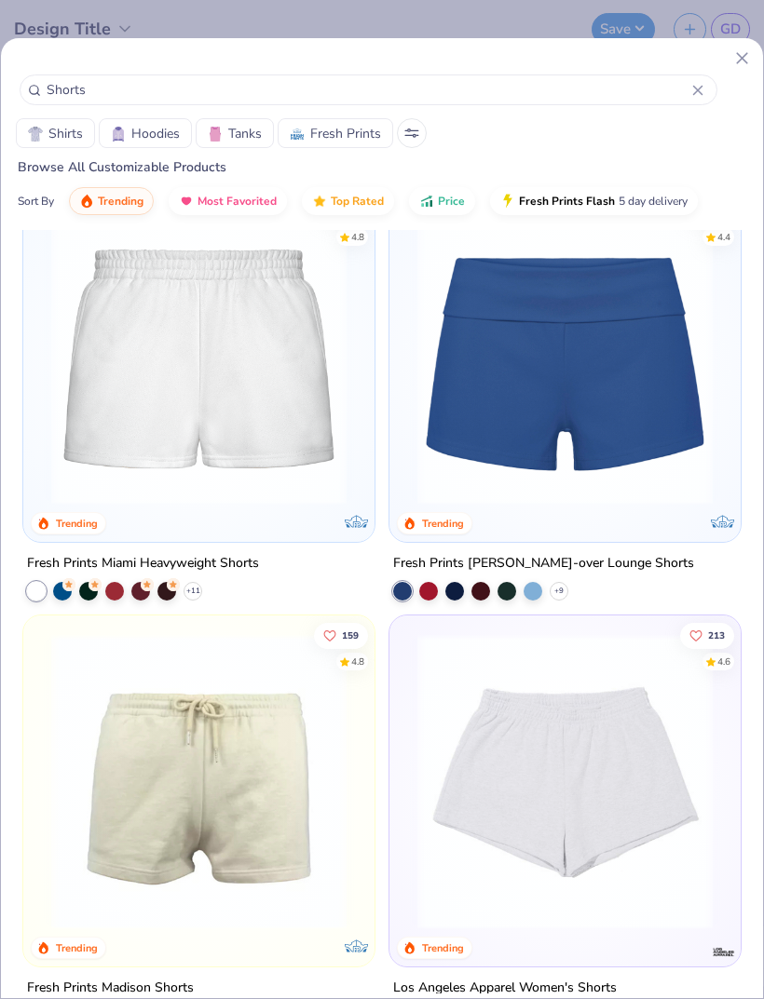
scroll to position [32, 0]
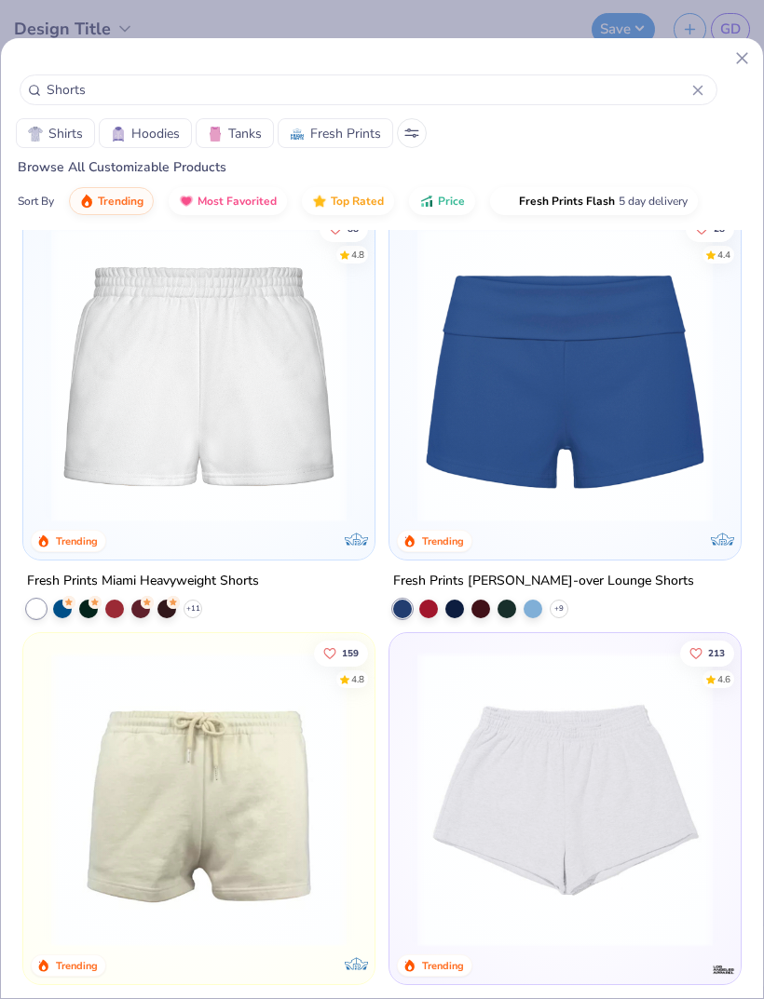
click at [605, 589] on div "Fresh Prints Lindsey Fold-over Lounge Shorts" at bounding box center [543, 581] width 301 height 23
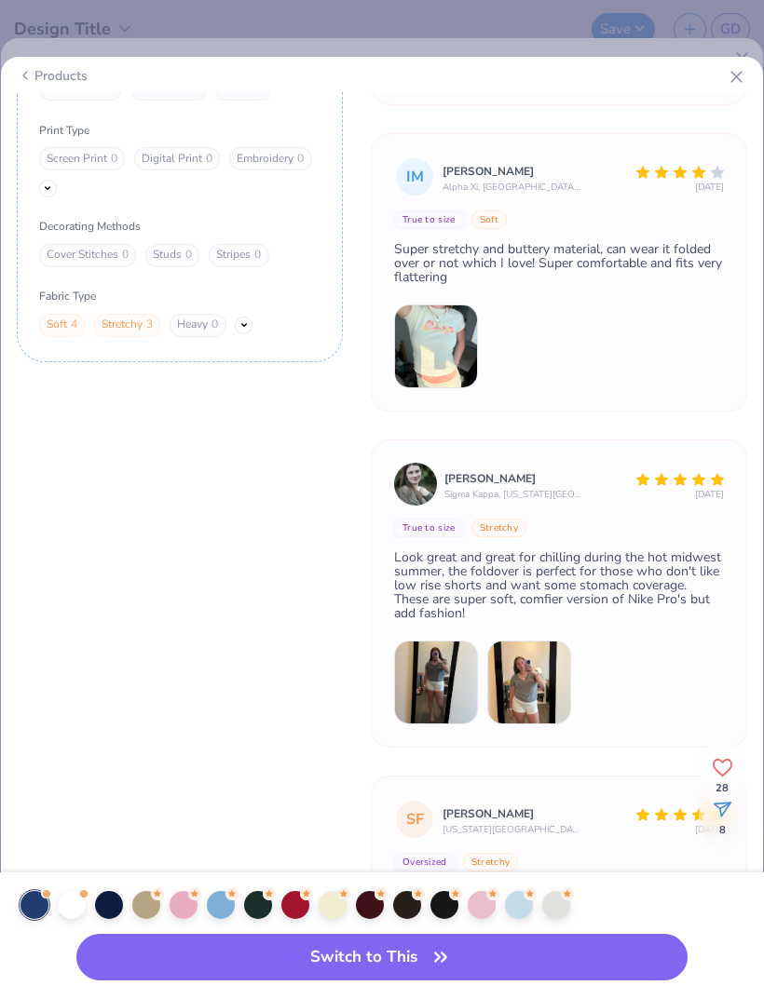
click at [727, 85] on icon at bounding box center [736, 77] width 20 height 20
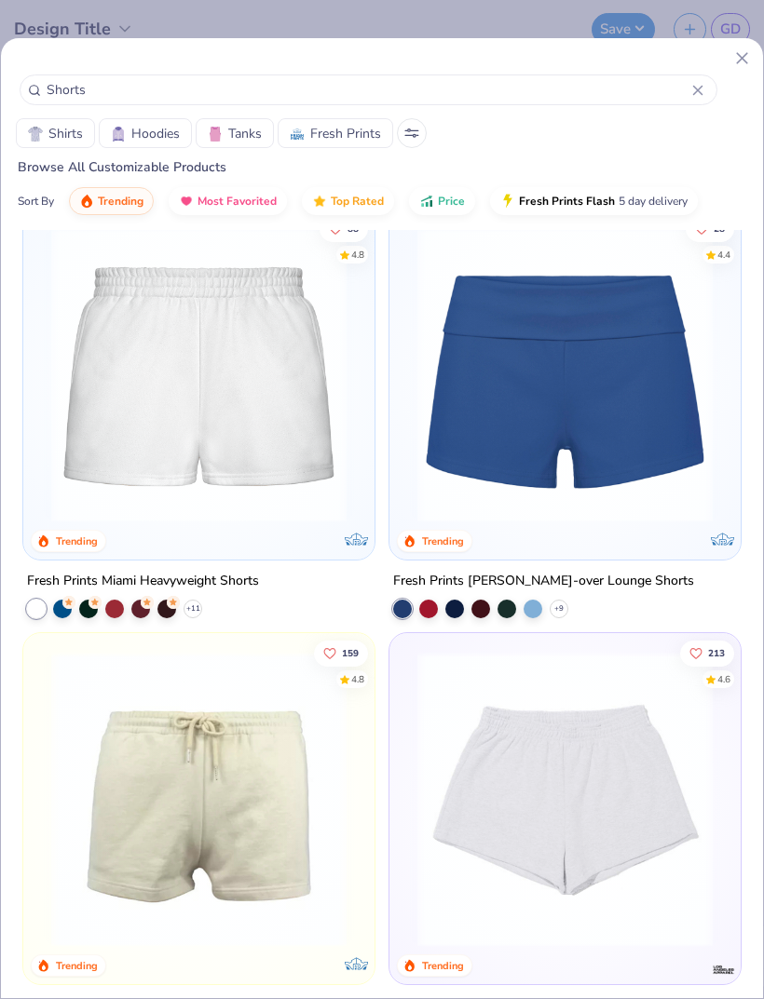
click at [541, 577] on div "Fresh Prints Lindsey Fold-over Lounge Shorts" at bounding box center [543, 581] width 301 height 23
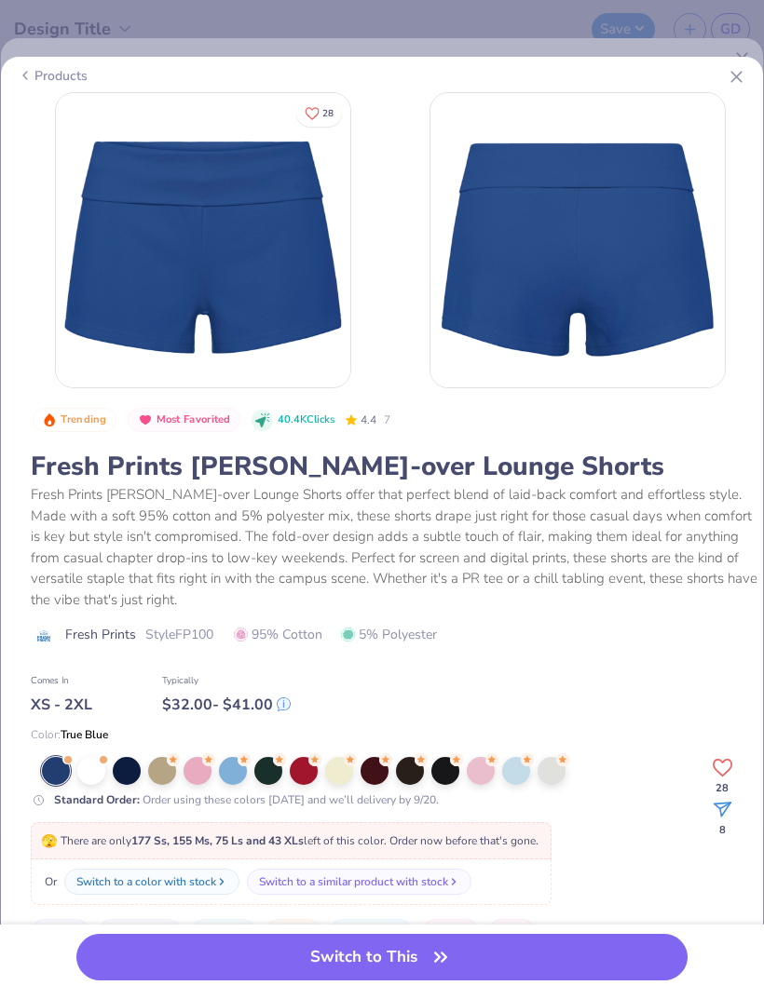
scroll to position [1, 0]
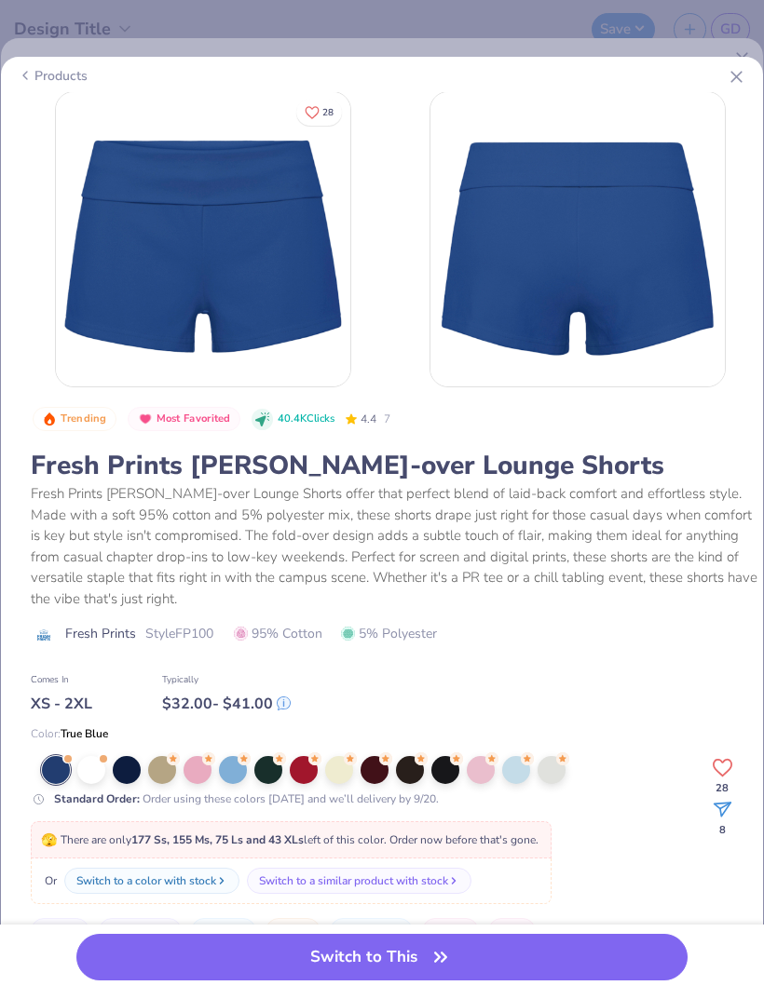
click at [116, 765] on div at bounding box center [127, 770] width 28 height 28
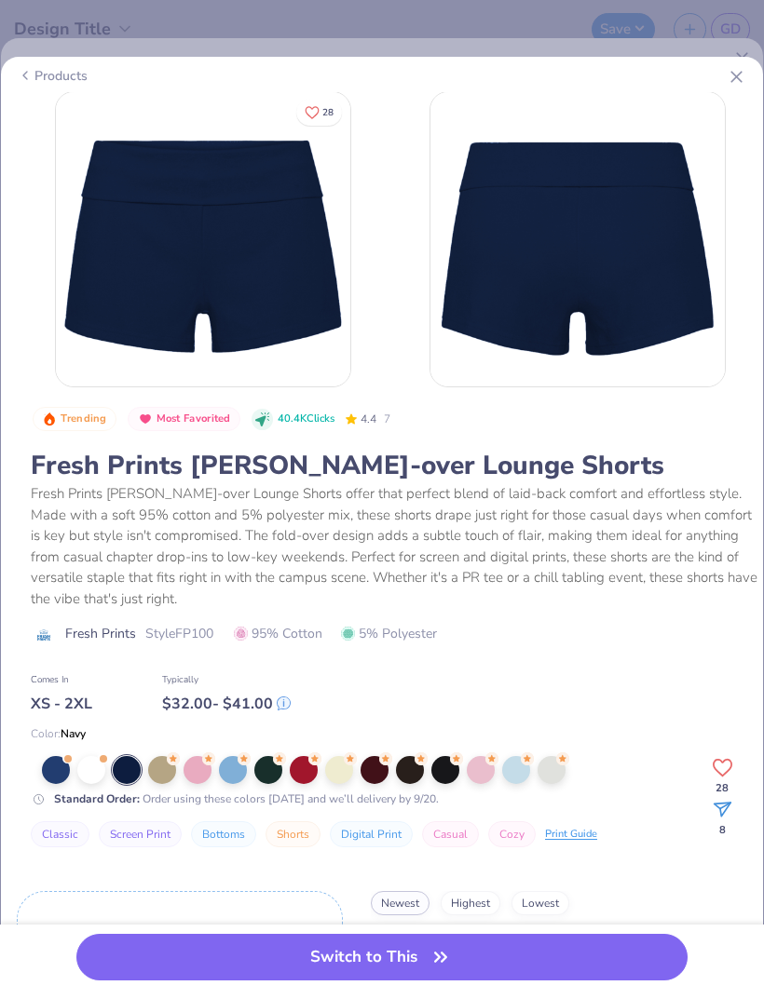
click at [741, 107] on div "28" at bounding box center [382, 241] width 736 height 301
click at [731, 67] on icon at bounding box center [736, 77] width 20 height 20
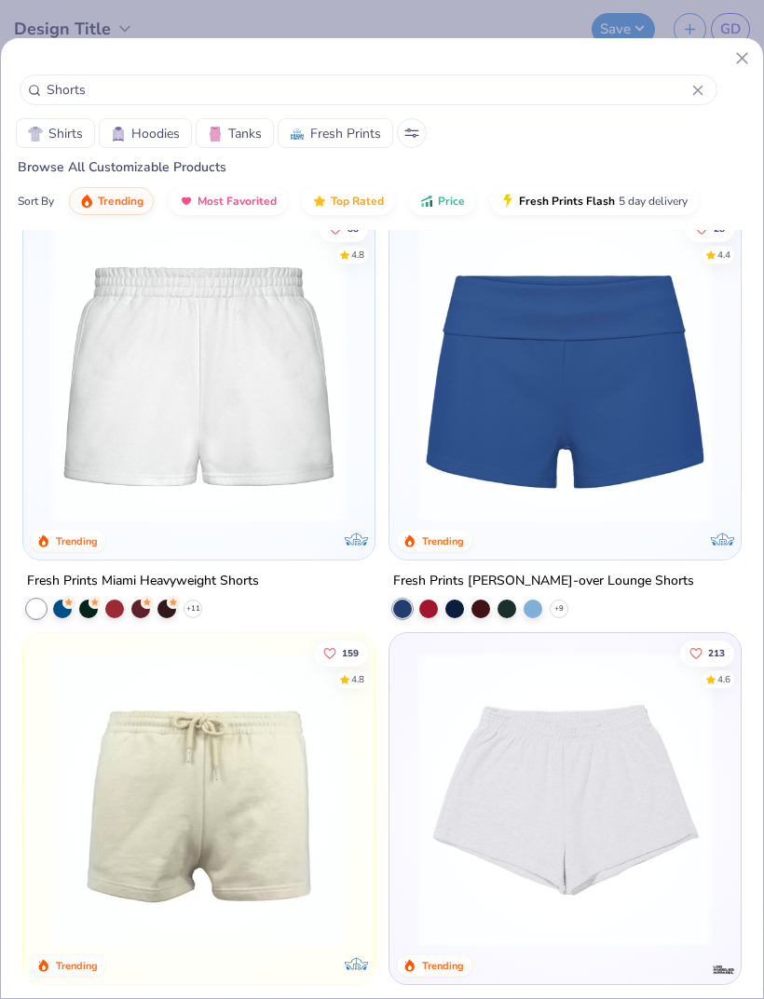
click at [735, 61] on icon at bounding box center [742, 58] width 20 height 20
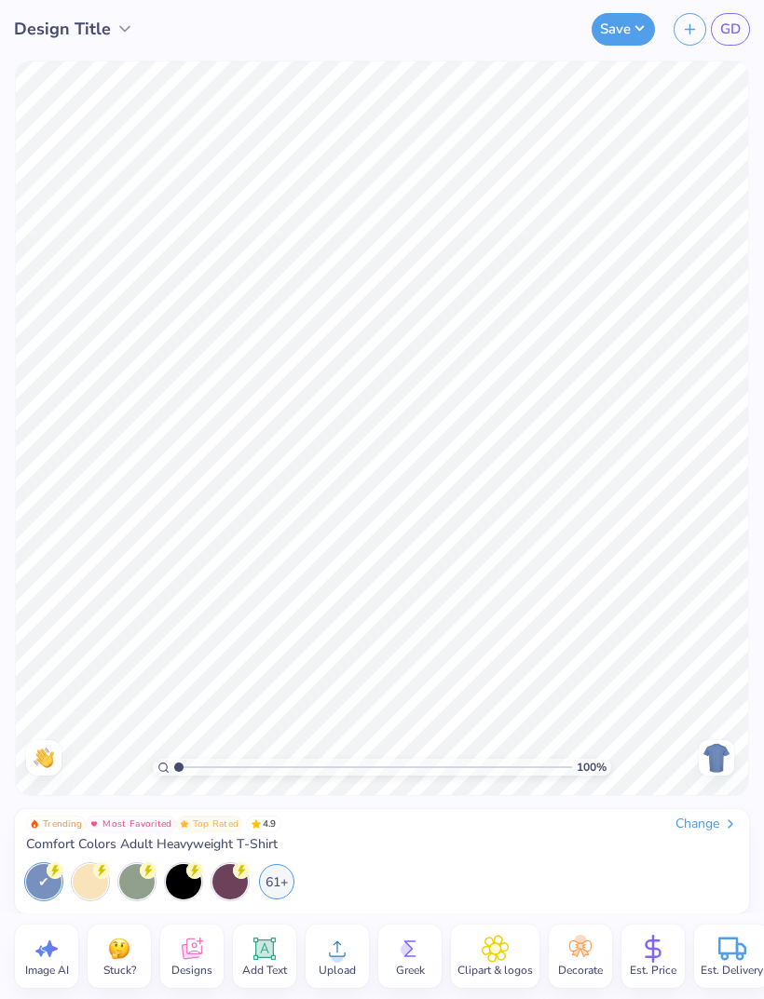
click at [737, 39] on span "GD" at bounding box center [730, 29] width 20 height 21
click at [627, 23] on button "Save" at bounding box center [622, 29] width 63 height 33
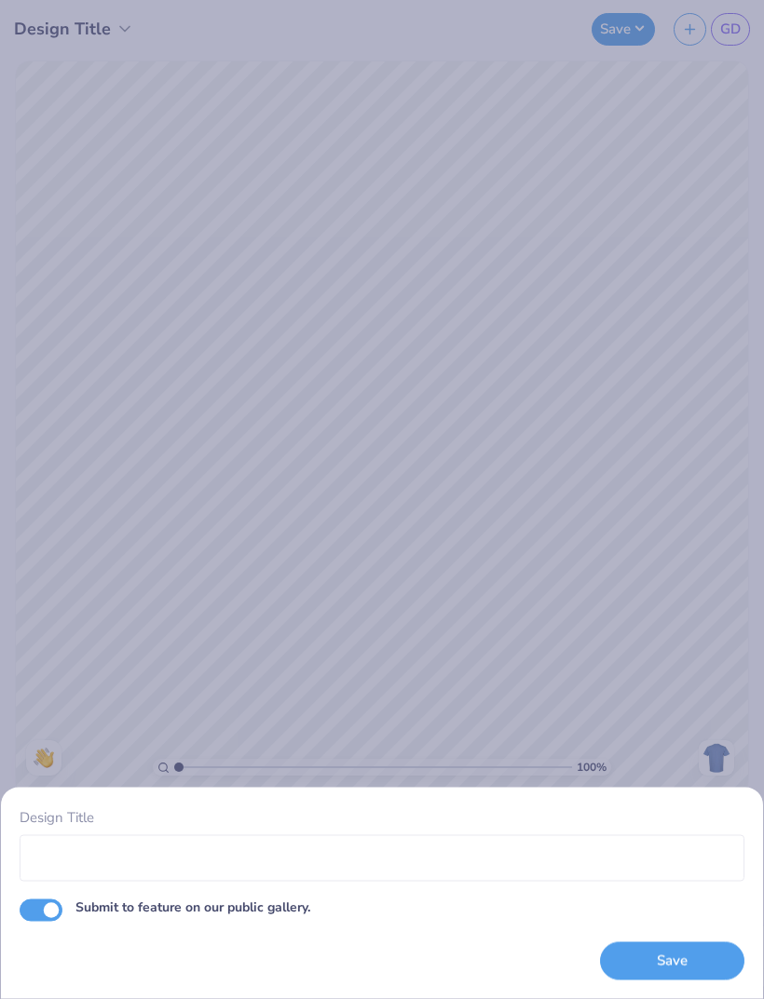
click at [690, 636] on div "Design Title Submit to feature on our public gallery. Save" at bounding box center [382, 499] width 764 height 999
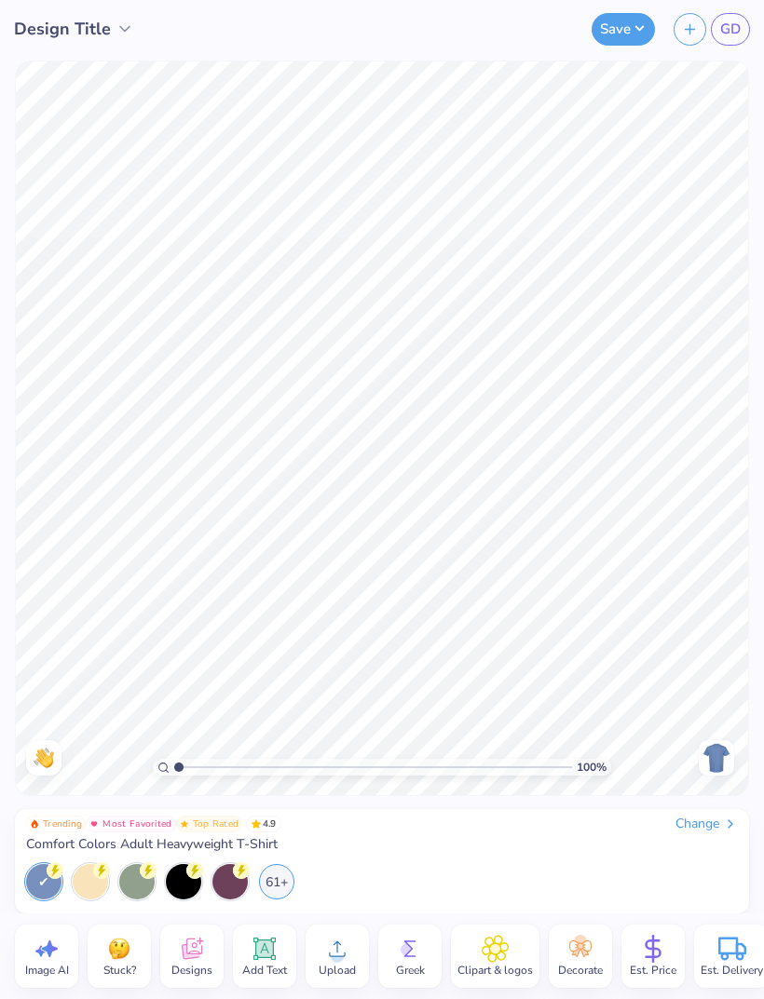
click at [685, 29] on line "button" at bounding box center [689, 29] width 9 height 0
click at [697, 14] on button "button" at bounding box center [689, 29] width 33 height 33
click at [687, 32] on icon "button" at bounding box center [690, 29] width 16 height 16
click at [178, 961] on icon at bounding box center [192, 949] width 28 height 28
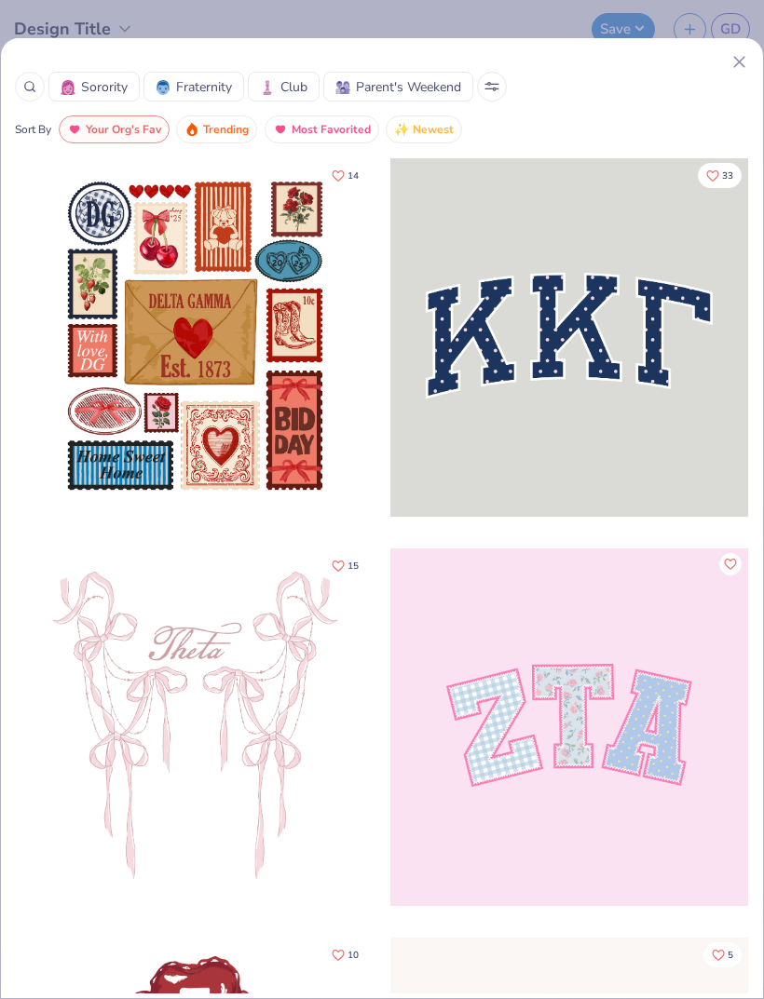
click at [34, 92] on icon at bounding box center [29, 86] width 13 height 13
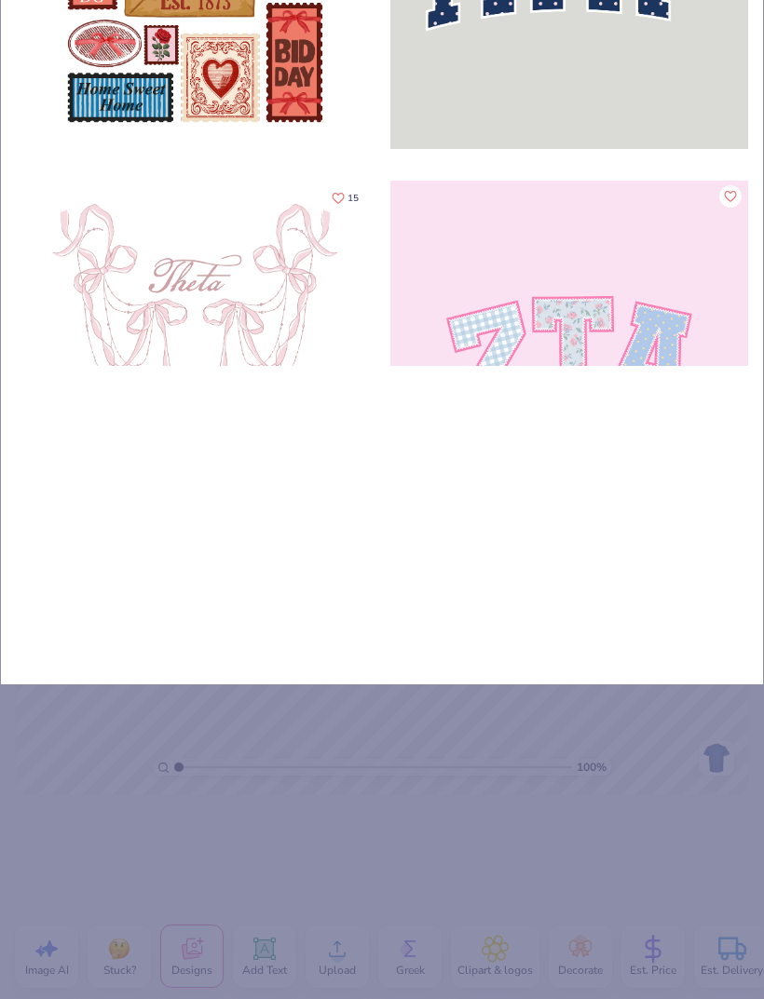
type input "Sh"
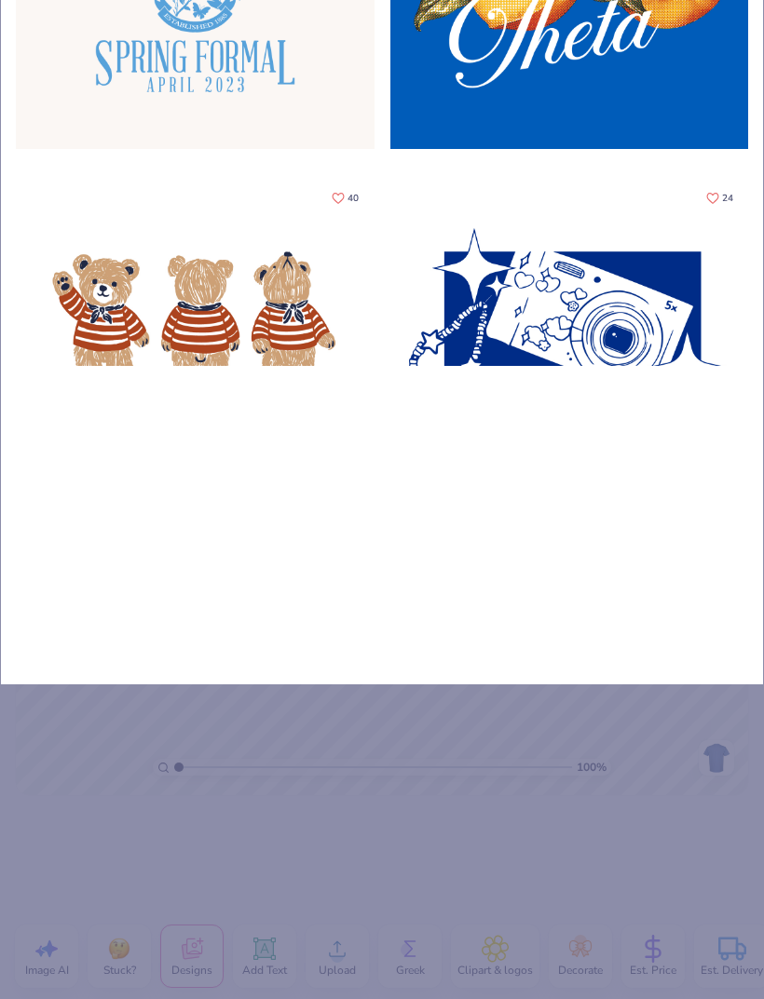
type input "S"
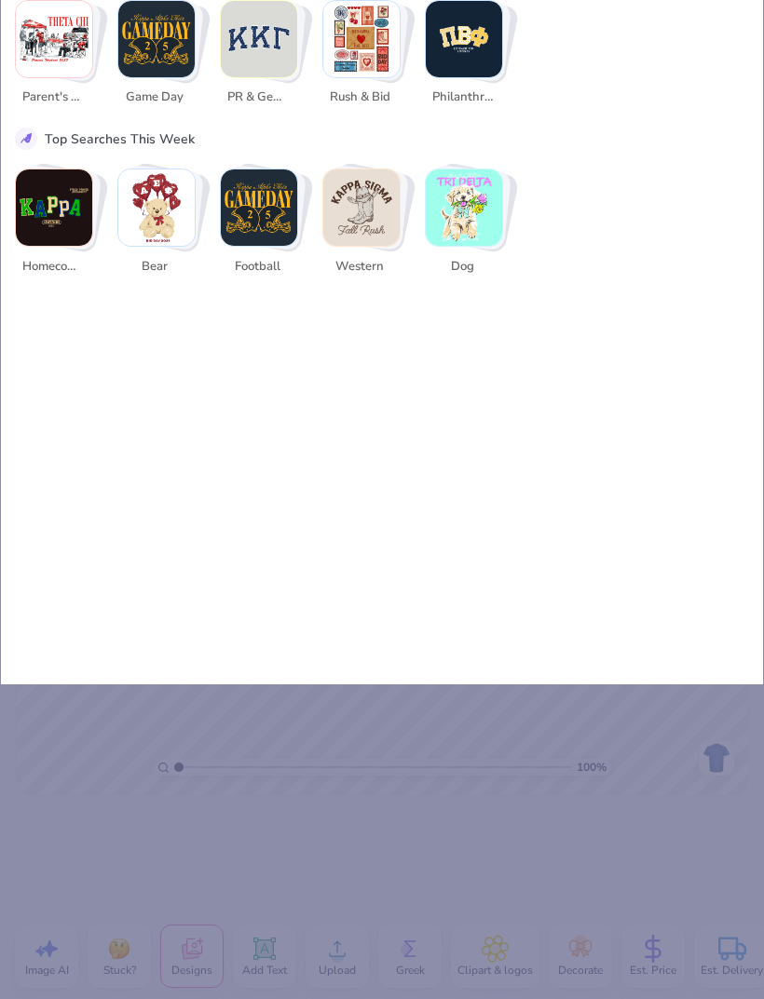
click at [663, 269] on div "homecoming bear football western dog" at bounding box center [382, 226] width 734 height 115
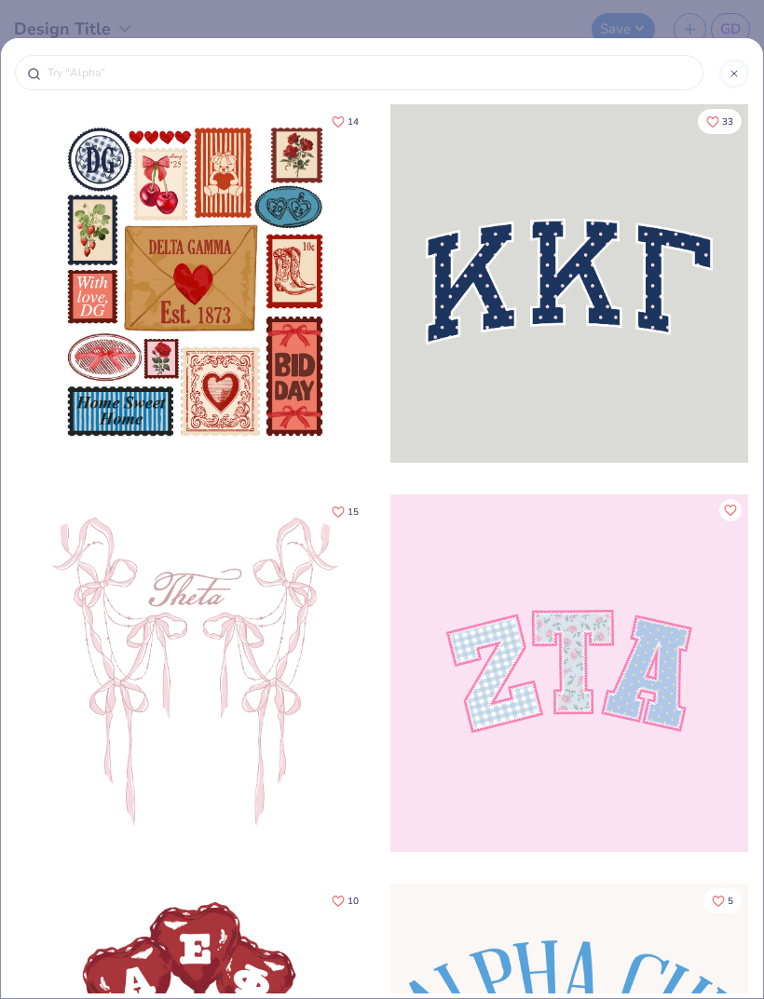
click at [736, 63] on div at bounding box center [734, 74] width 30 height 30
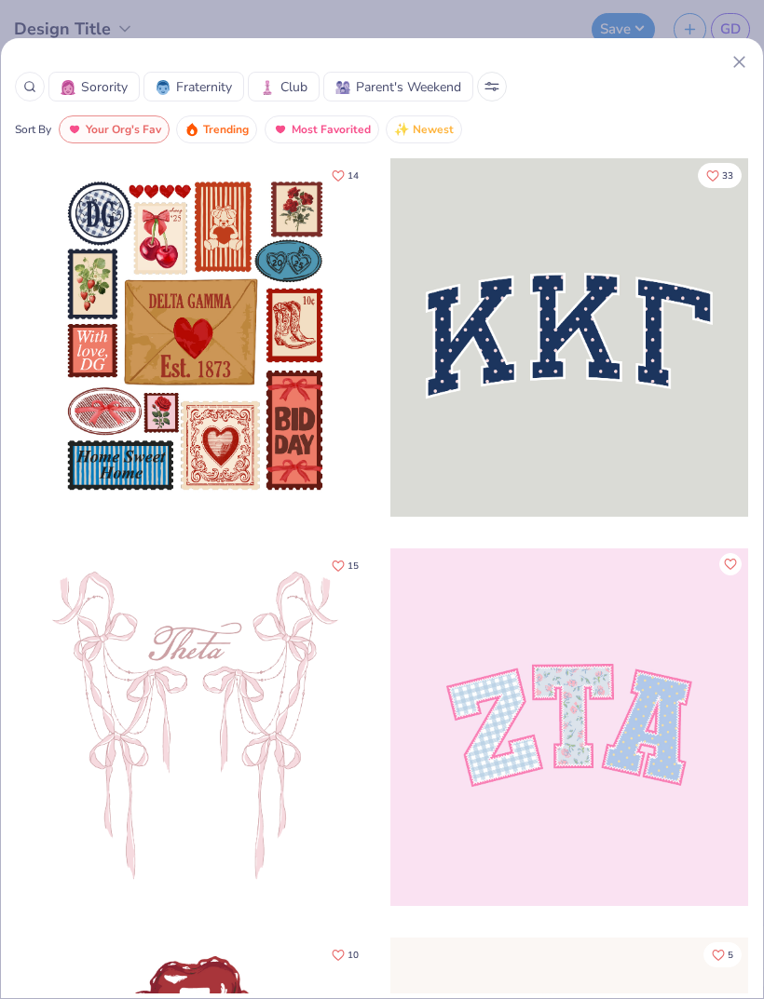
click at [729, 68] on icon at bounding box center [739, 62] width 20 height 20
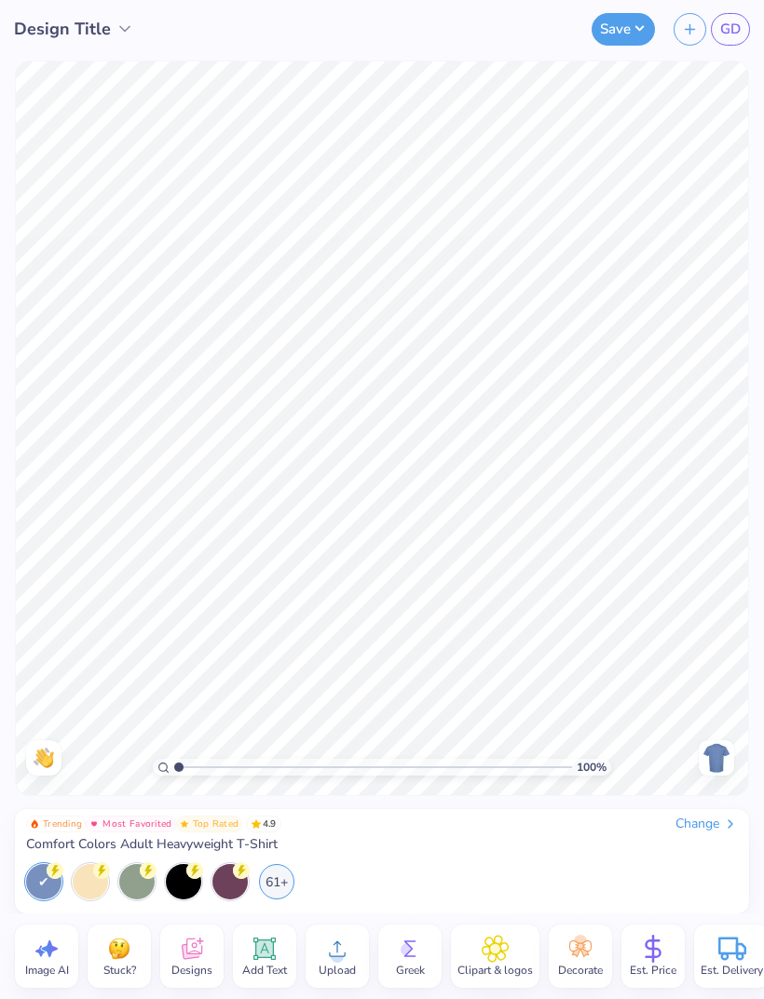
click at [697, 832] on div "Change" at bounding box center [706, 824] width 62 height 17
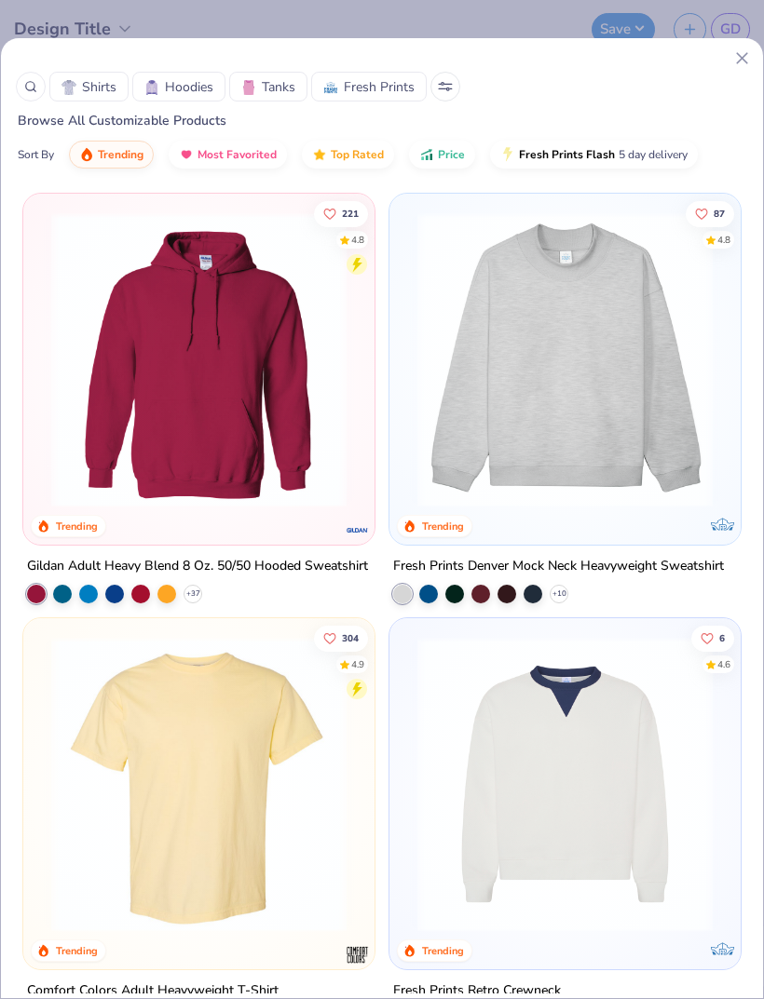
click at [446, 88] on icon at bounding box center [447, 89] width 3 height 3
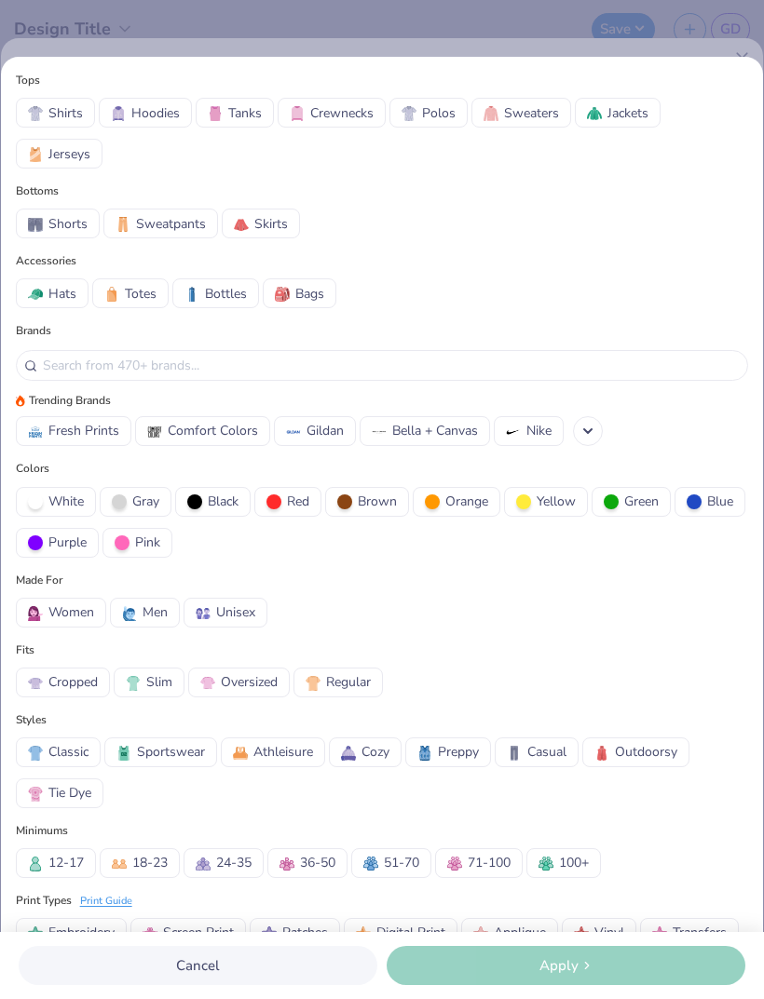
click at [69, 223] on span "Shorts" at bounding box center [67, 224] width 39 height 20
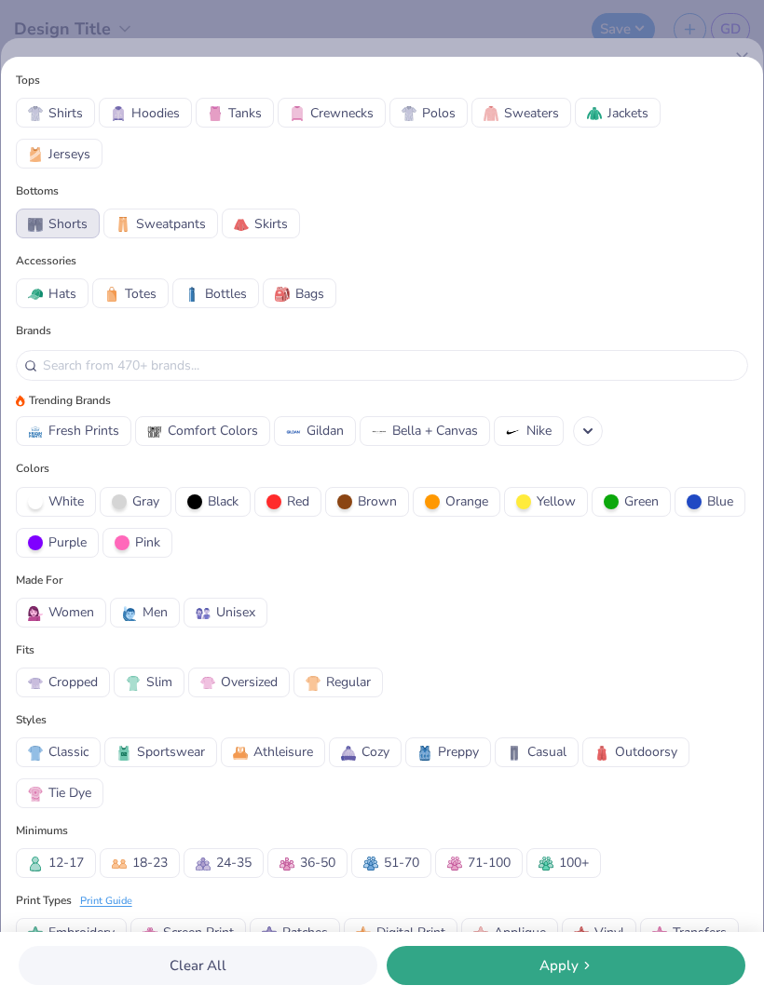
click at [276, 235] on button "Skirts" at bounding box center [261, 224] width 78 height 30
click at [607, 969] on div "Apply" at bounding box center [565, 965] width 347 height 21
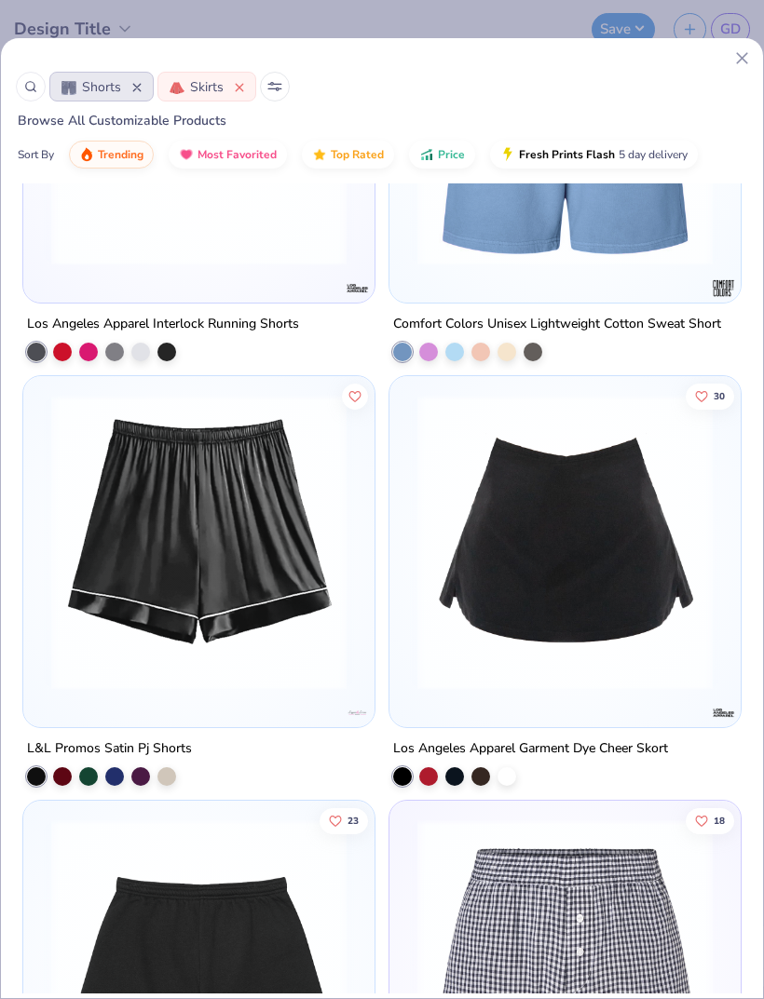
scroll to position [2353, 0]
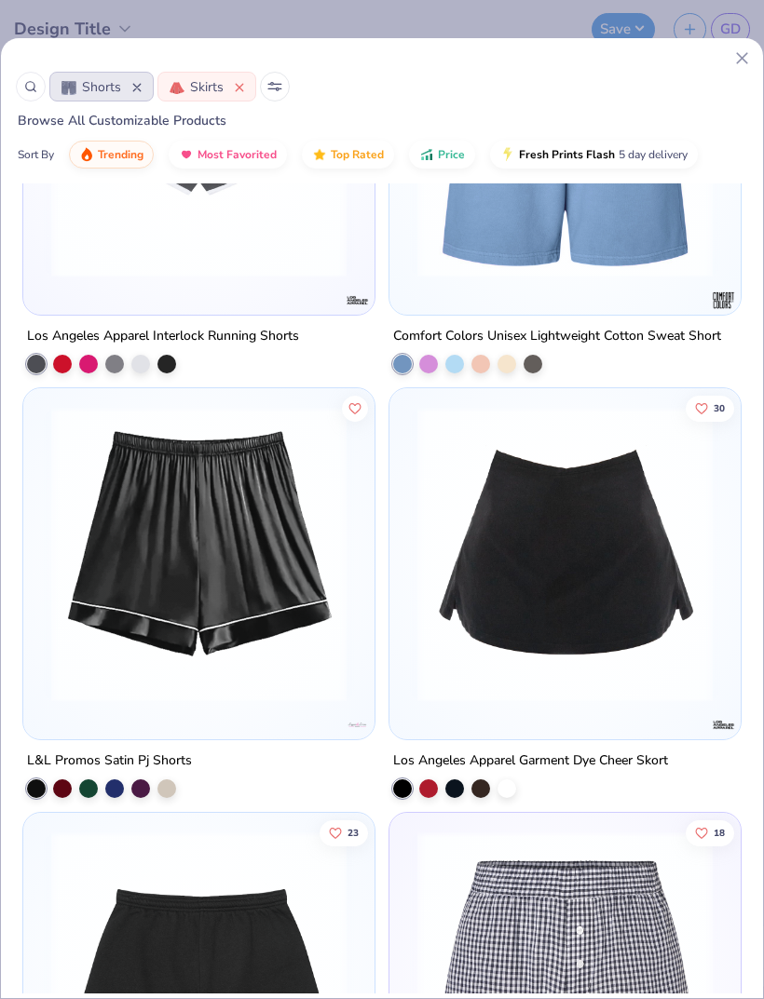
click at [574, 749] on div "30 Los Angeles Apparel Garment Dye Cheer Skort" at bounding box center [564, 592] width 353 height 411
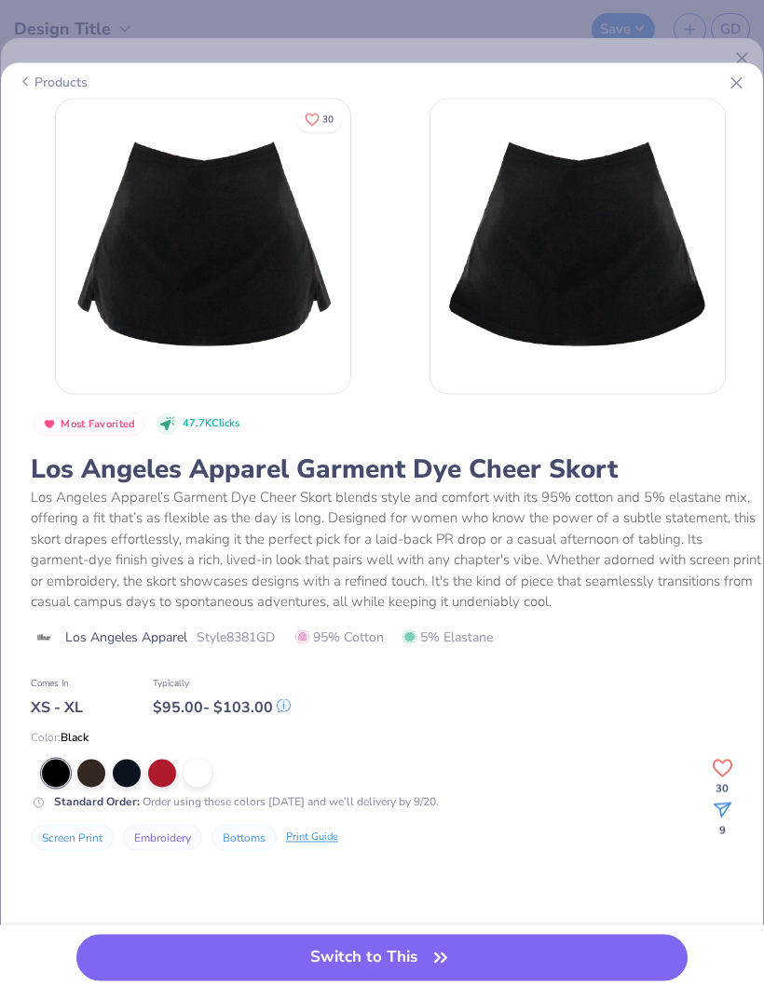
click at [433, 628] on span "5% Elastane" at bounding box center [447, 637] width 90 height 20
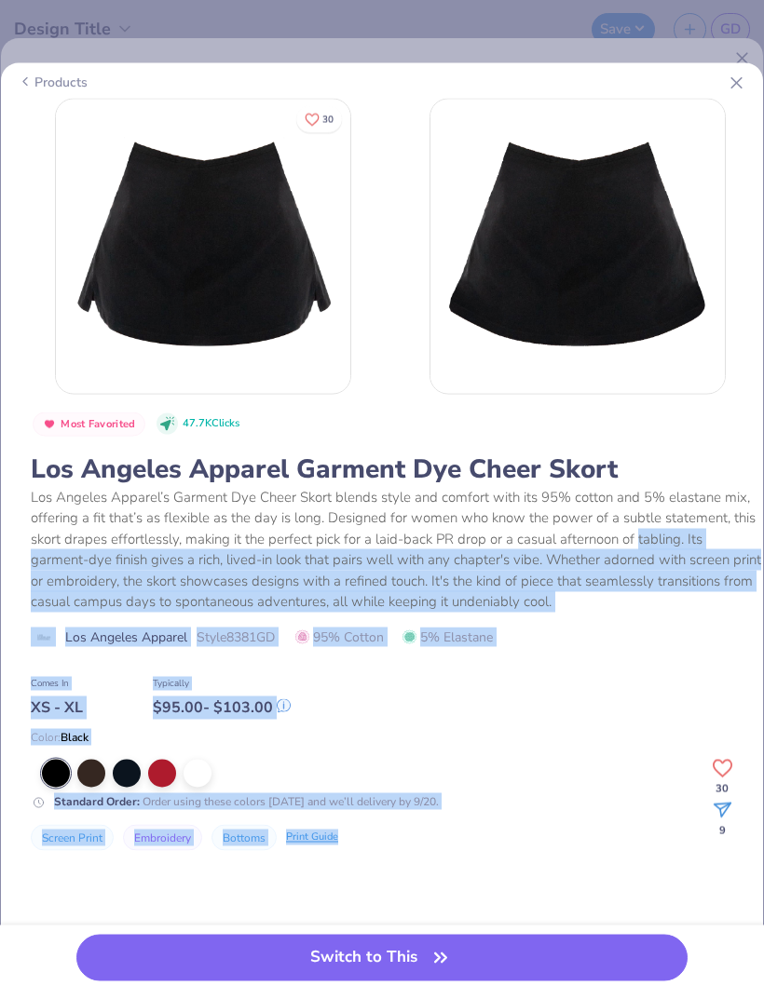
click at [665, 343] on img at bounding box center [577, 247] width 294 height 294
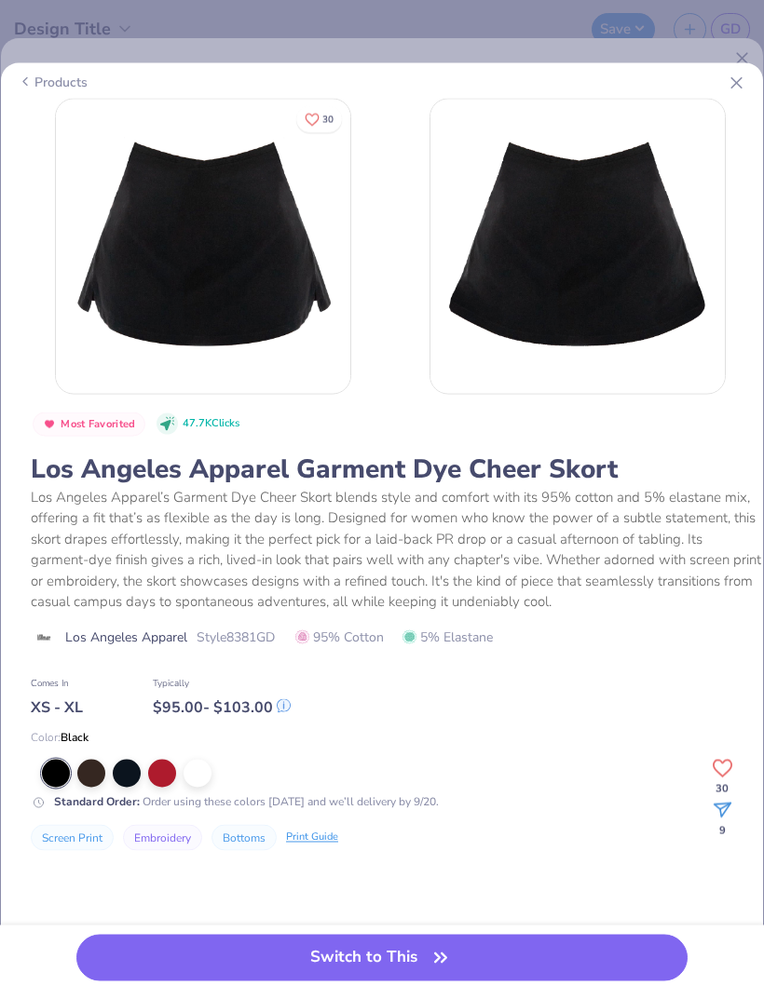
click at [728, 92] on icon at bounding box center [736, 83] width 20 height 20
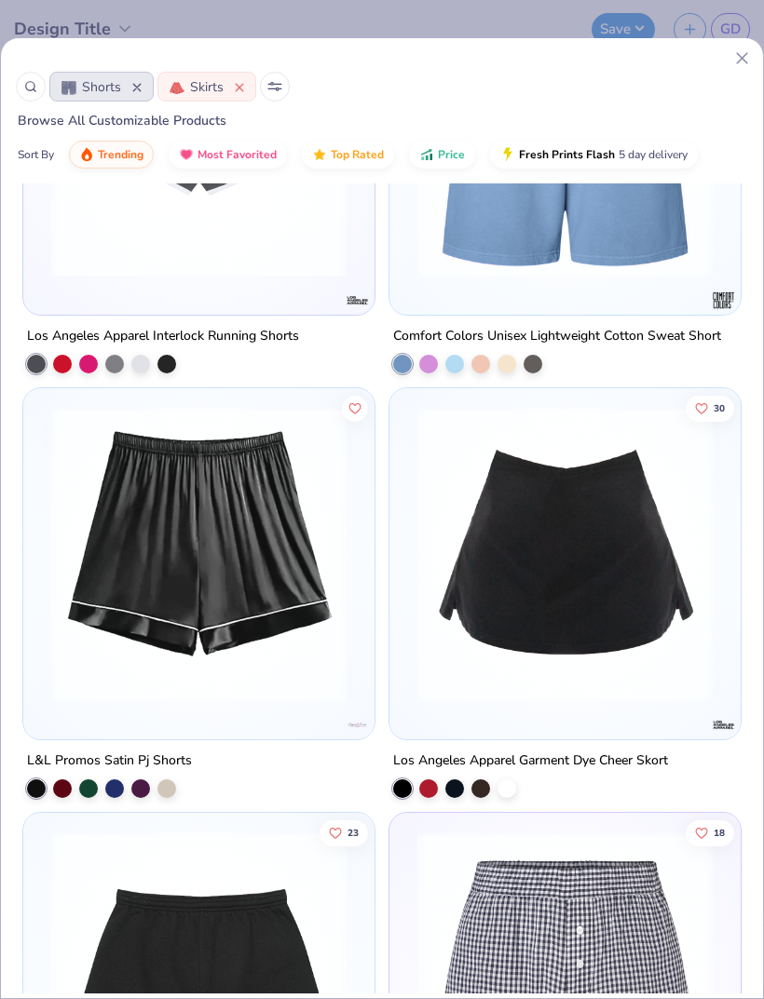
click at [733, 89] on div "Shorts Skirts" at bounding box center [382, 87] width 732 height 30
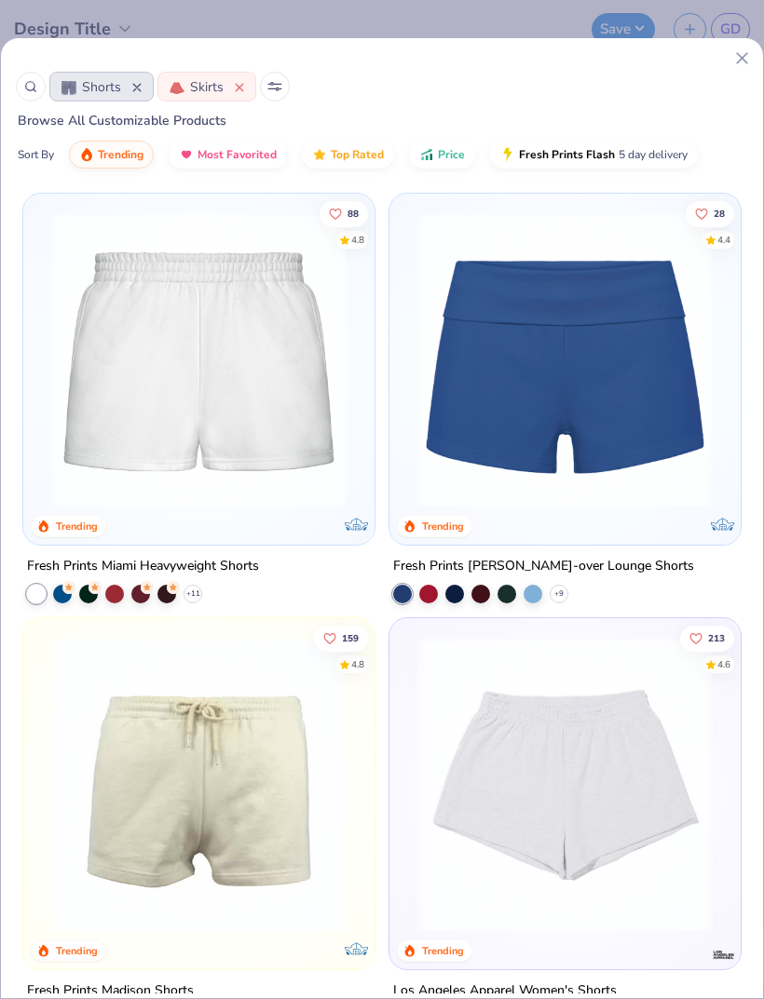
click at [547, 556] on div "Fresh Prints Lindsey Fold-over Lounge Shorts" at bounding box center [543, 566] width 301 height 23
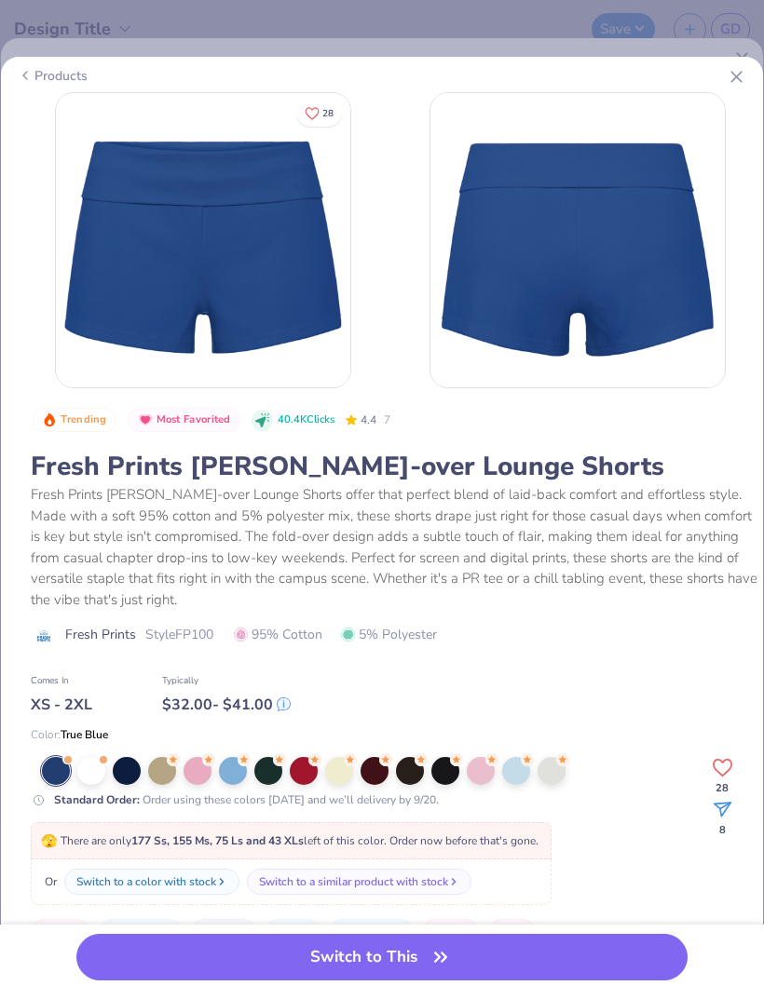
click at [732, 75] on icon at bounding box center [736, 77] width 20 height 20
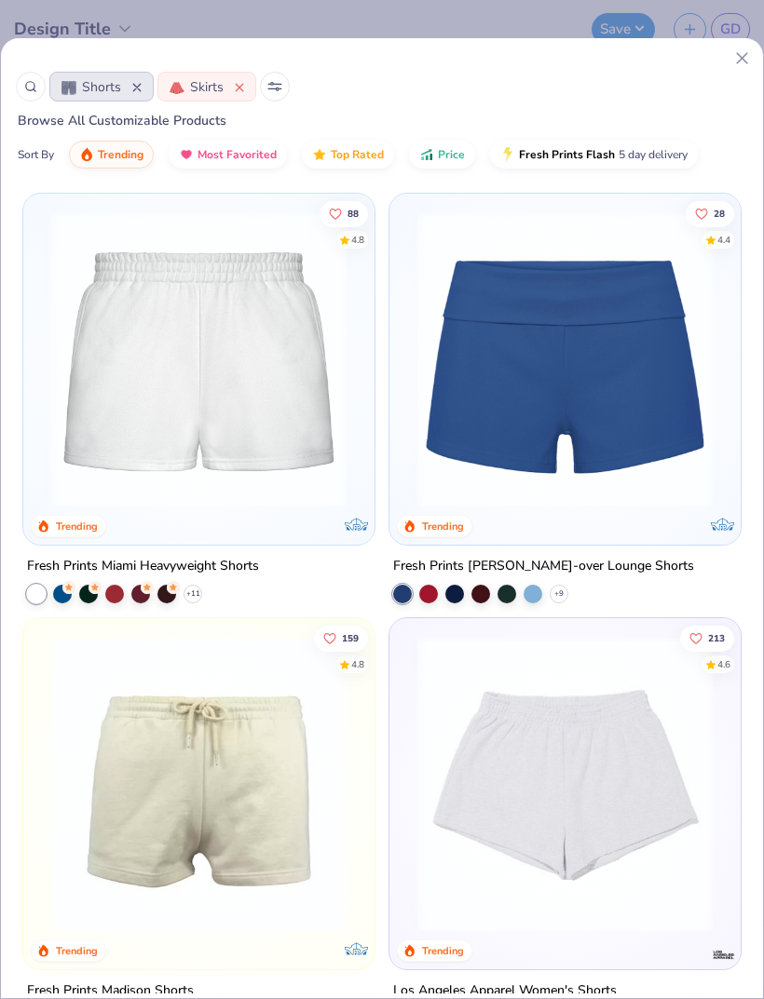
scroll to position [228, 0]
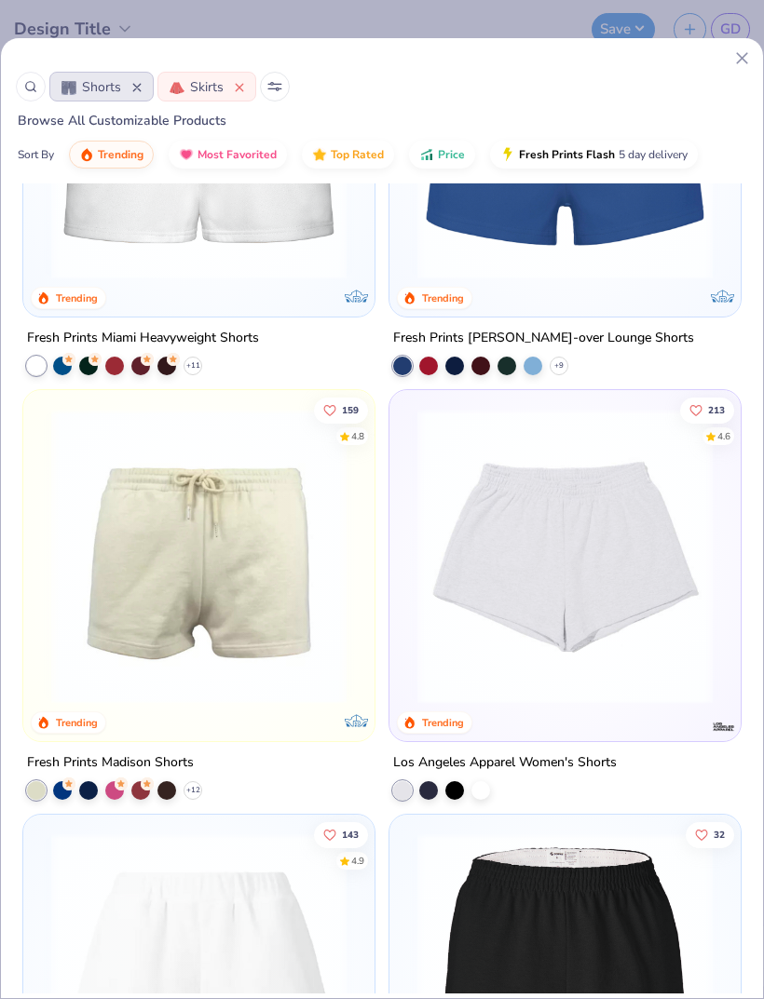
click at [486, 757] on div "Los Angeles Apparel Women's Shorts" at bounding box center [504, 762] width 223 height 23
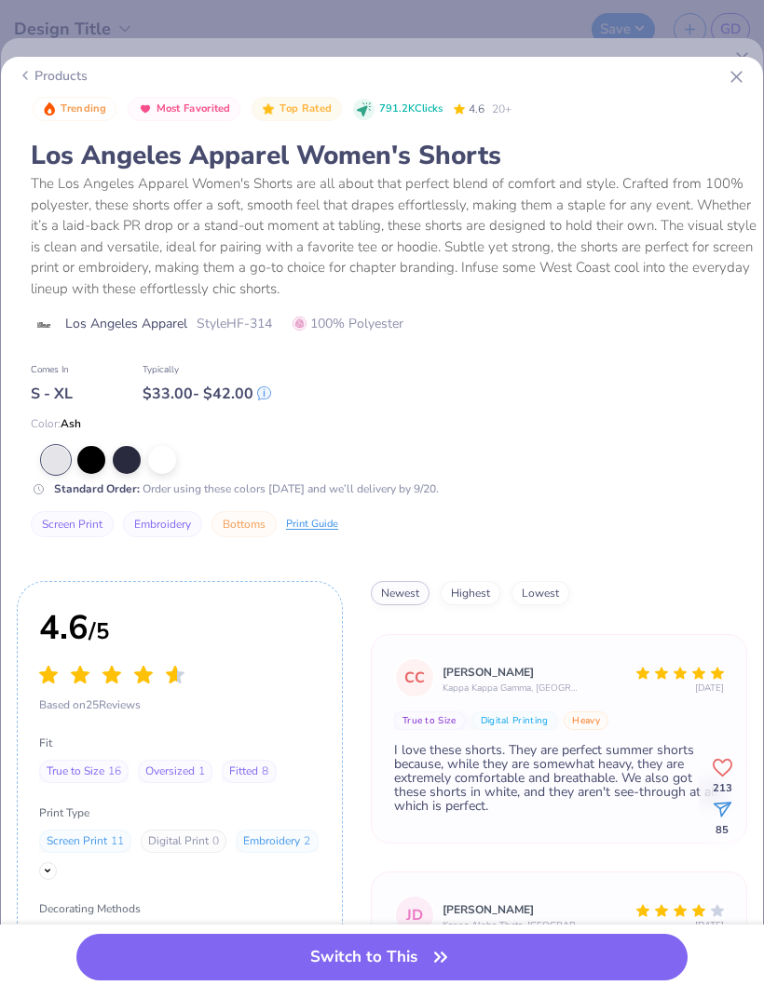
scroll to position [298, 0]
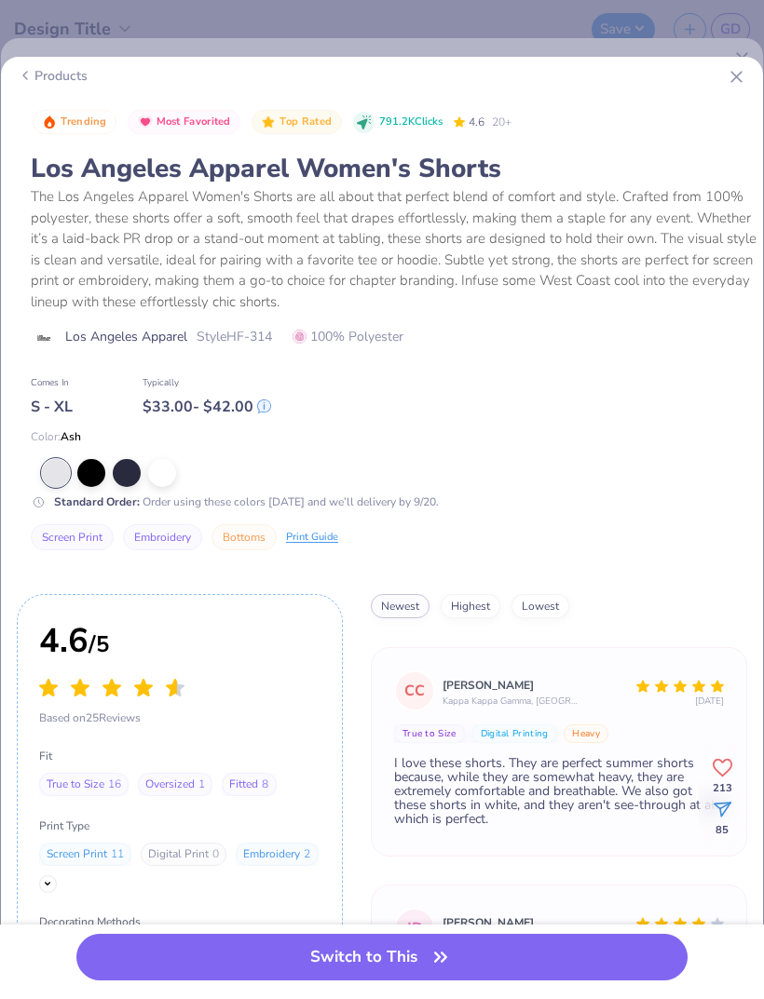
click at [385, 960] on button "Switch to This" at bounding box center [381, 957] width 611 height 47
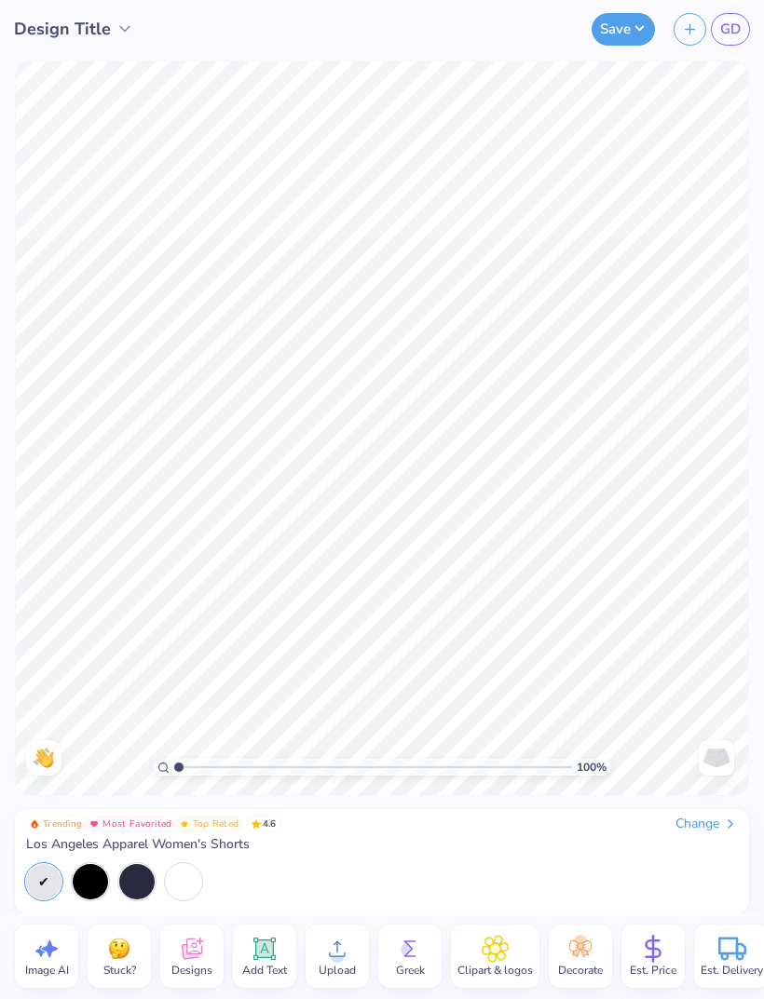
click at [141, 891] on div at bounding box center [136, 881] width 35 height 35
click at [199, 954] on icon at bounding box center [192, 951] width 18 height 15
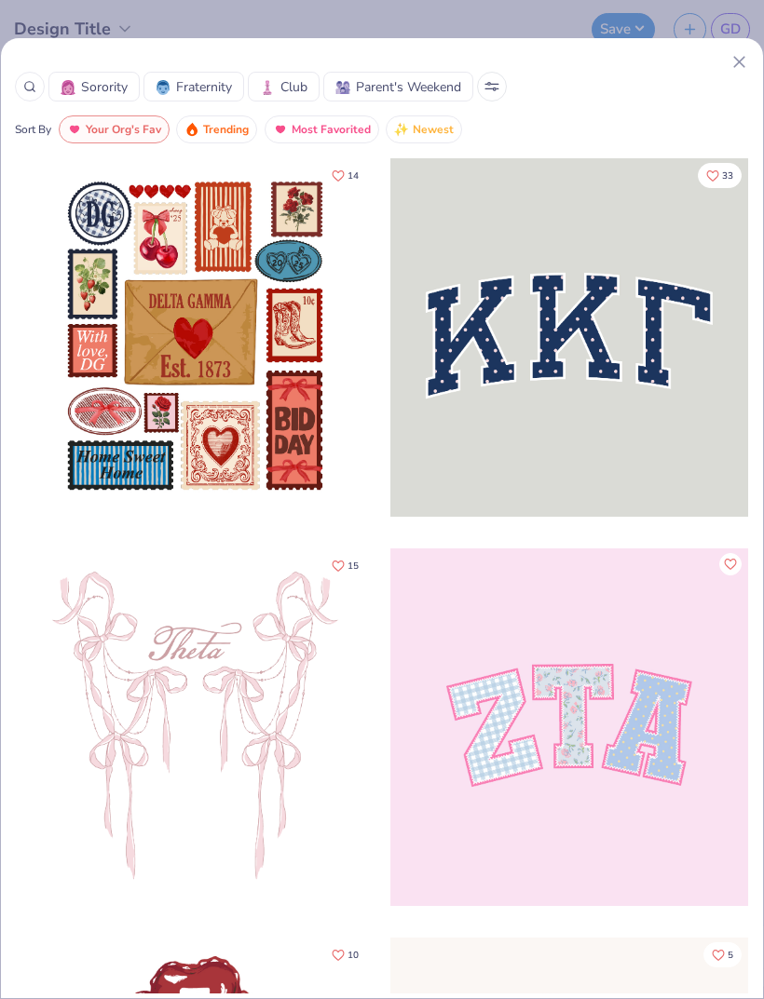
click at [609, 362] on div at bounding box center [569, 337] width 358 height 358
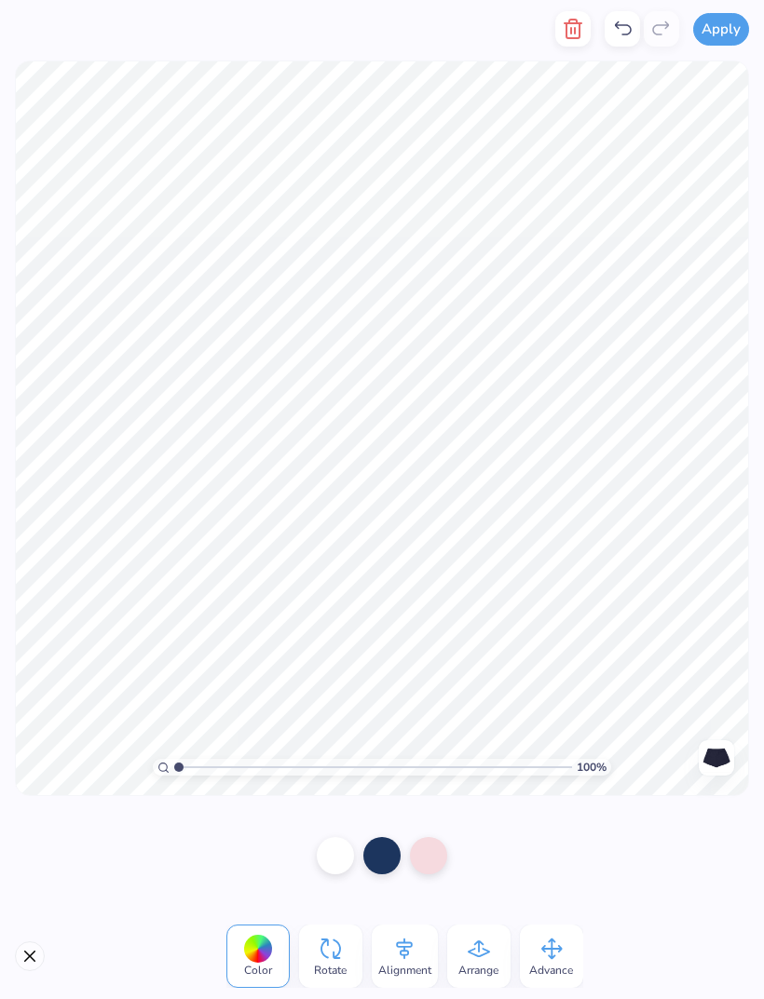
type input "1"
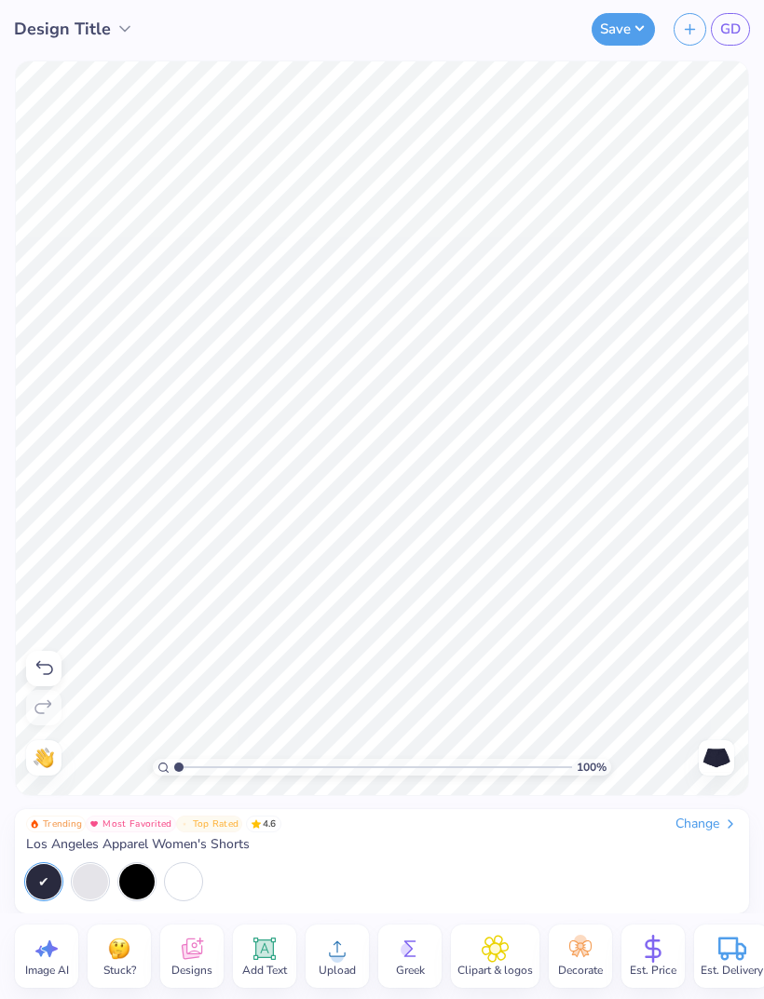
click at [610, 34] on button "Save" at bounding box center [622, 29] width 63 height 33
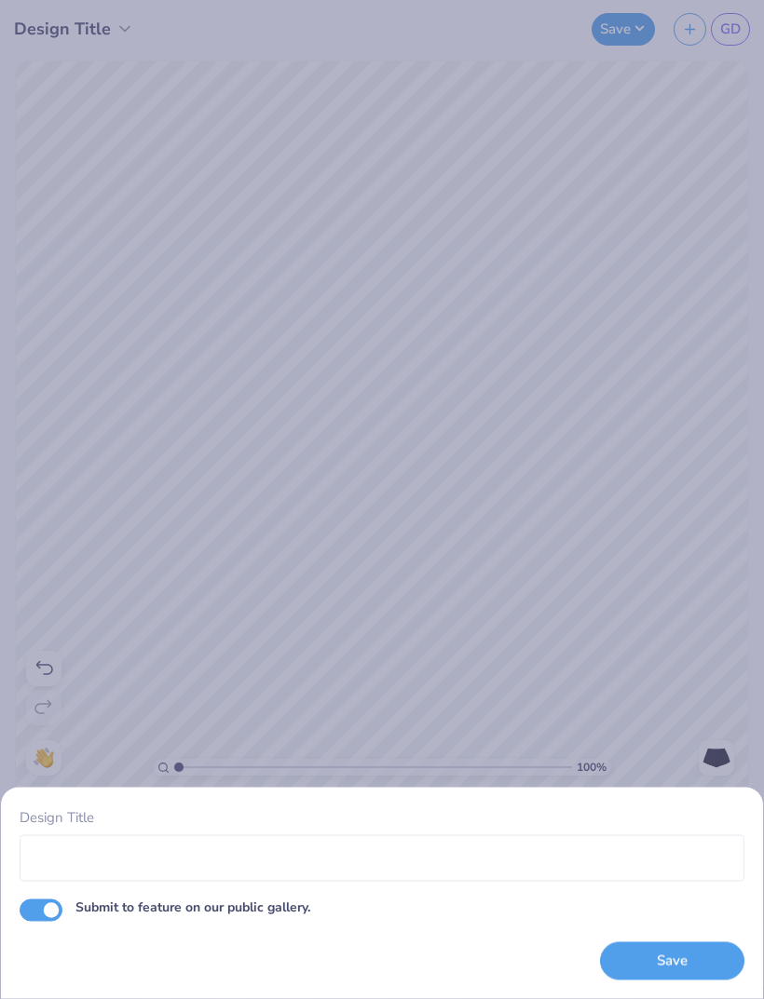
click at [642, 956] on button "Save" at bounding box center [672, 961] width 144 height 38
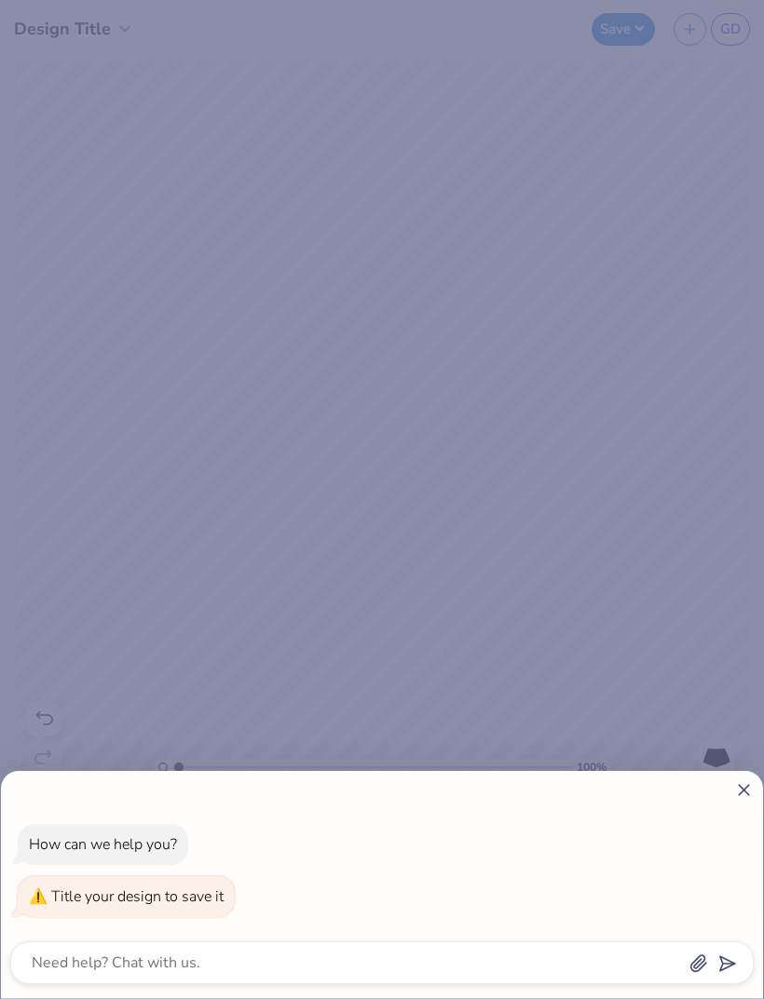
click at [145, 668] on div "How can we help you? Title your design to save it" at bounding box center [382, 499] width 764 height 999
type textarea "x"
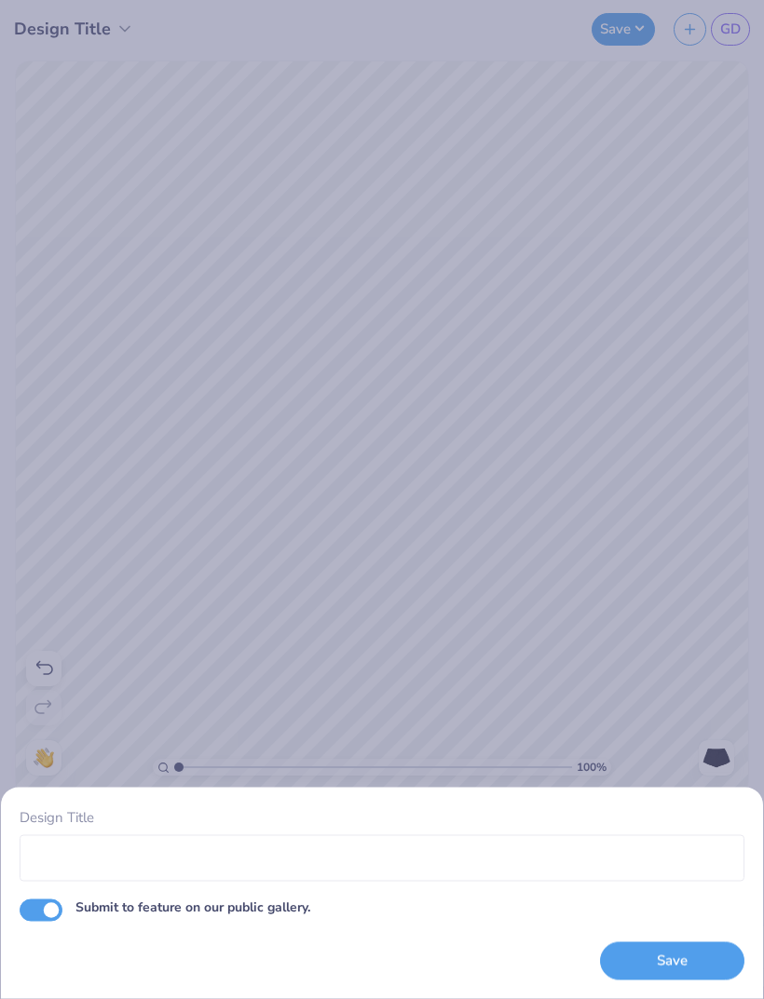
click at [91, 36] on div "Design Title Submit to feature on our public gallery. Save" at bounding box center [382, 499] width 764 height 999
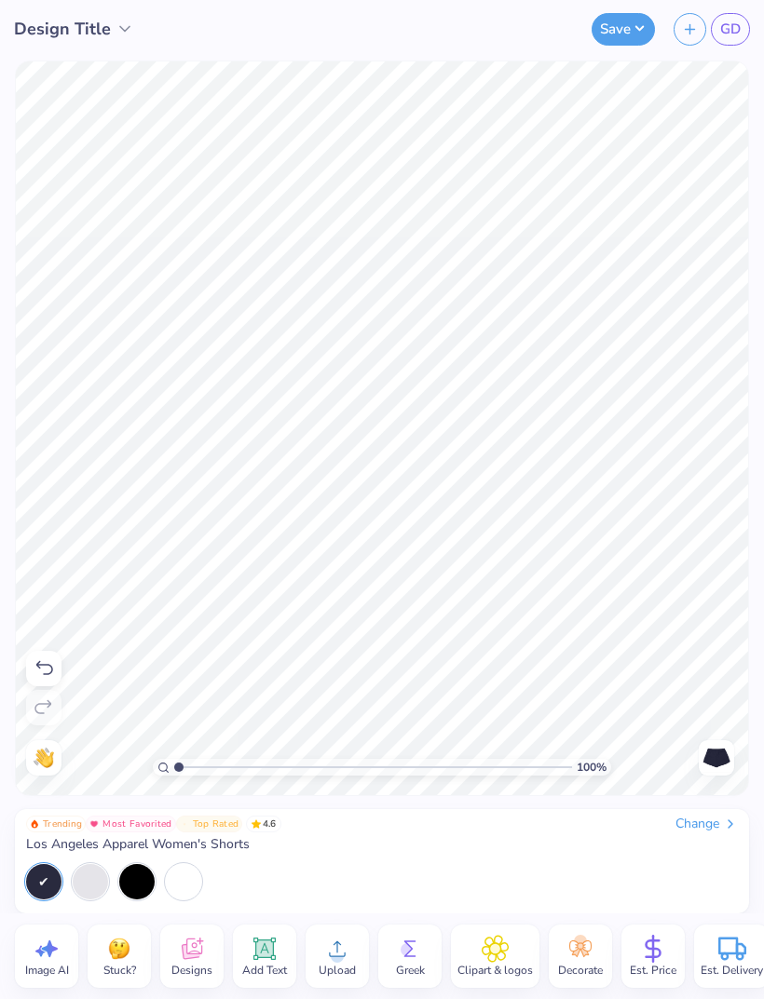
click at [115, 33] on icon at bounding box center [124, 29] width 19 height 19
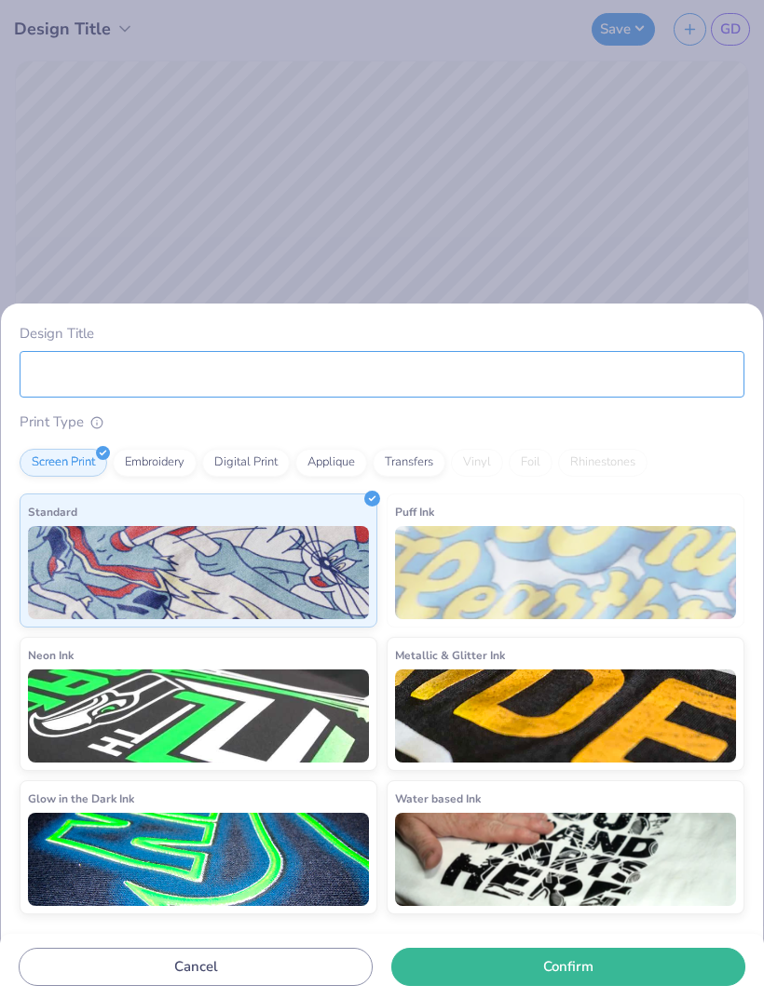
click at [169, 394] on input "Design Title" at bounding box center [382, 374] width 724 height 47
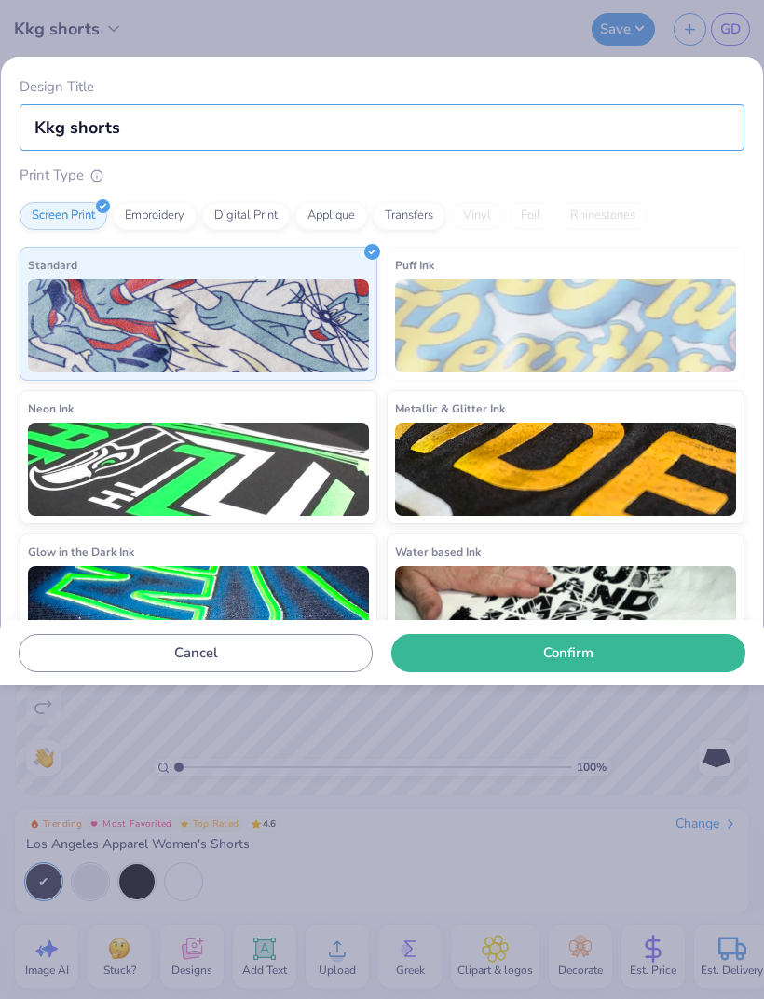
type input "Kkg shorts"
click at [534, 651] on button "Confirm" at bounding box center [568, 653] width 354 height 38
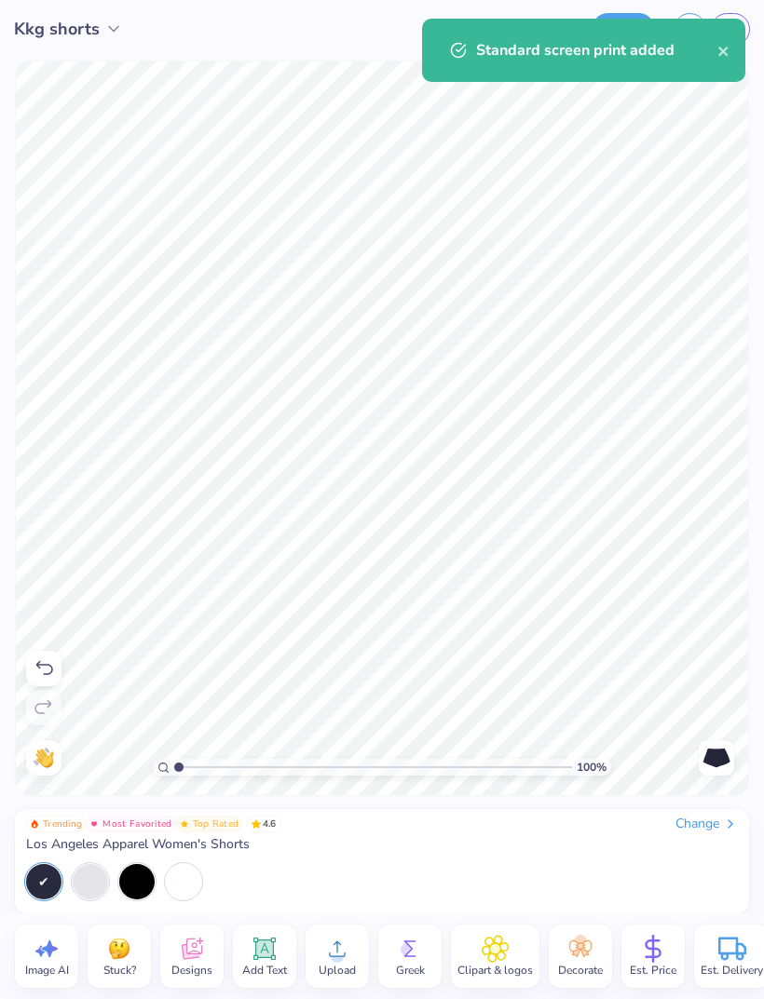
click at [724, 54] on icon "close" at bounding box center [723, 51] width 13 height 15
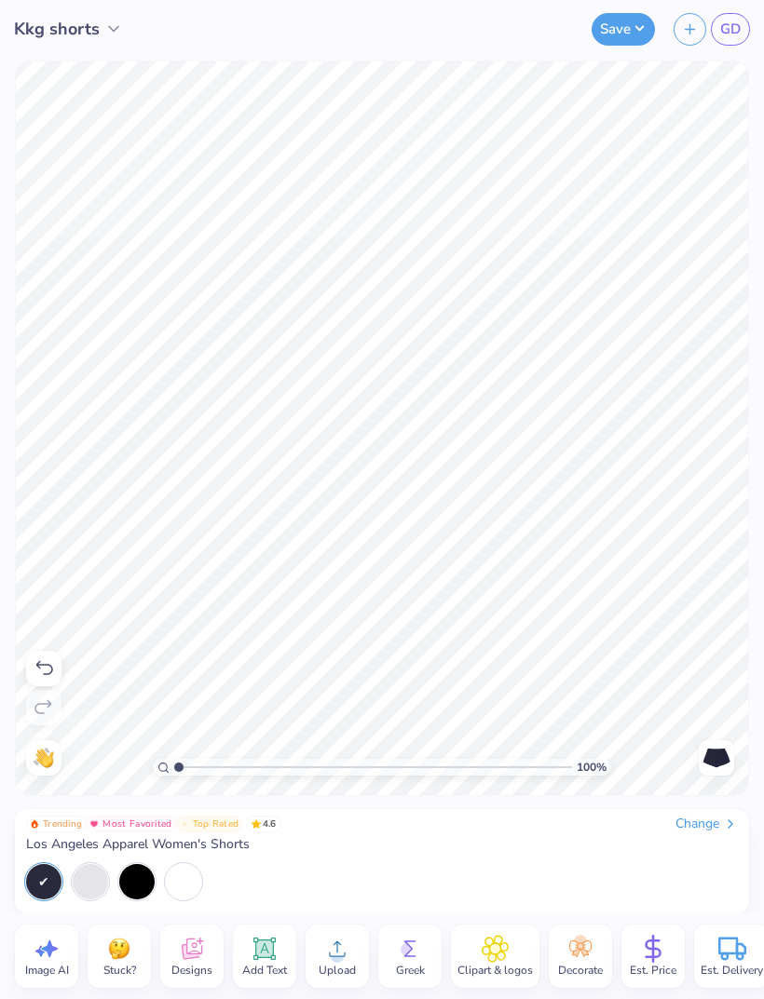
click at [630, 22] on div "Standard screen print added" at bounding box center [583, 18] width 331 height 7
click at [628, 35] on button "Save" at bounding box center [622, 29] width 63 height 33
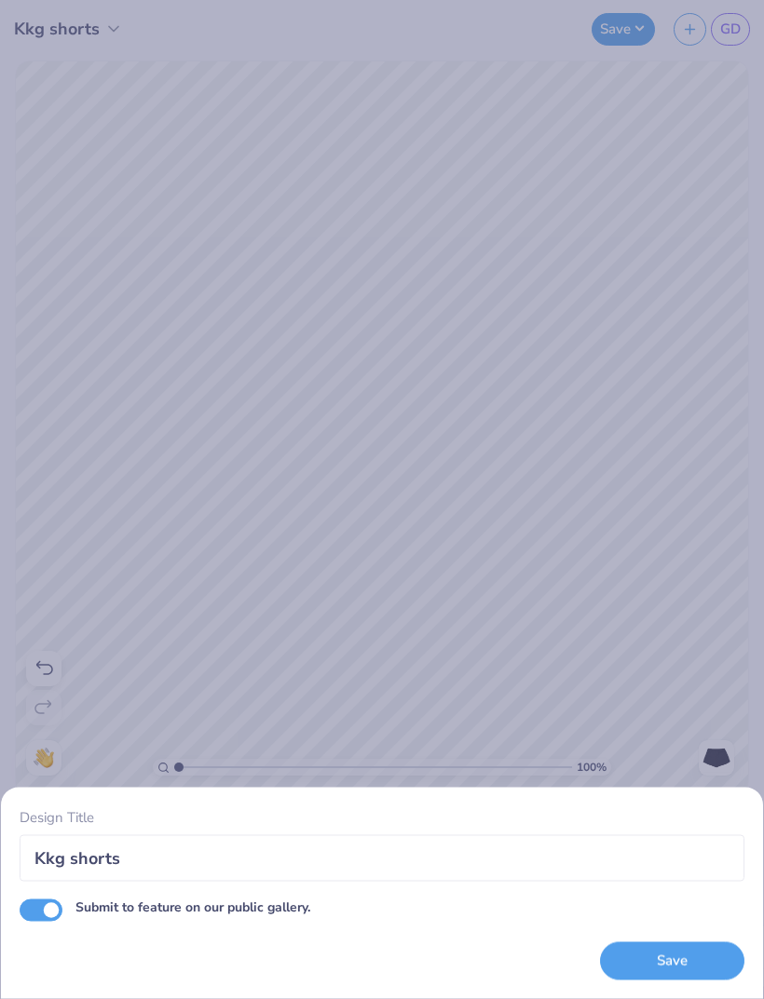
click at [648, 960] on button "Save" at bounding box center [672, 961] width 144 height 38
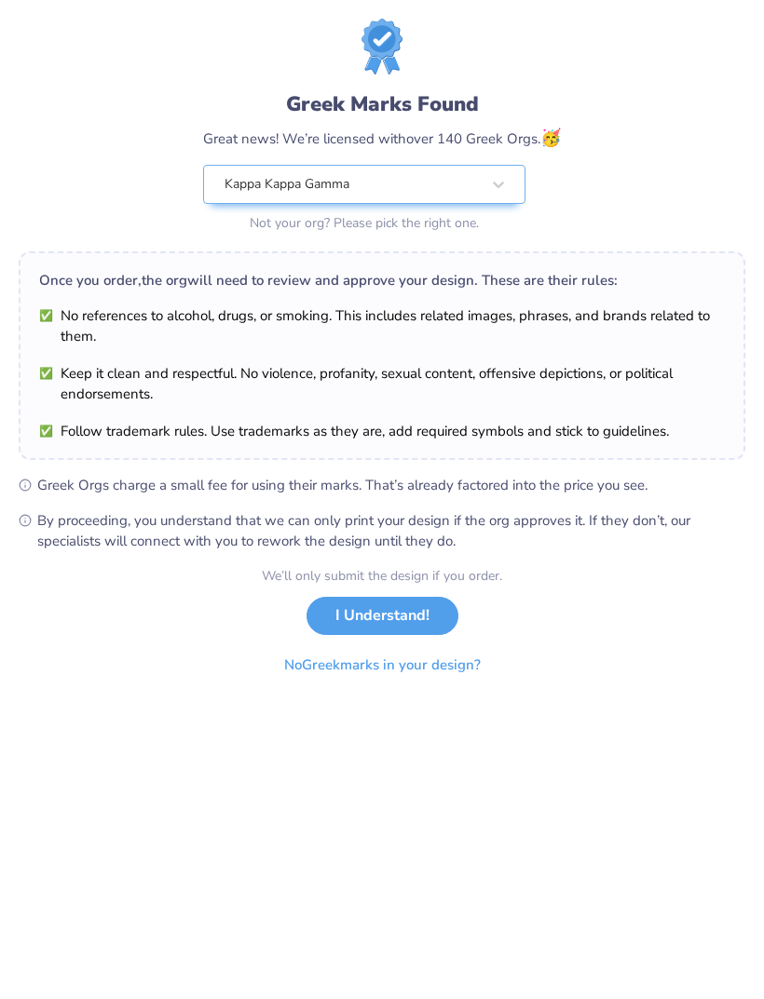
click at [394, 614] on button "I Understand!" at bounding box center [382, 616] width 152 height 38
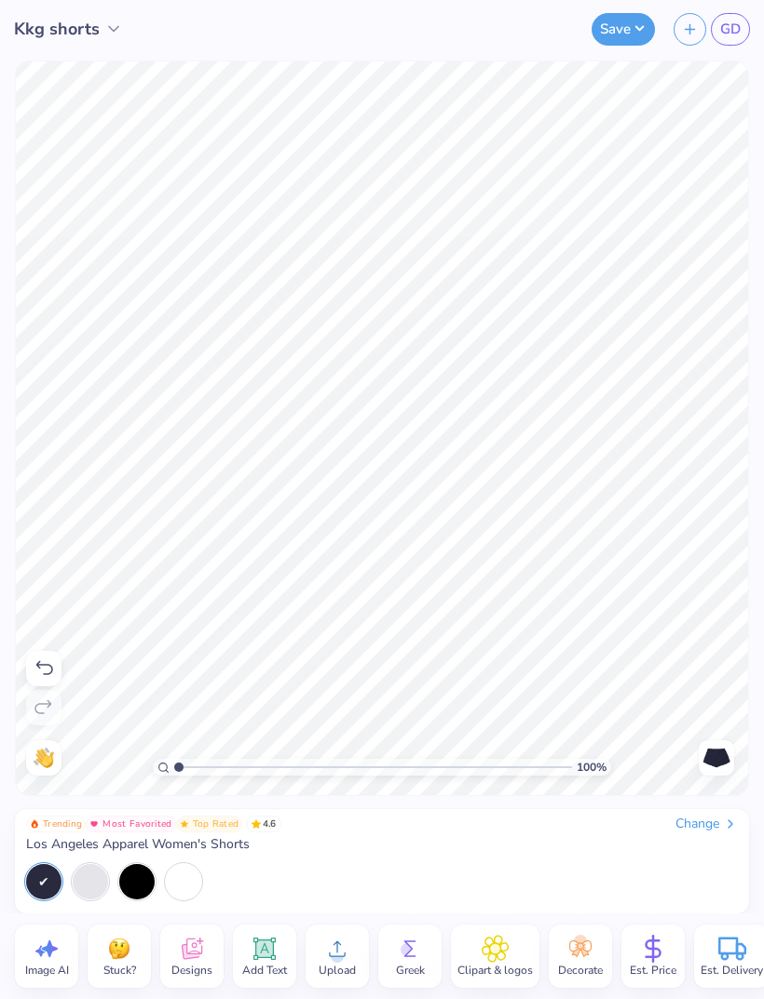
click at [736, 27] on span "GD" at bounding box center [730, 29] width 20 height 21
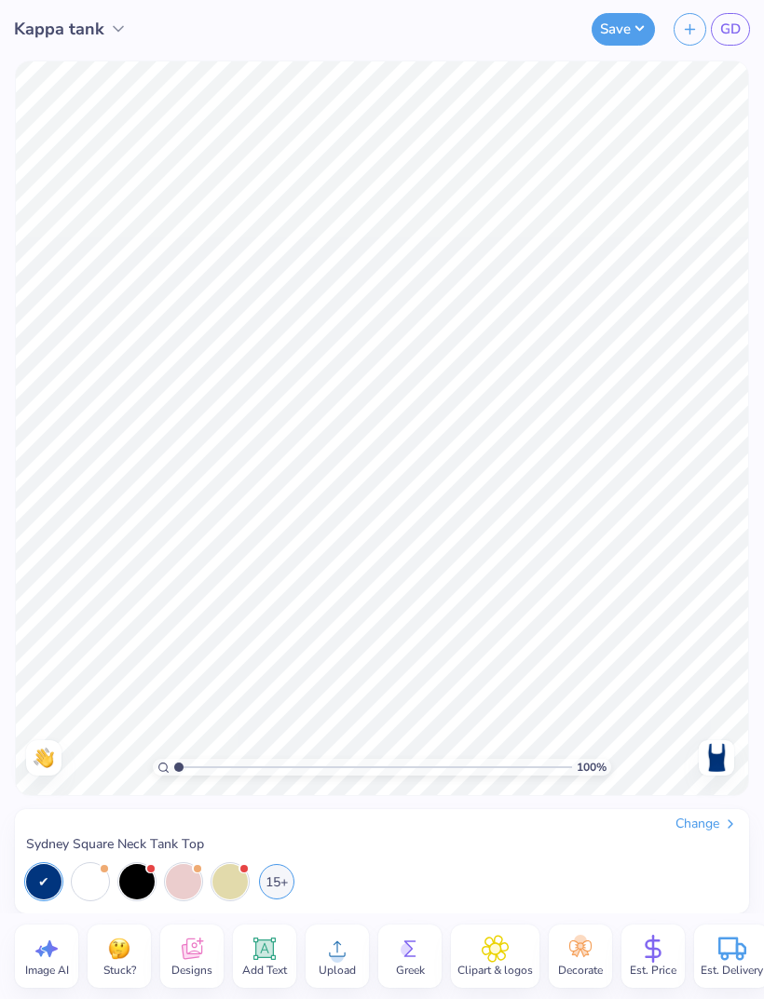
click at [723, 36] on span "GD" at bounding box center [730, 29] width 20 height 21
